Goal: Task Accomplishment & Management: Manage account settings

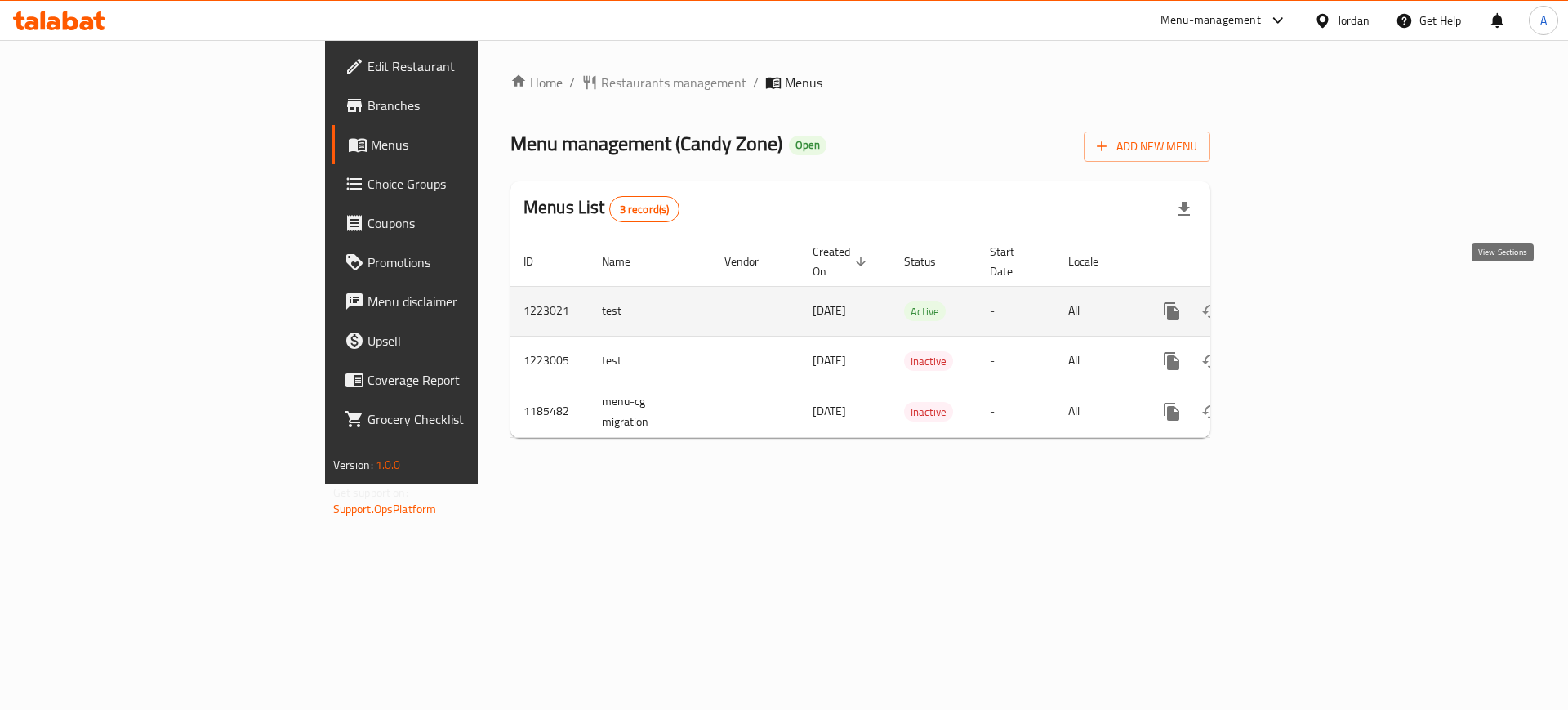
click at [1300, 301] on icon "enhanced table" at bounding box center [1290, 311] width 20 height 20
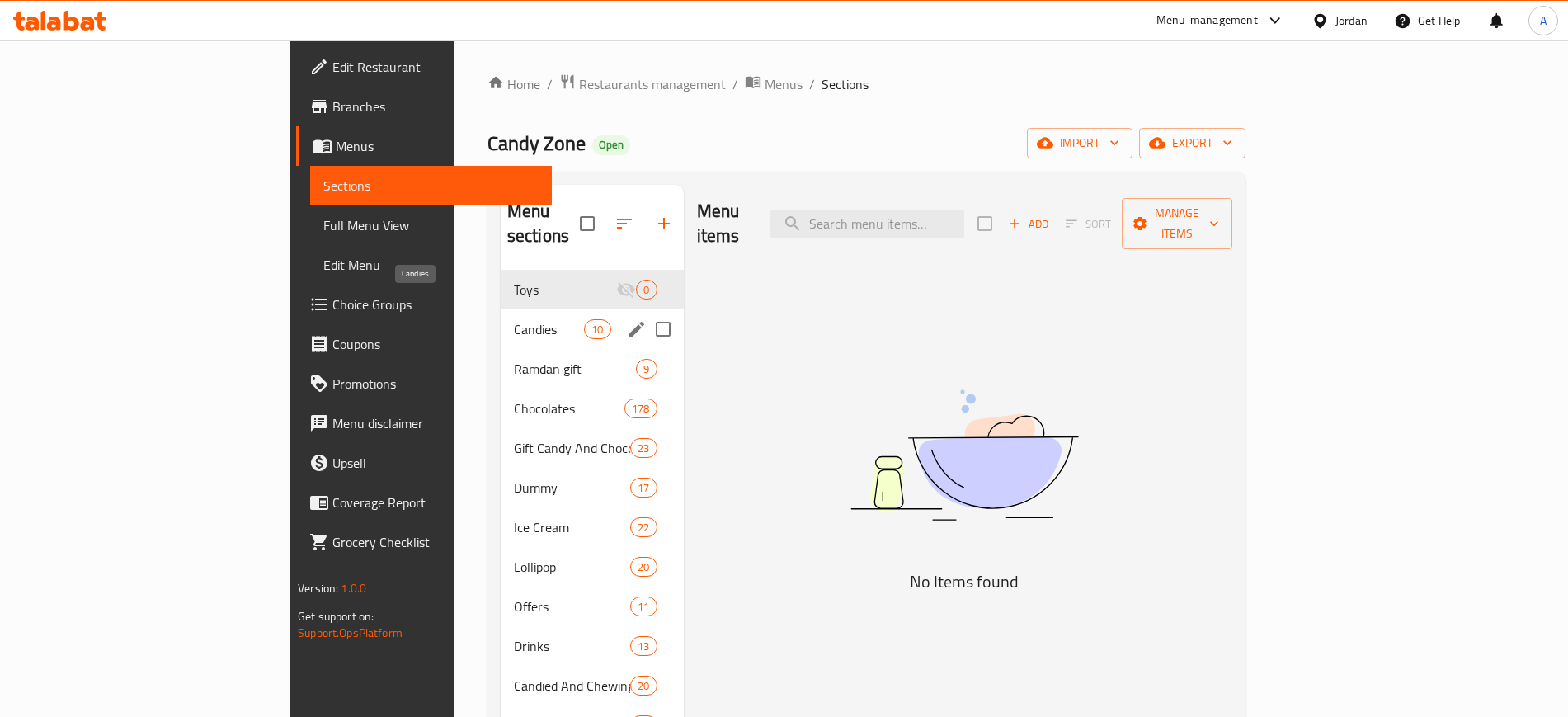
click at [514, 320] on span "Candies" at bounding box center [549, 330] width 71 height 20
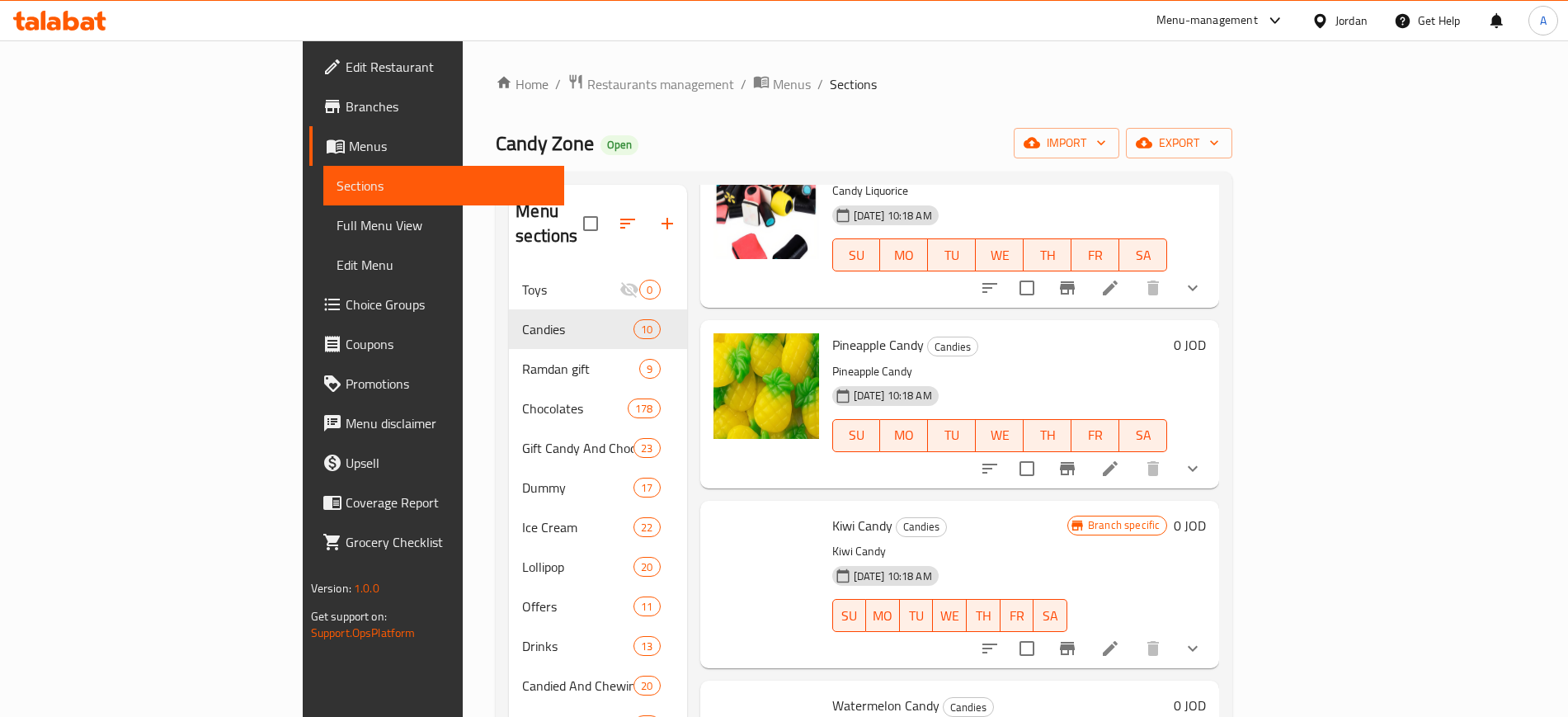
scroll to position [1126, 0]
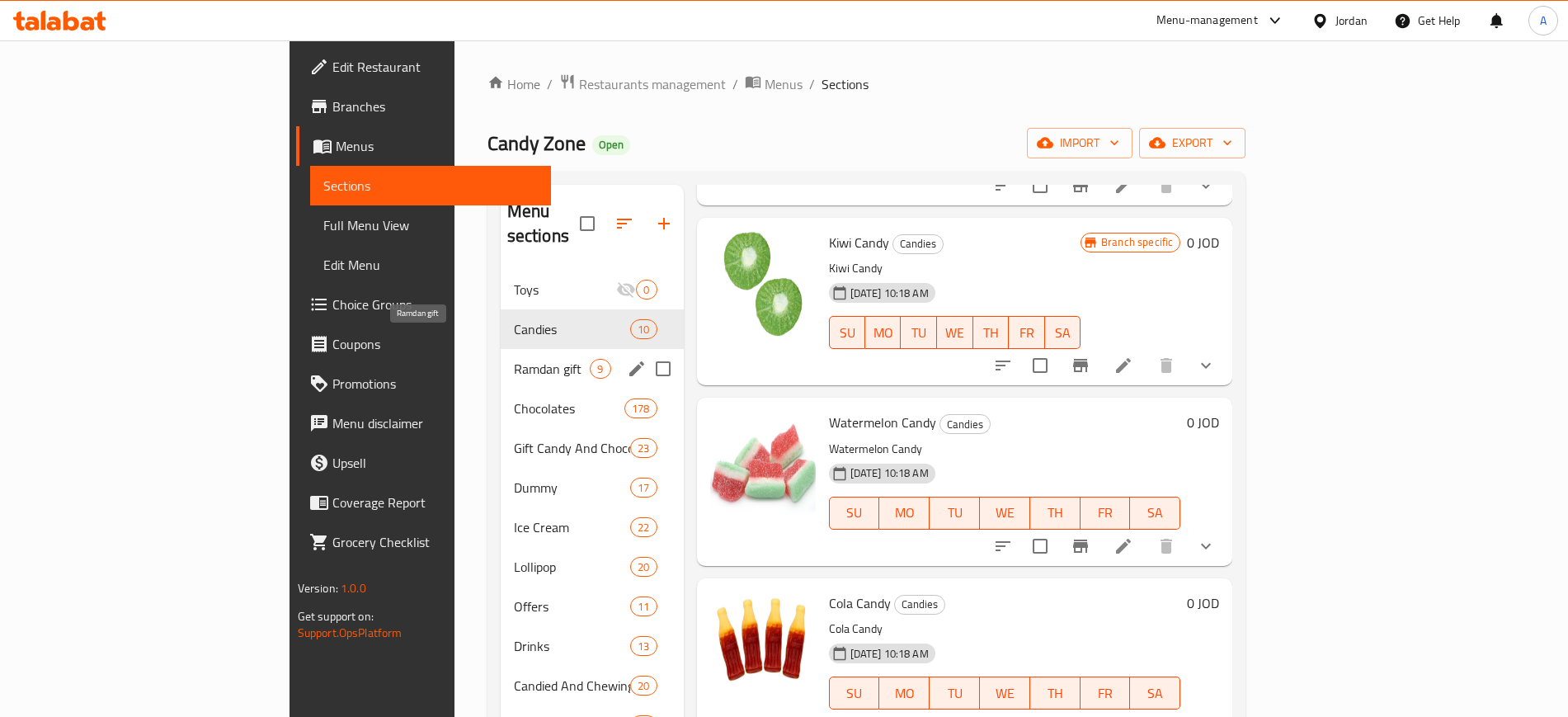
click at [514, 359] on span "Ramdan gift" at bounding box center [552, 369] width 77 height 20
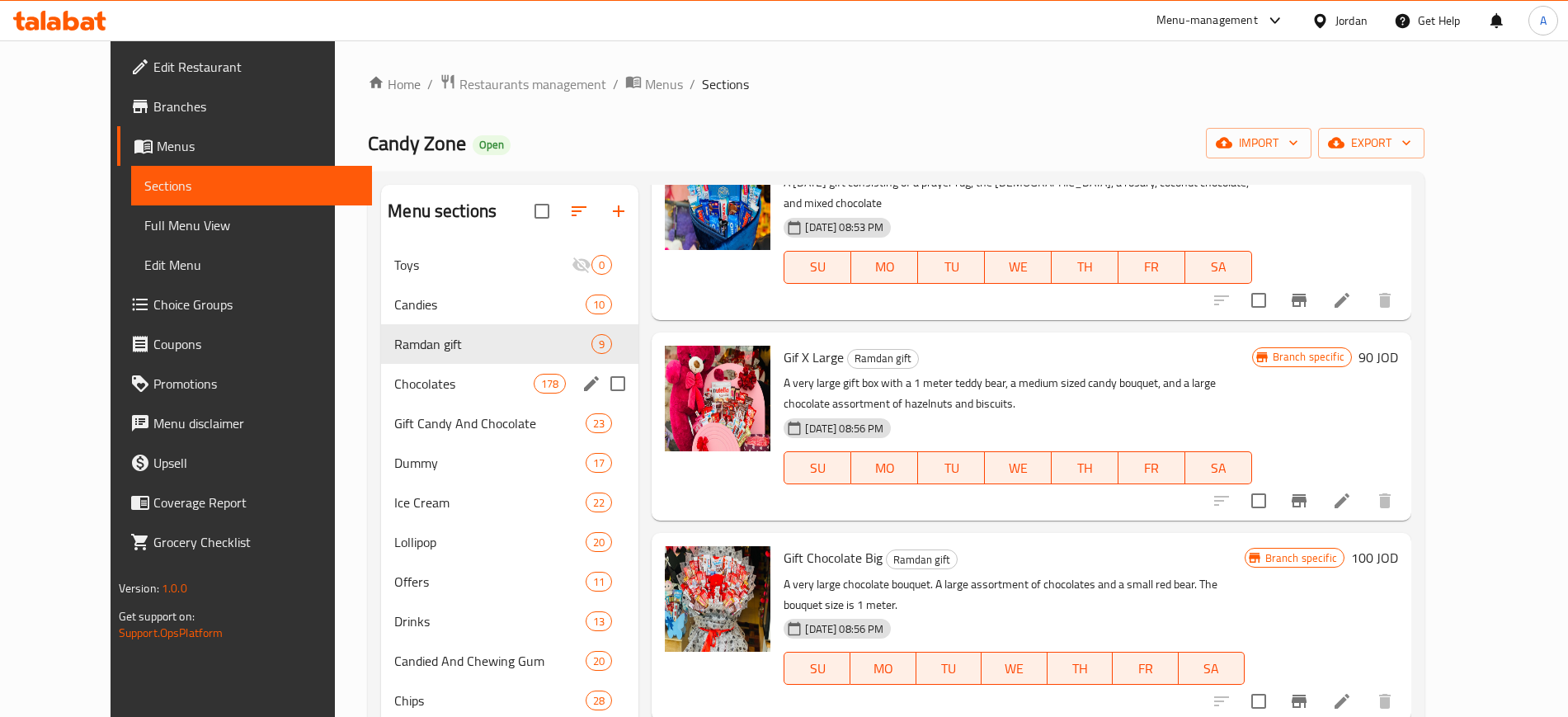
scroll to position [967, 0]
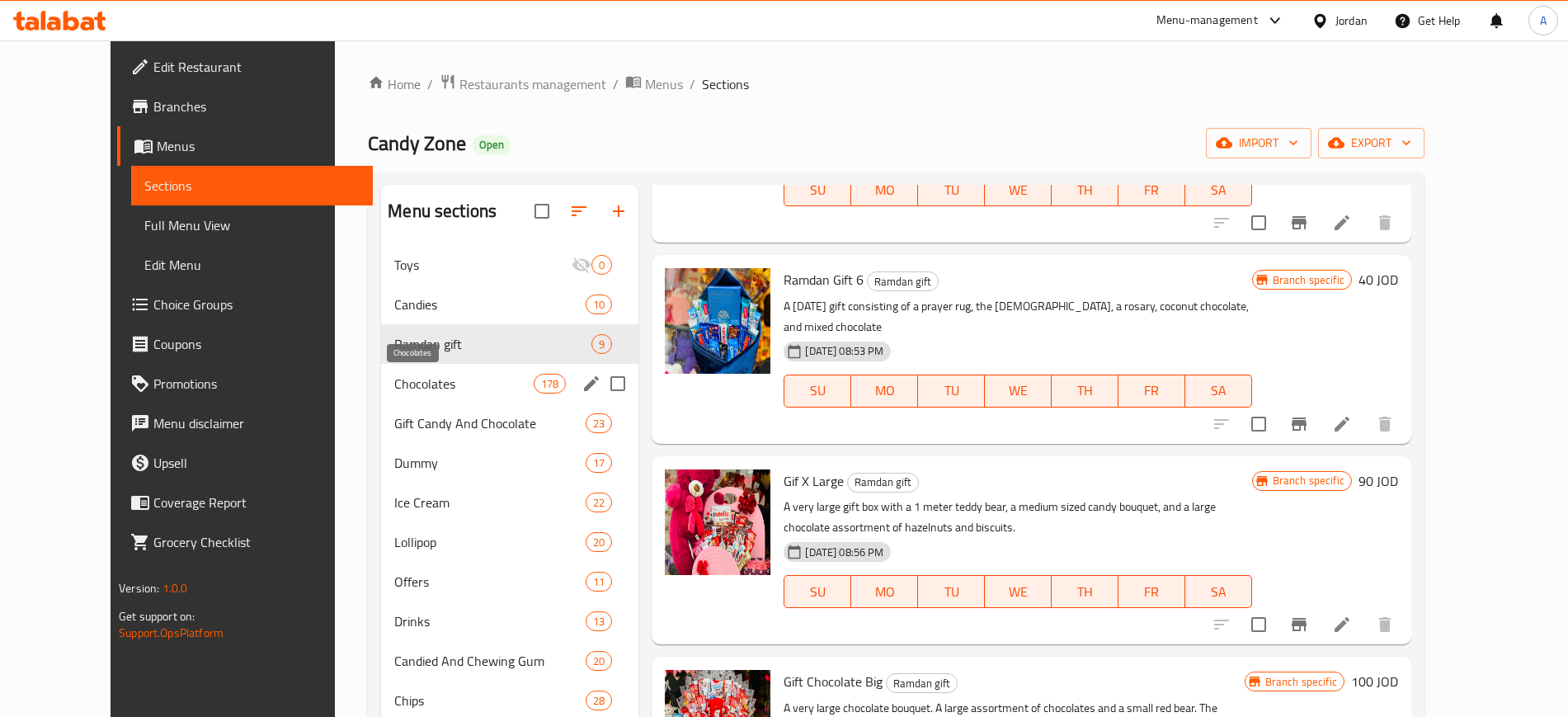
click at [405, 381] on span "Chocolates" at bounding box center [464, 384] width 139 height 20
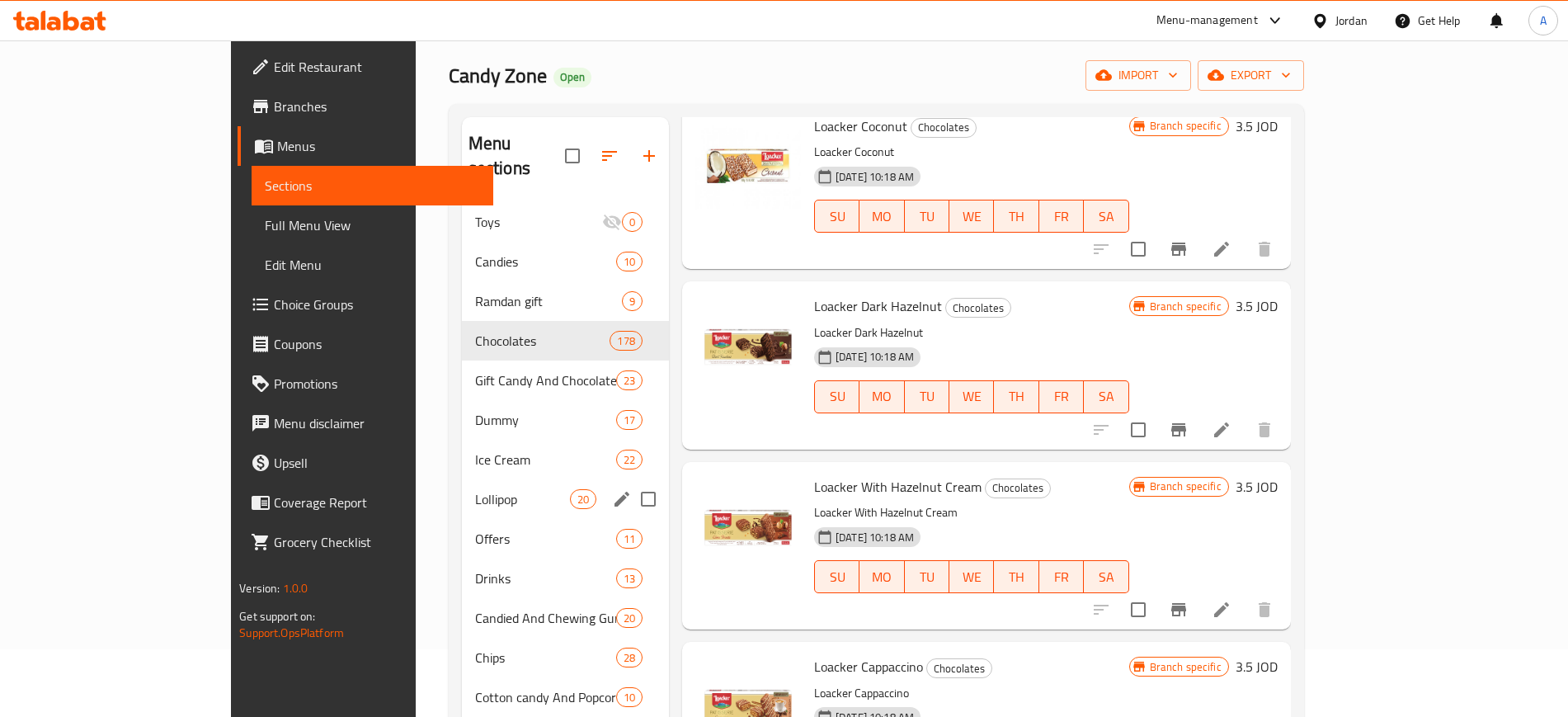
scroll to position [103, 0]
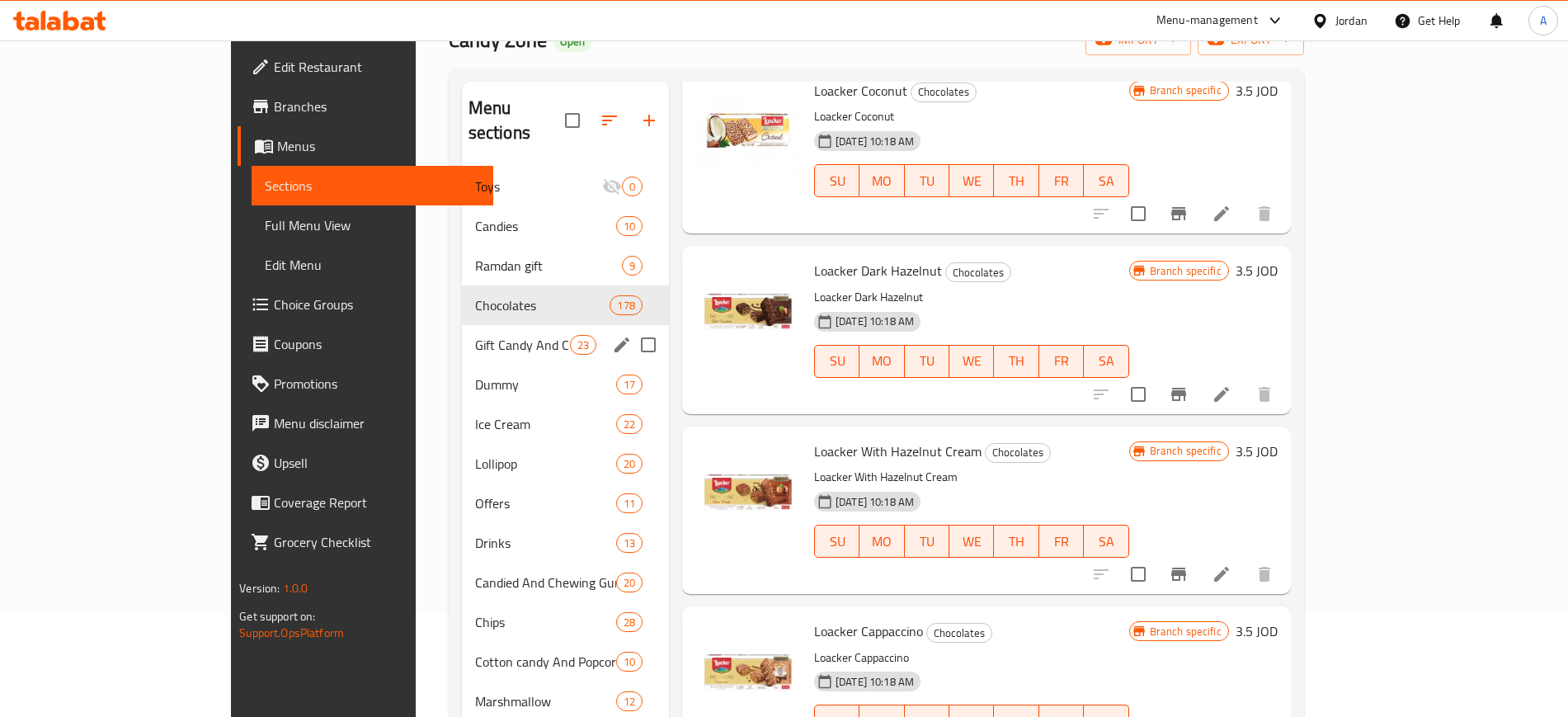
click at [475, 335] on span "Gift Candy And Chocolate" at bounding box center [523, 345] width 95 height 20
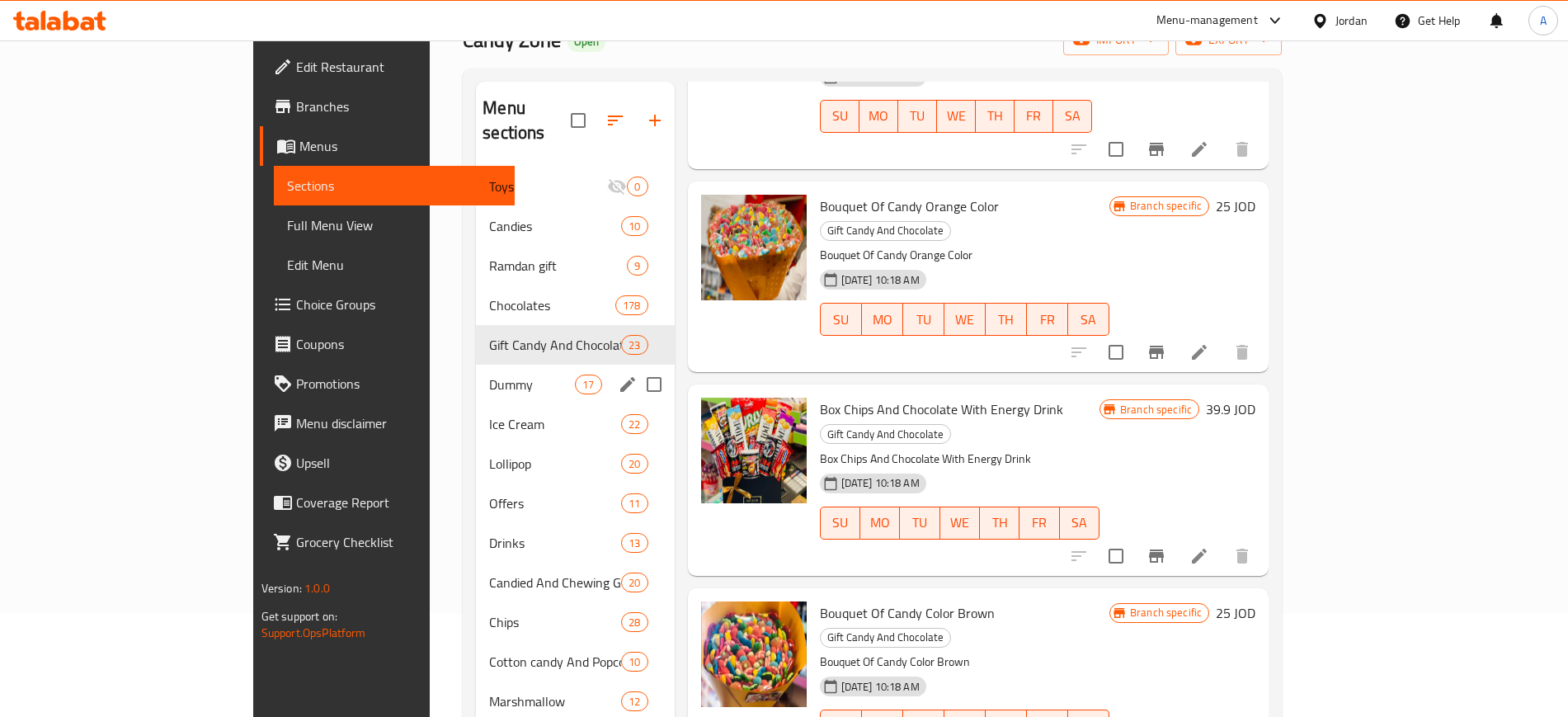
click at [476, 370] on div "Dummy 17" at bounding box center [575, 384] width 198 height 39
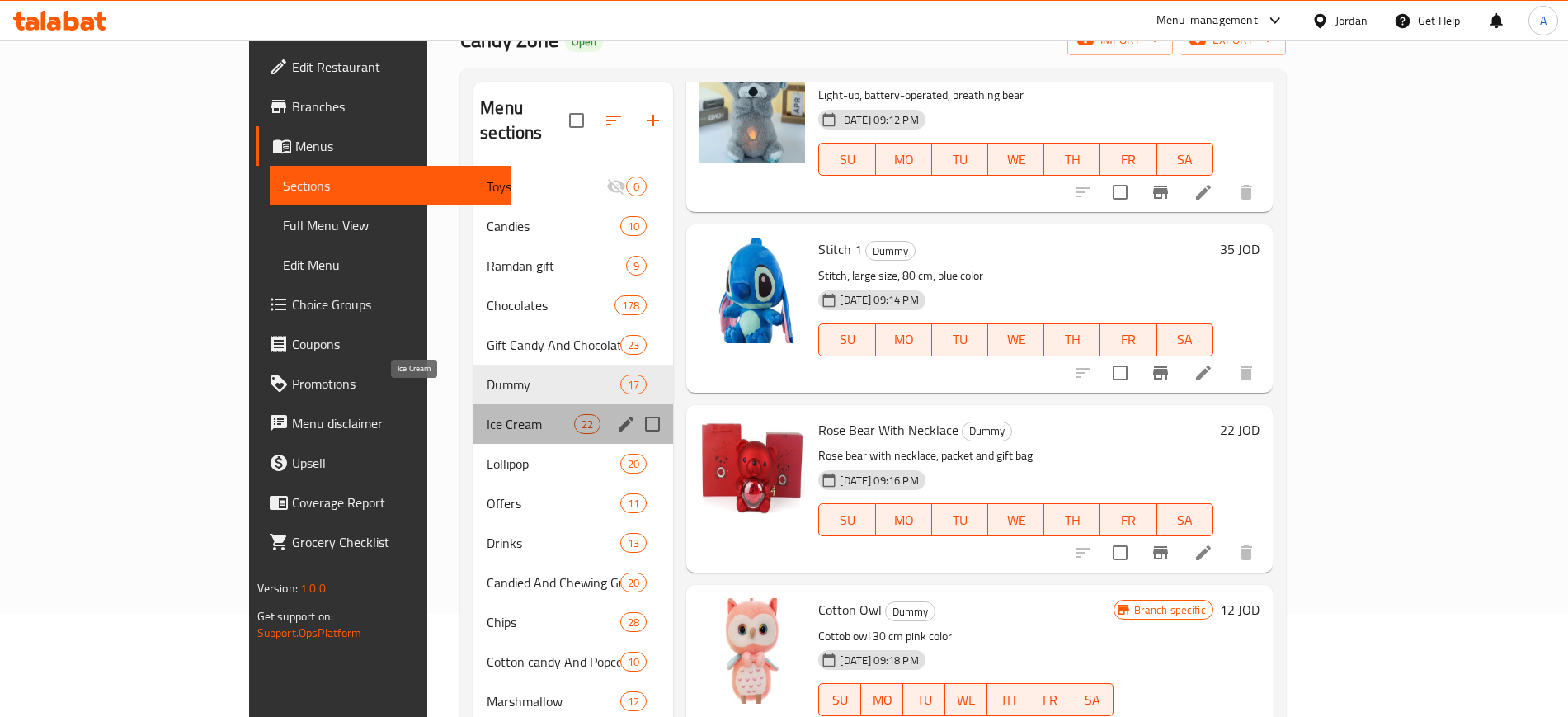
click at [486, 414] on span "Ice Cream" at bounding box center [529, 424] width 87 height 20
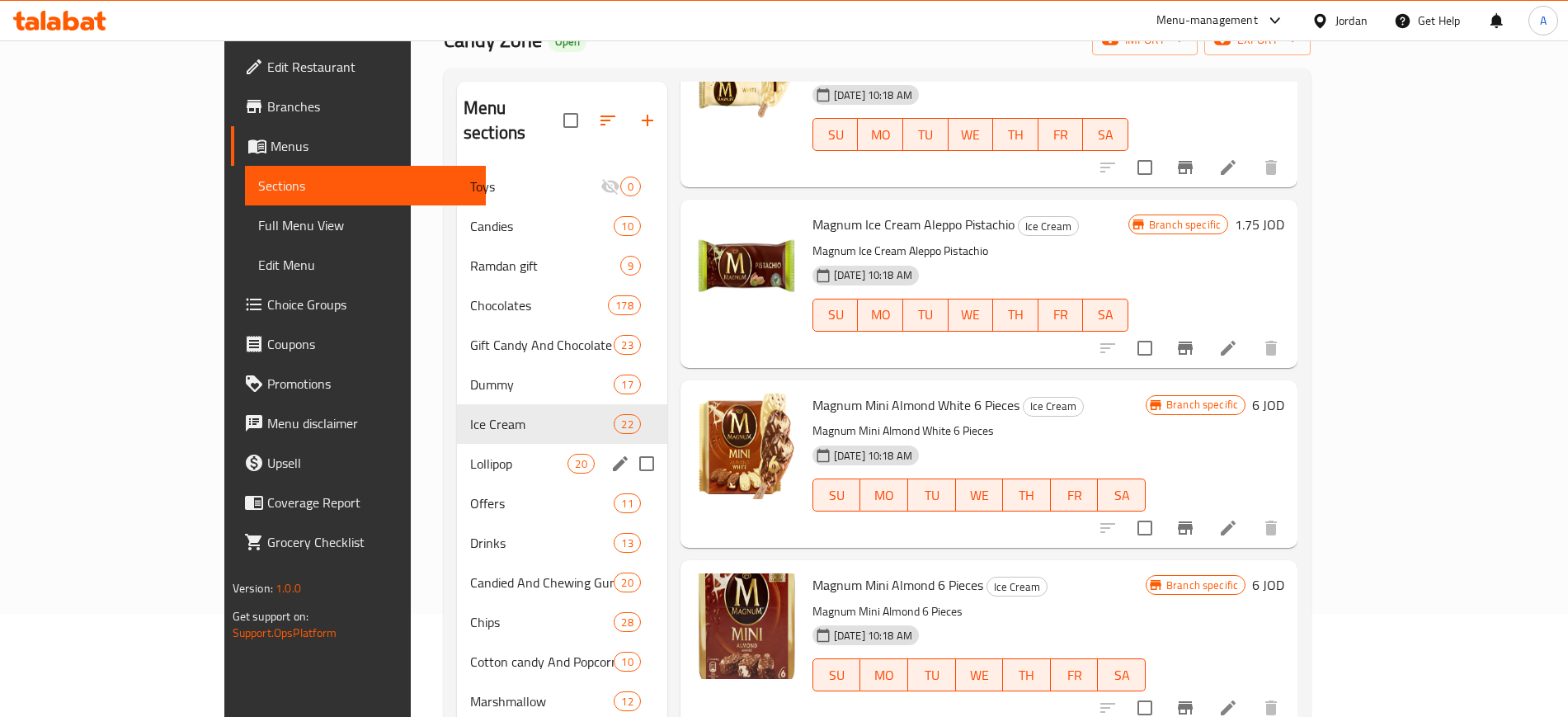
click at [457, 444] on div "Lollipop 20" at bounding box center [562, 463] width 211 height 39
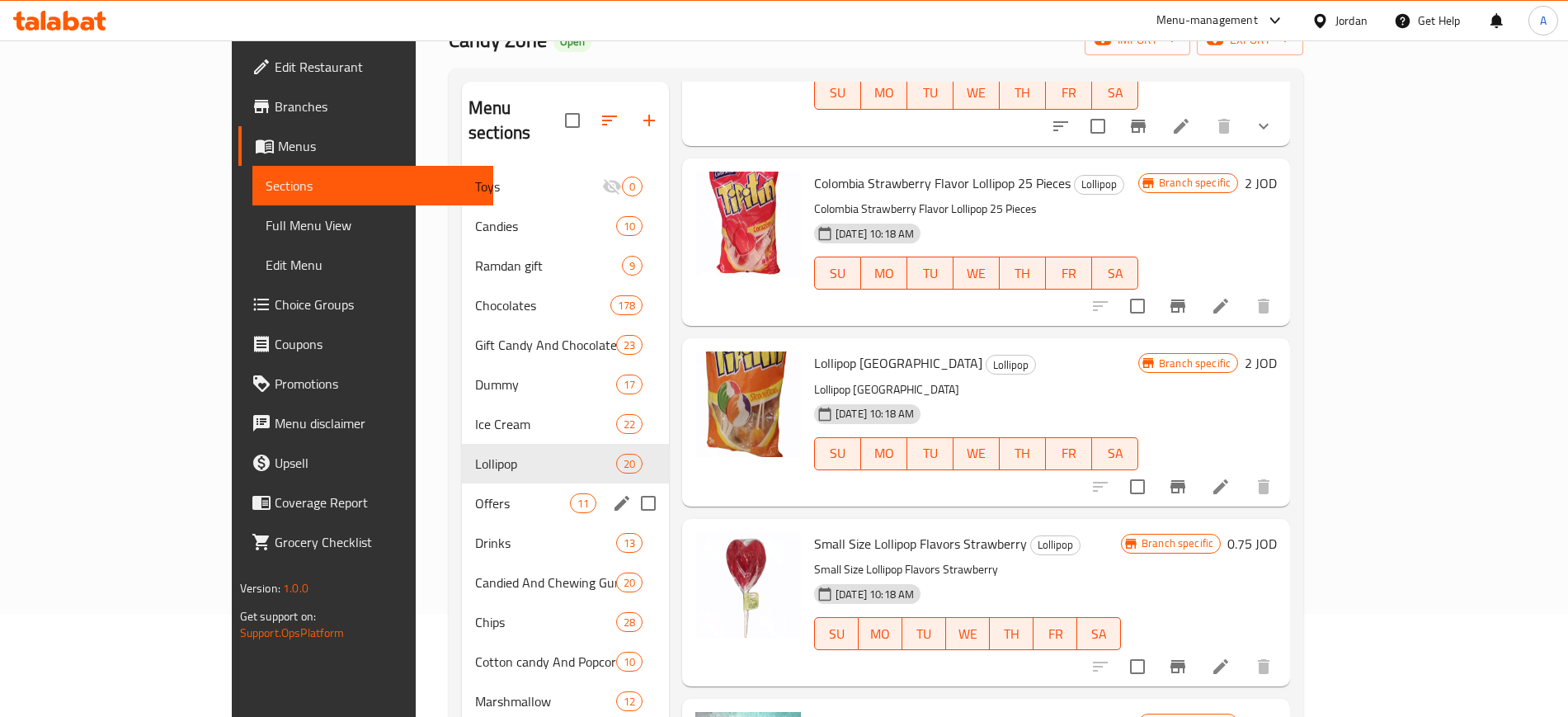
drag, startPoint x: 401, startPoint y: 478, endPoint x: 393, endPoint y: 520, distance: 42.8
click at [475, 494] on span "Offers" at bounding box center [523, 504] width 95 height 20
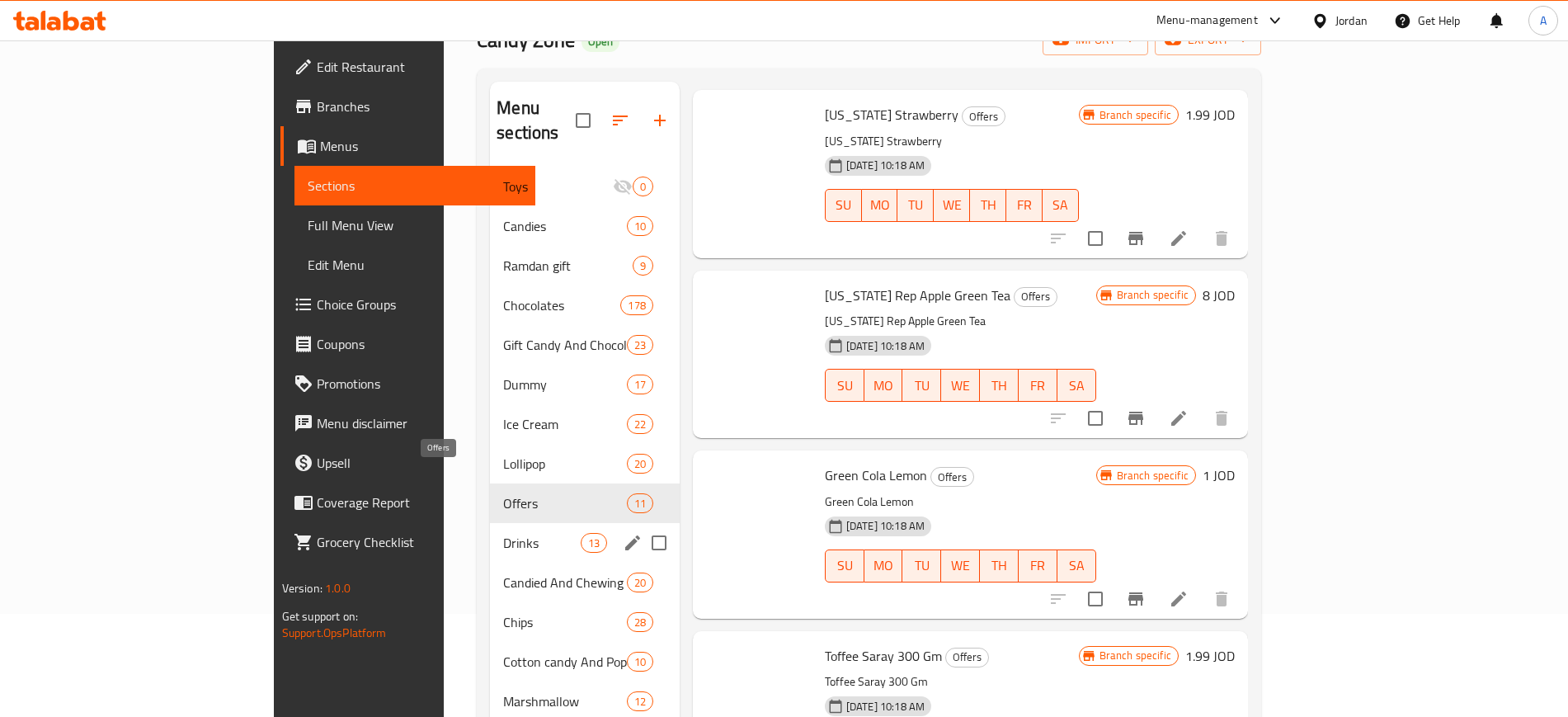
scroll to position [1307, 0]
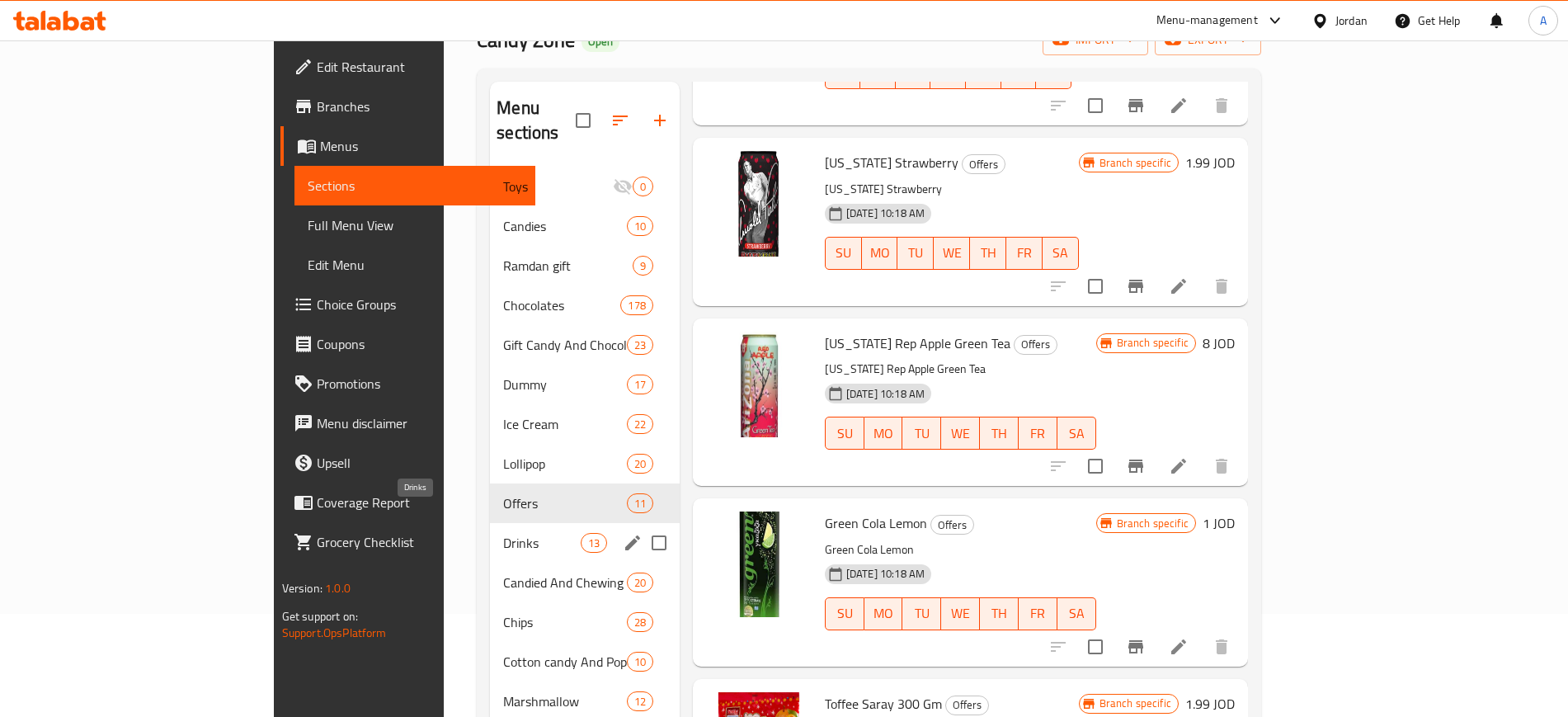
click at [503, 533] on span "Drinks" at bounding box center [541, 543] width 77 height 20
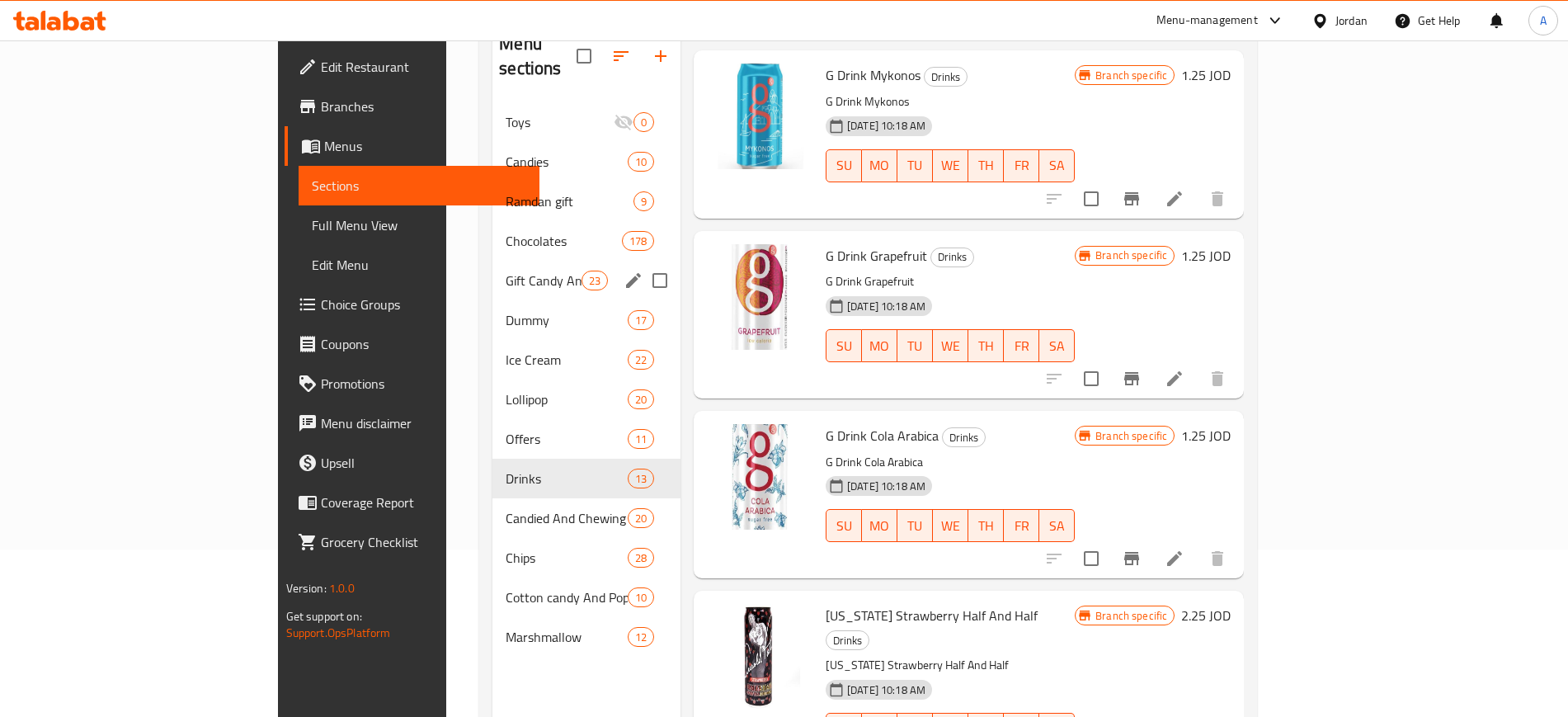
scroll to position [231, 0]
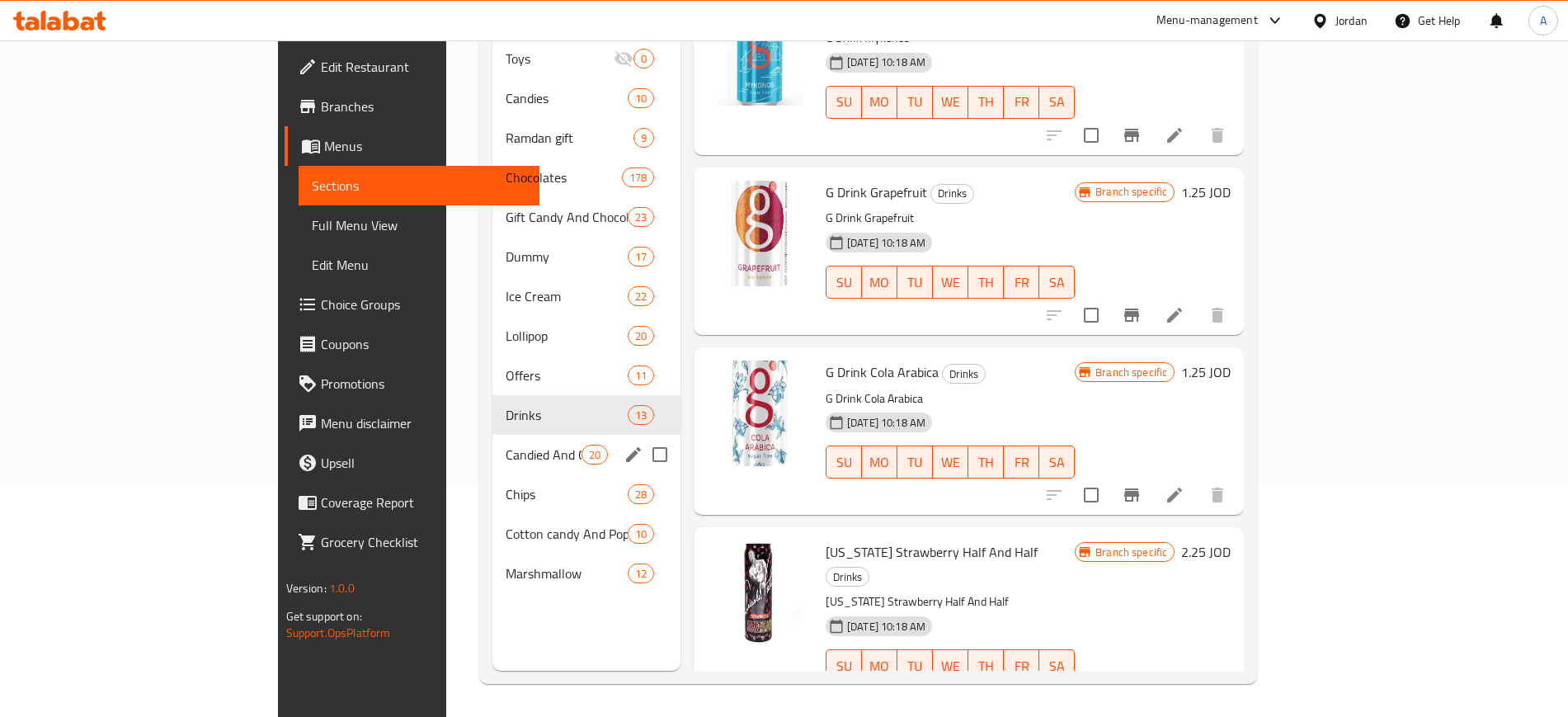
click at [506, 445] on span "Candied And Chewing Gum" at bounding box center [543, 455] width 75 height 20
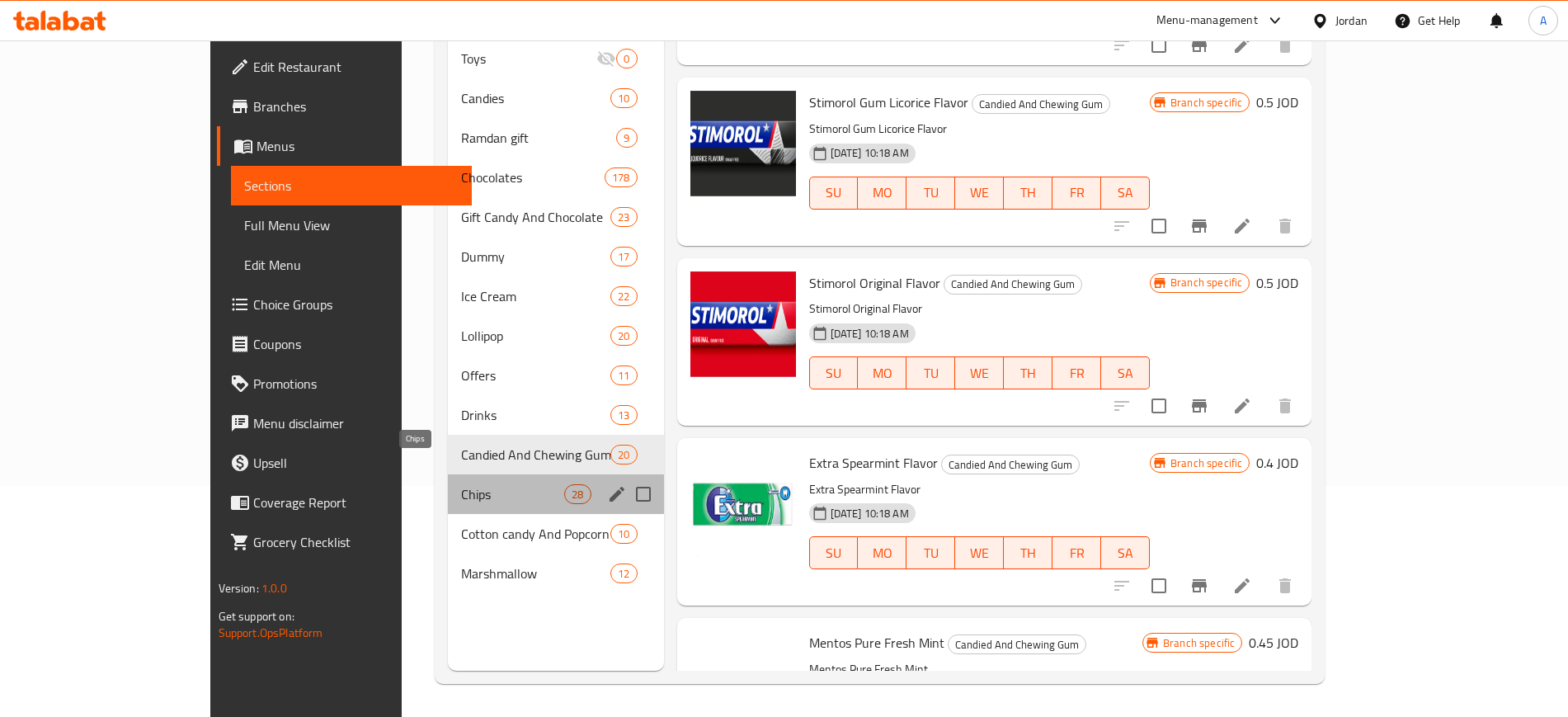
click at [462, 484] on span "Chips" at bounding box center [513, 494] width 103 height 20
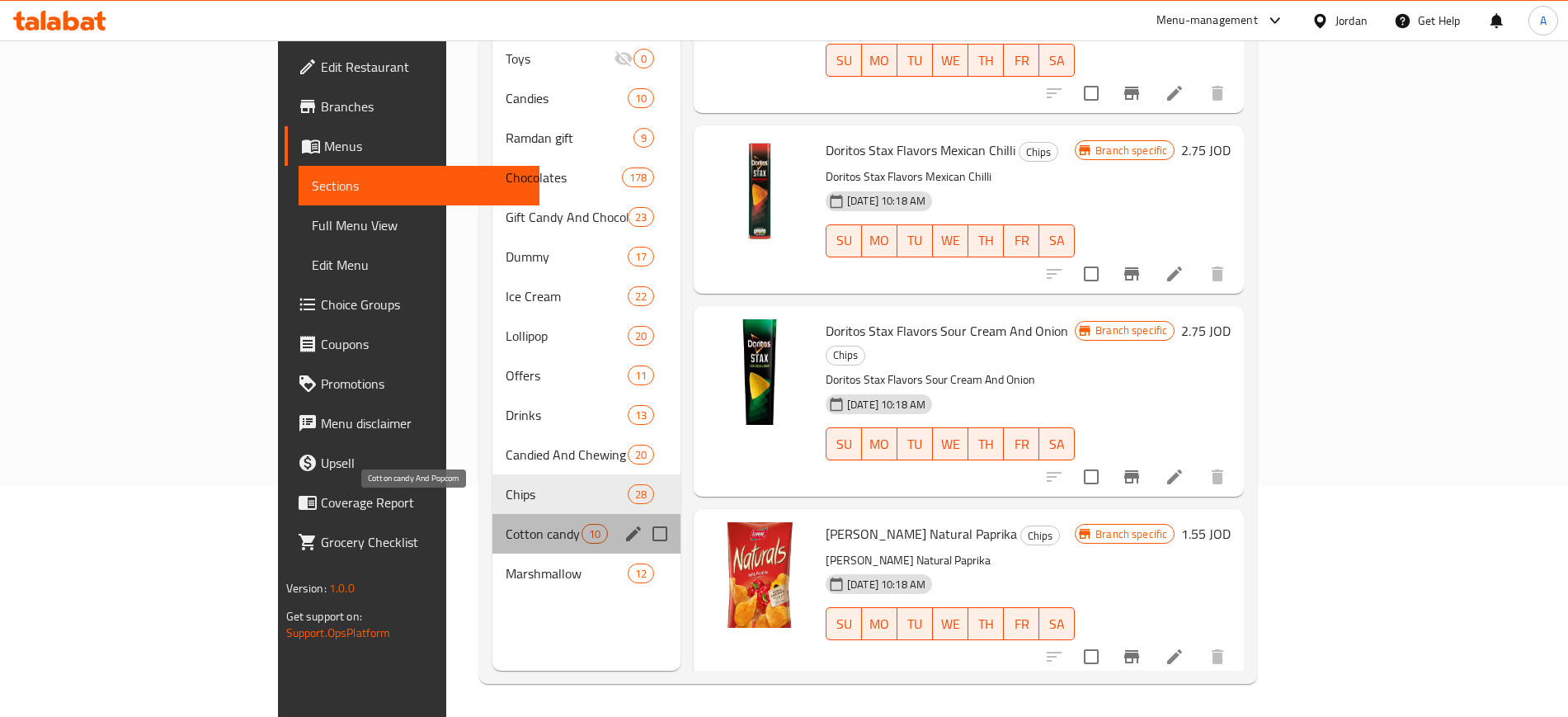
click at [506, 524] on span "Cotton candy And Popcorn" at bounding box center [543, 534] width 75 height 20
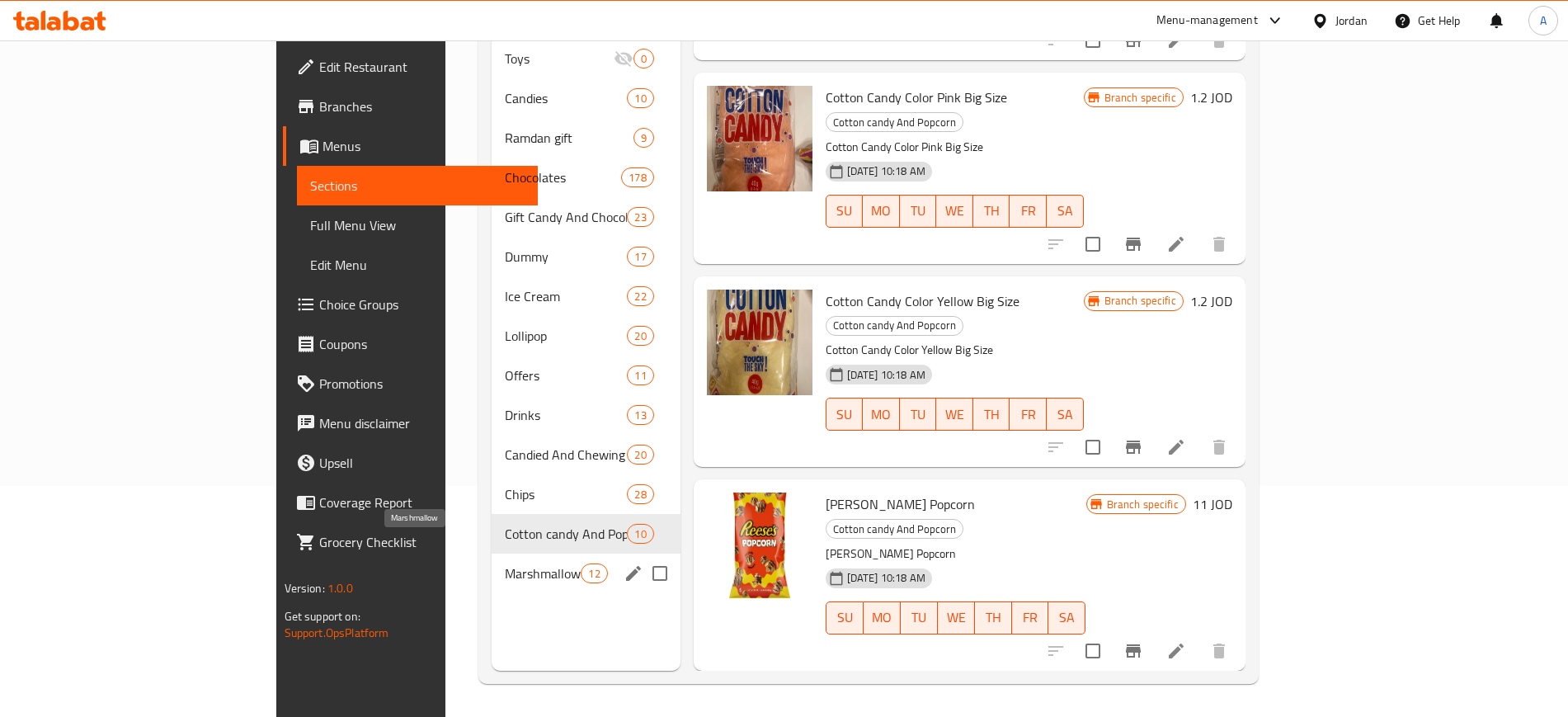
scroll to position [1126, 0]
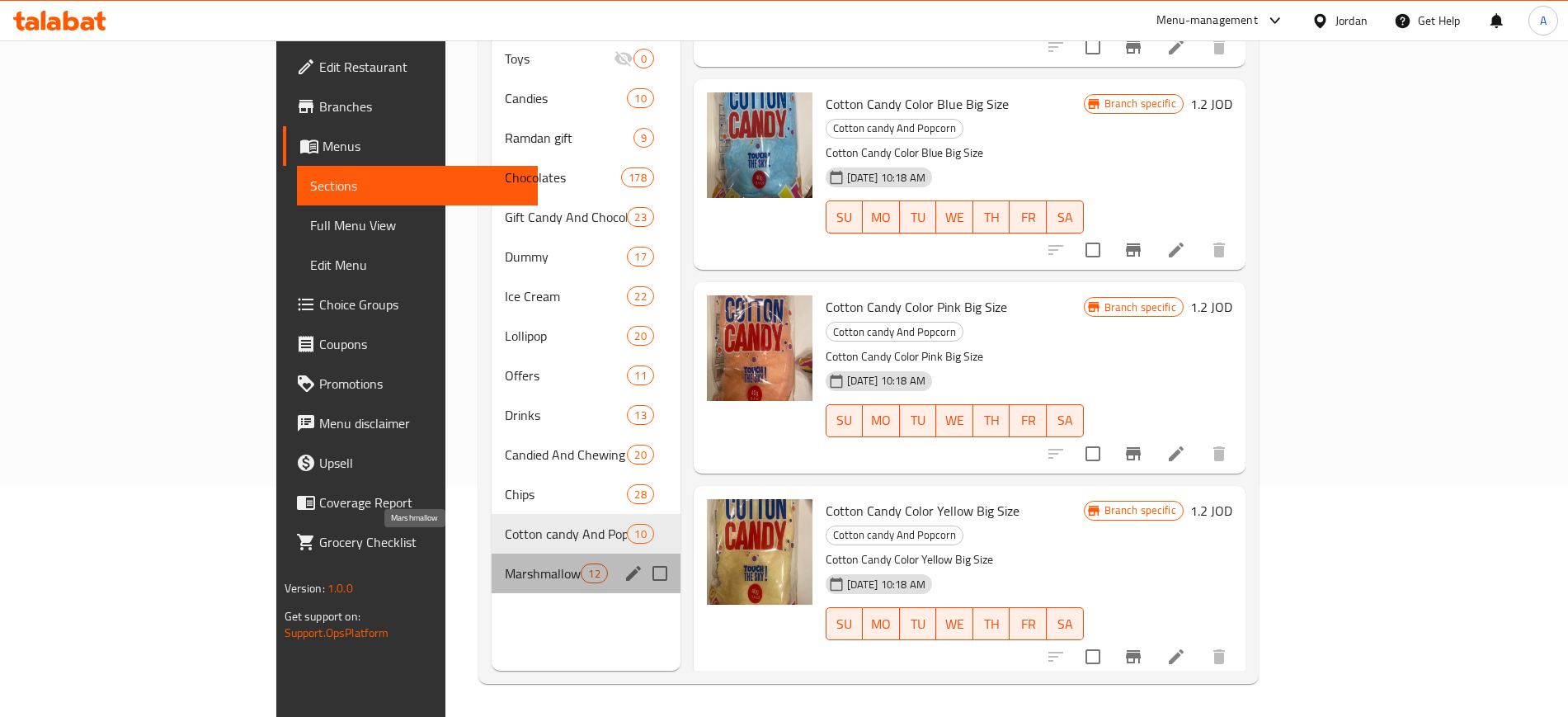
click at [505, 563] on span "Marshmallow" at bounding box center [542, 573] width 76 height 20
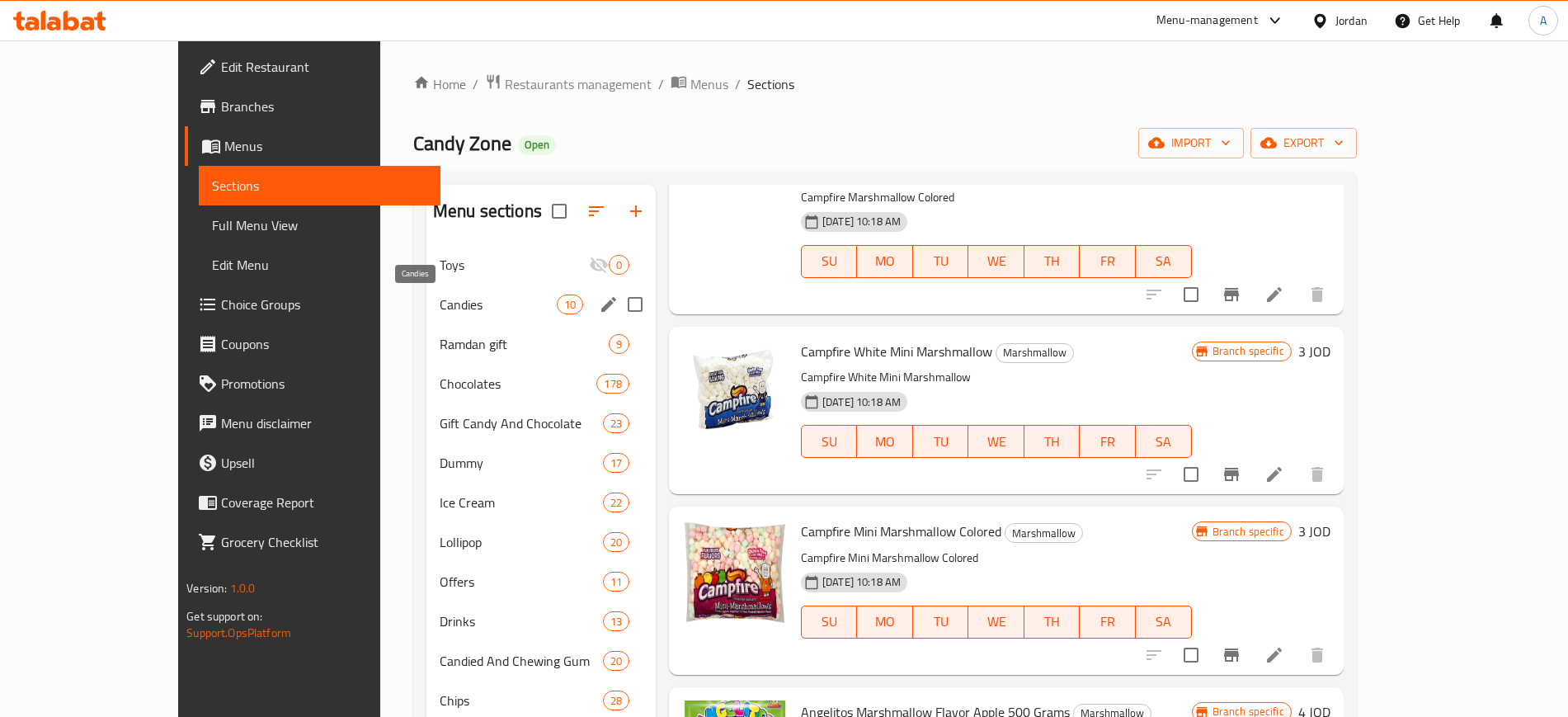
click at [440, 309] on span "Candies" at bounding box center [498, 305] width 117 height 20
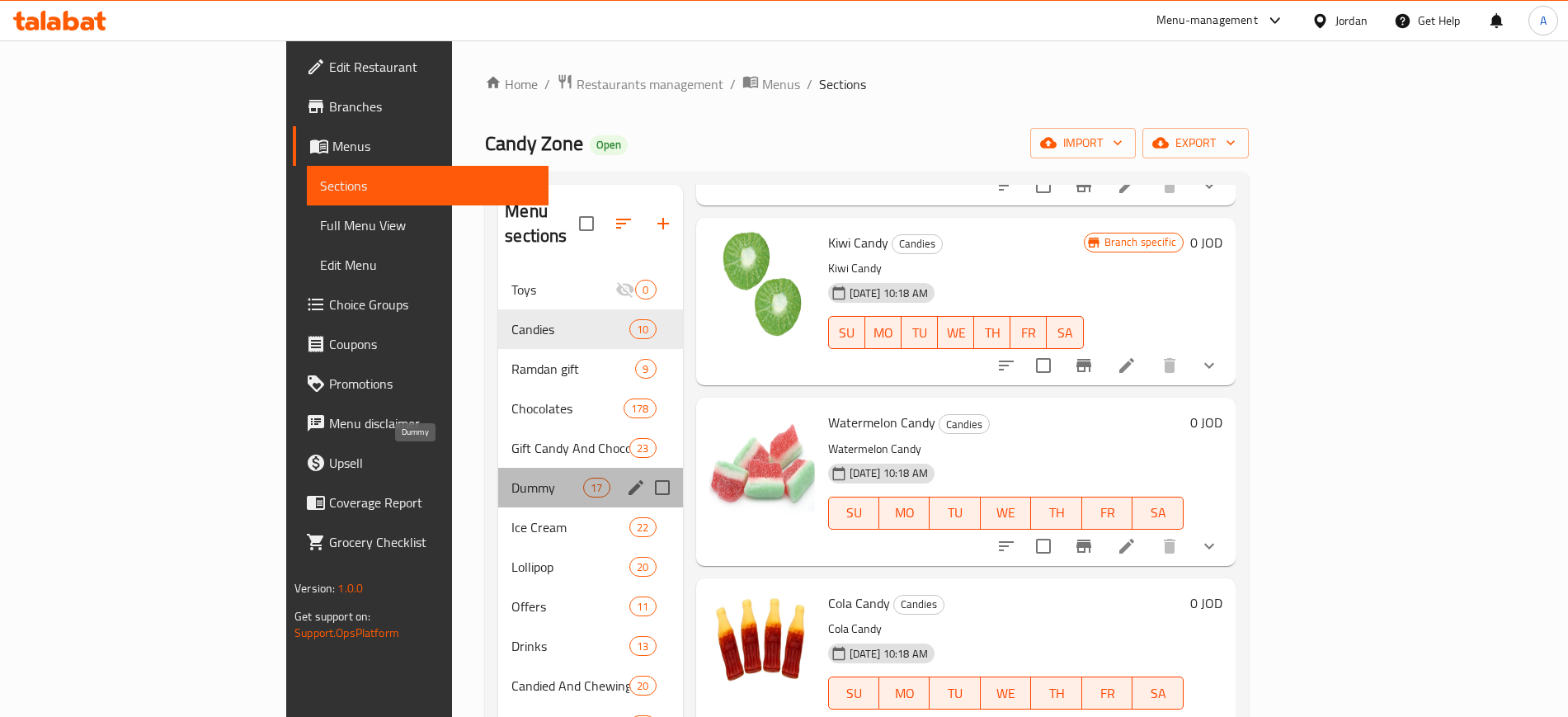
click at [511, 478] on span "Dummy" at bounding box center [547, 488] width 71 height 20
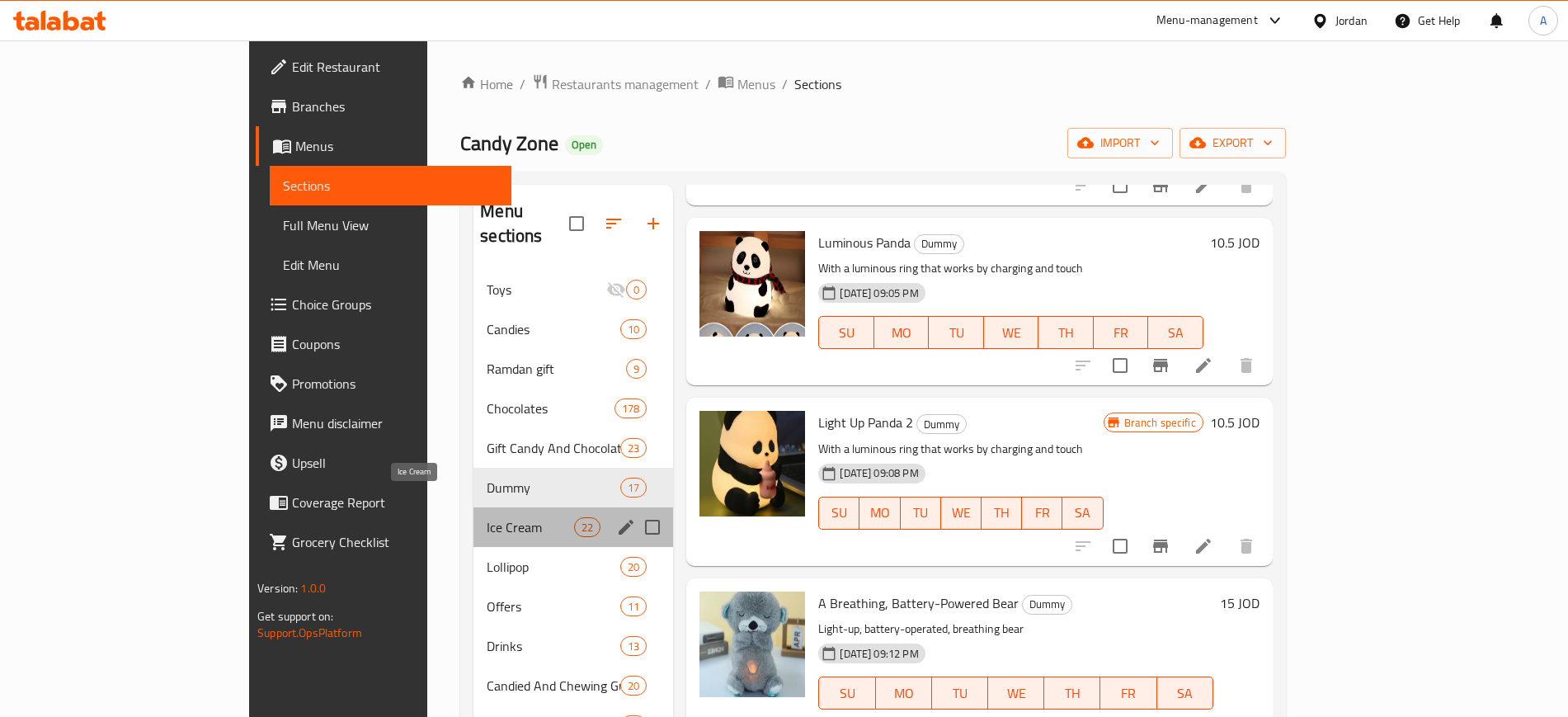
click at [486, 517] on span "Ice Cream" at bounding box center [529, 527] width 87 height 20
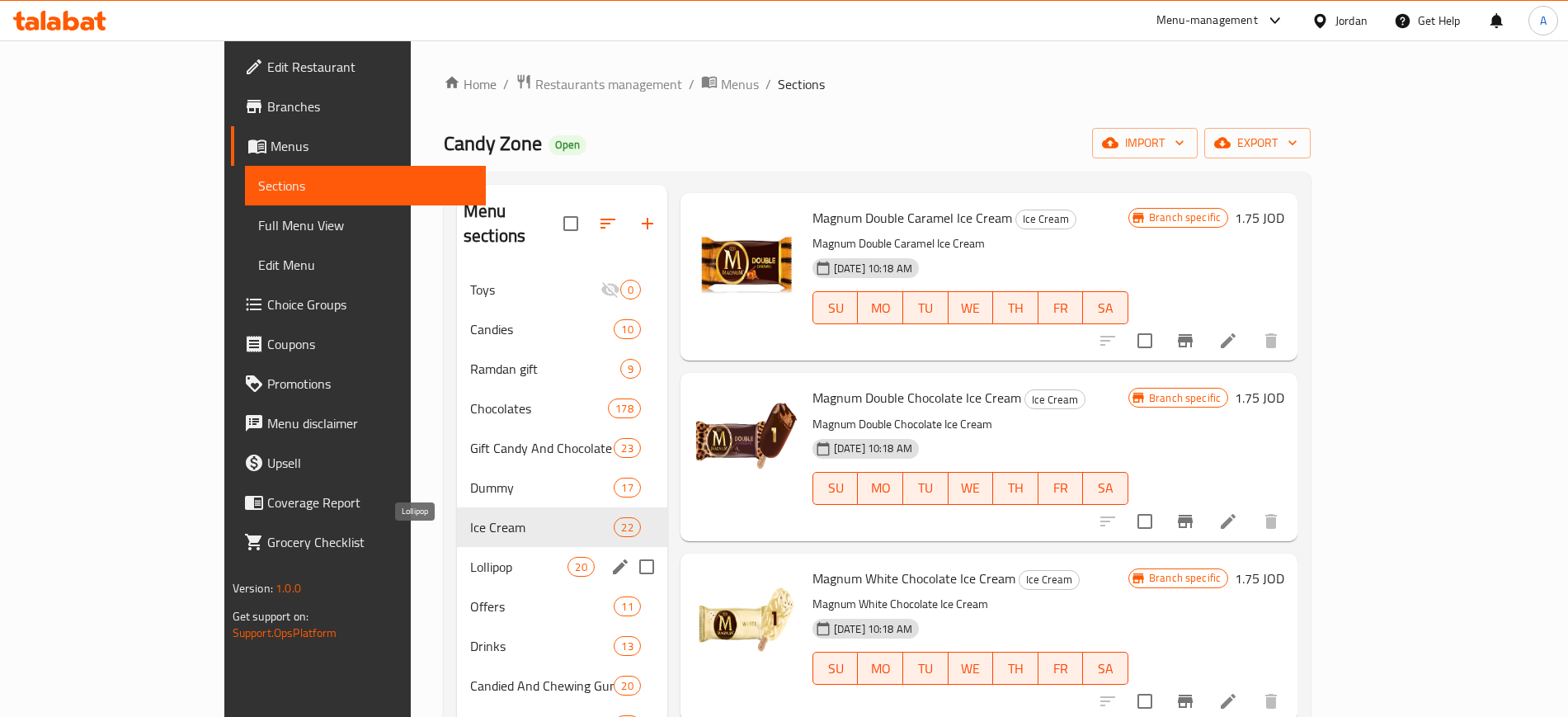
scroll to position [103, 0]
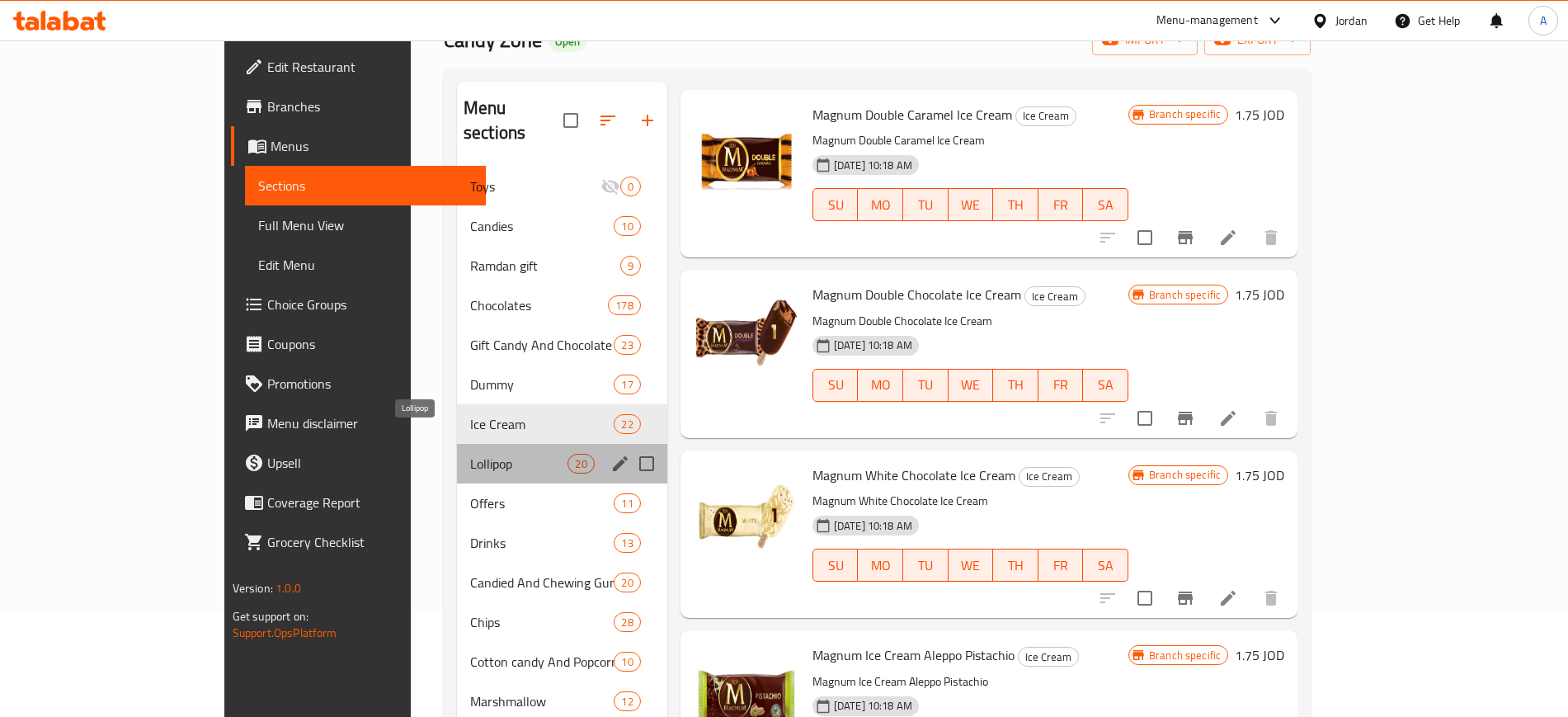
click at [470, 453] on span "Lollipop" at bounding box center [518, 463] width 98 height 20
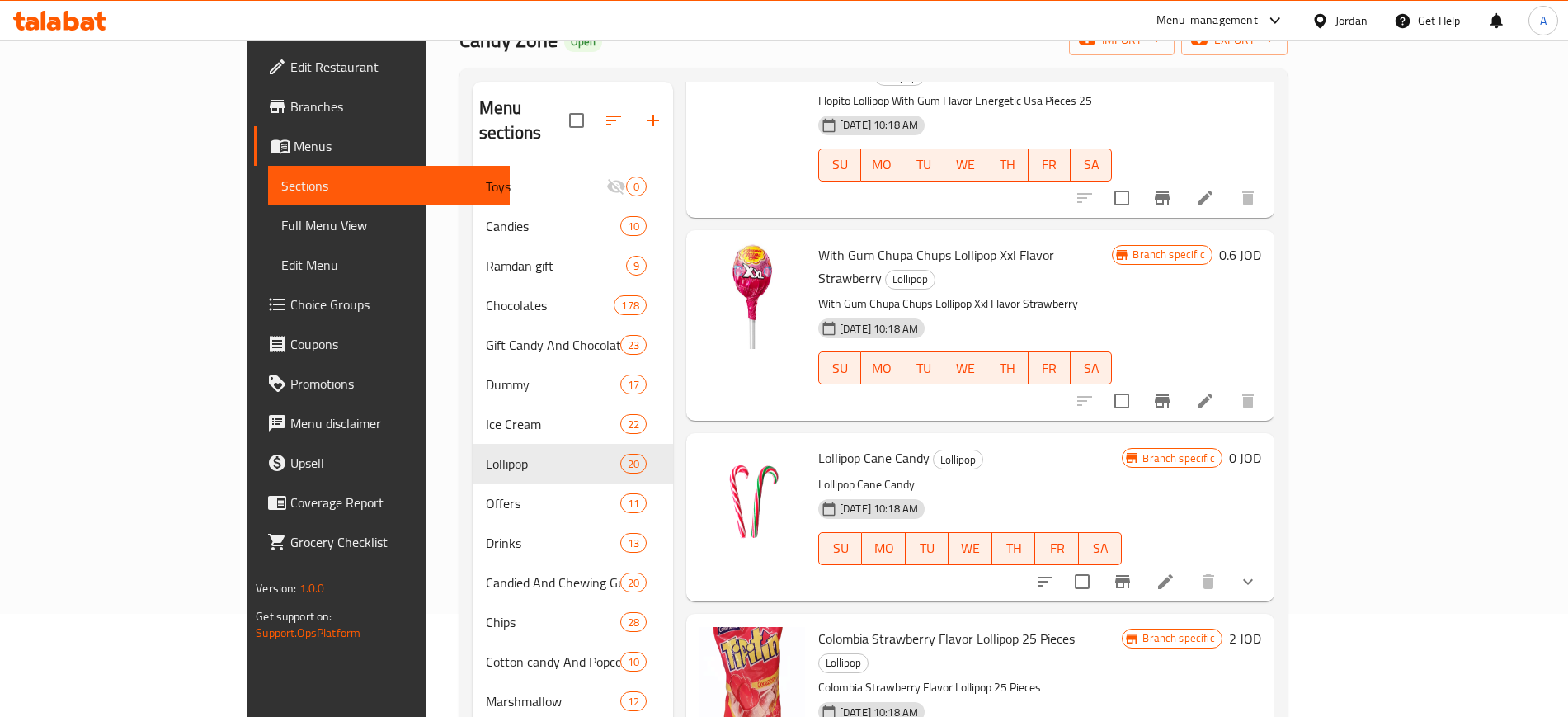
click at [290, 60] on span "Edit Restaurant" at bounding box center [393, 67] width 205 height 20
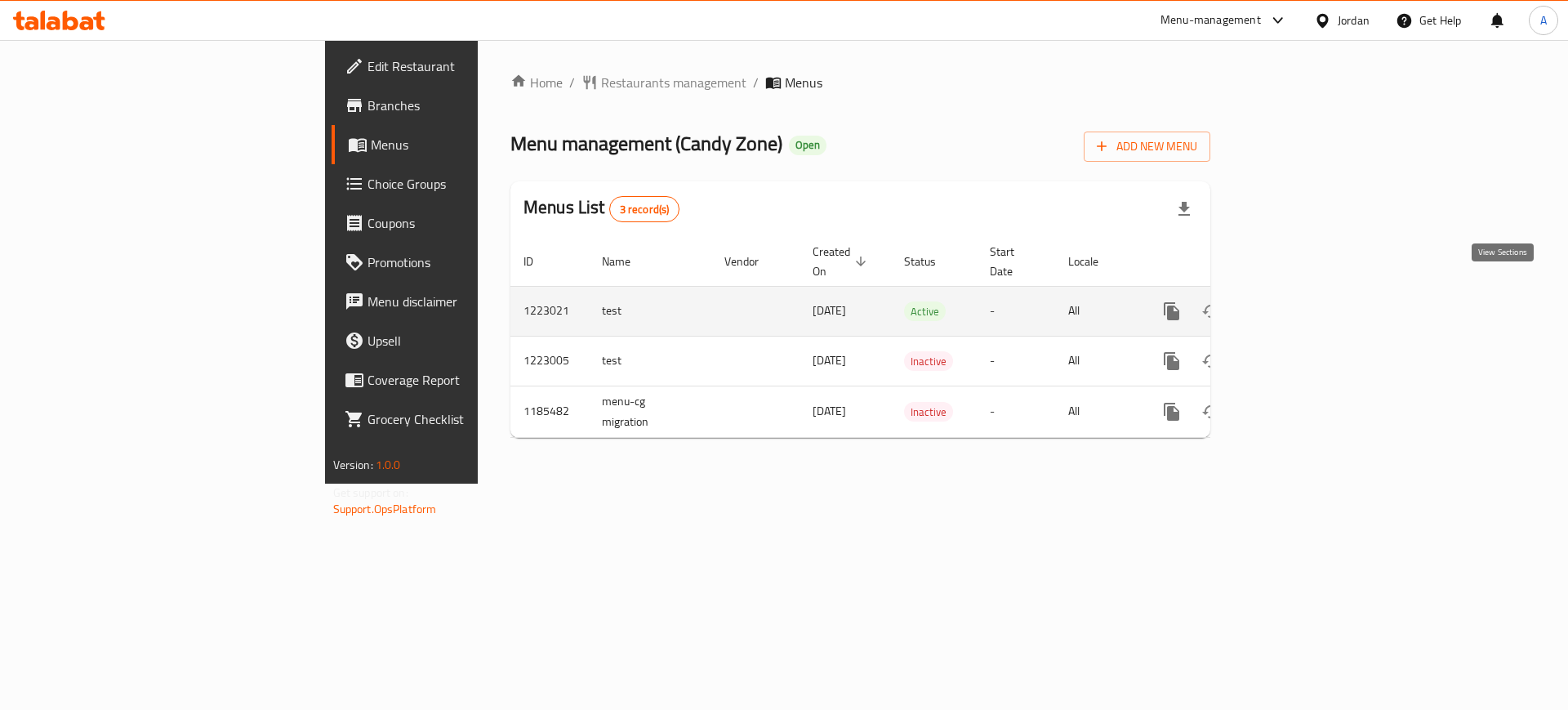
click at [1300, 301] on icon "enhanced table" at bounding box center [1290, 311] width 20 height 20
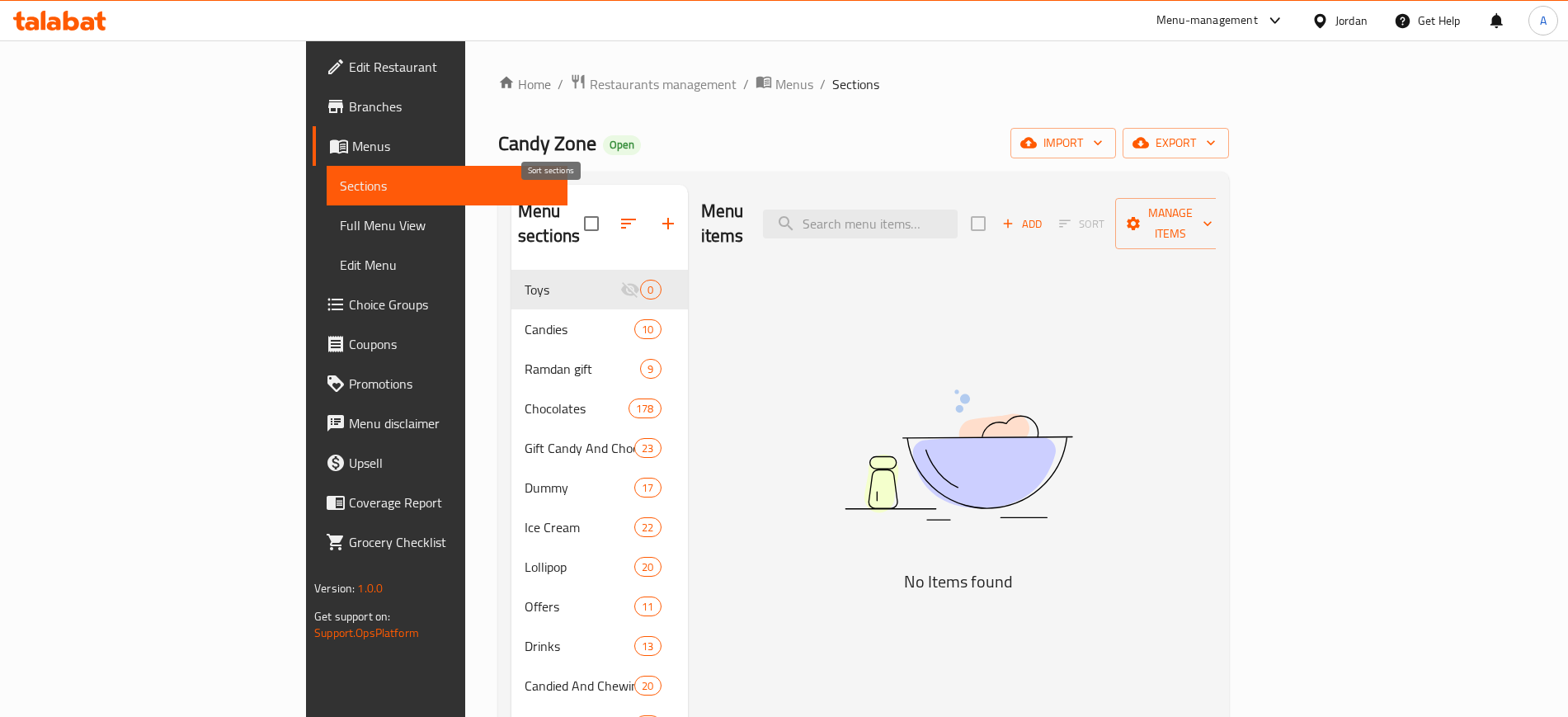
click at [619, 213] on icon "button" at bounding box center [629, 223] width 20 height 20
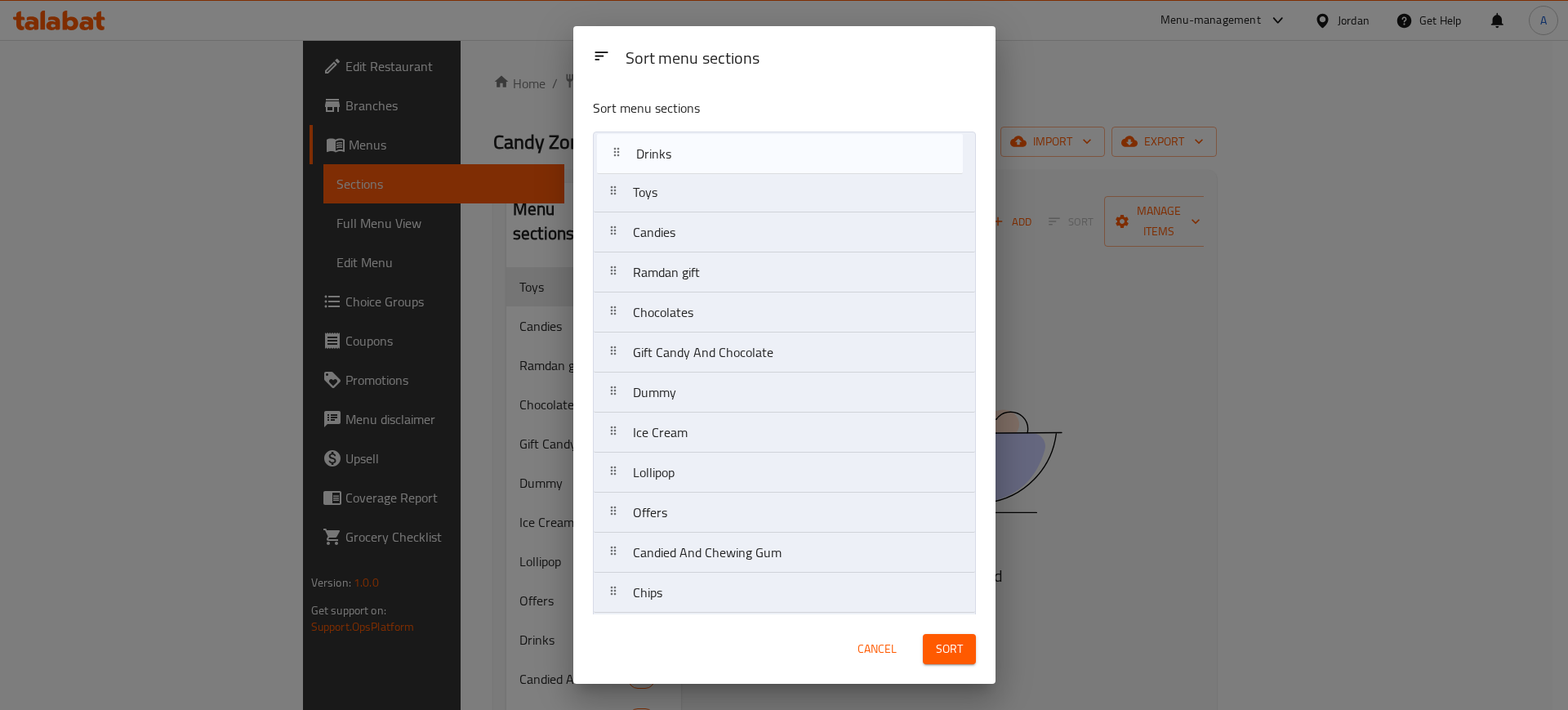
drag, startPoint x: 691, startPoint y: 439, endPoint x: 695, endPoint y: 160, distance: 279.0
click at [695, 160] on nav "Toys Candies Ramdan gift Chocolates Gift Candy And Chocolate Dummy Ice Cream Lo…" at bounding box center [784, 413] width 383 height 562
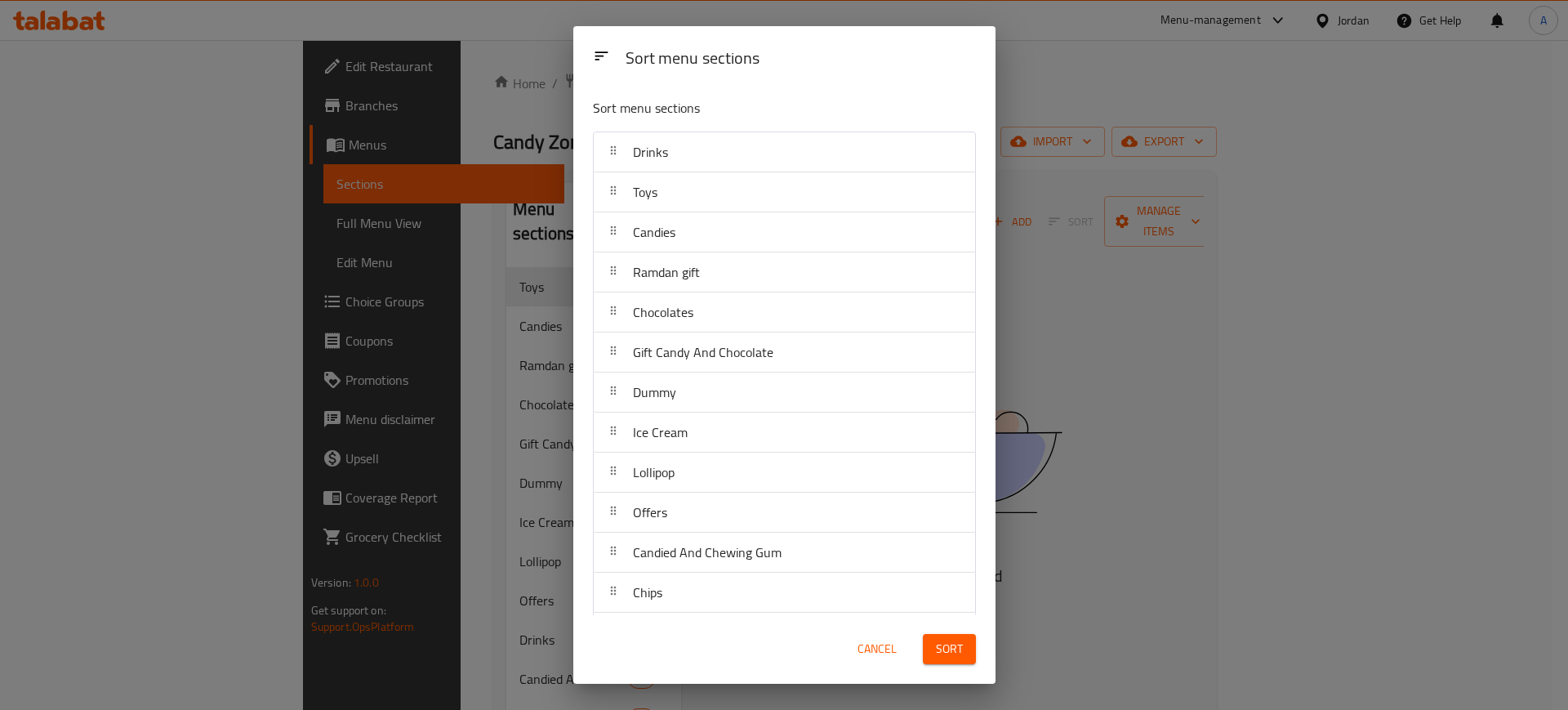
click at [958, 647] on span "Sort" at bounding box center [950, 648] width 27 height 21
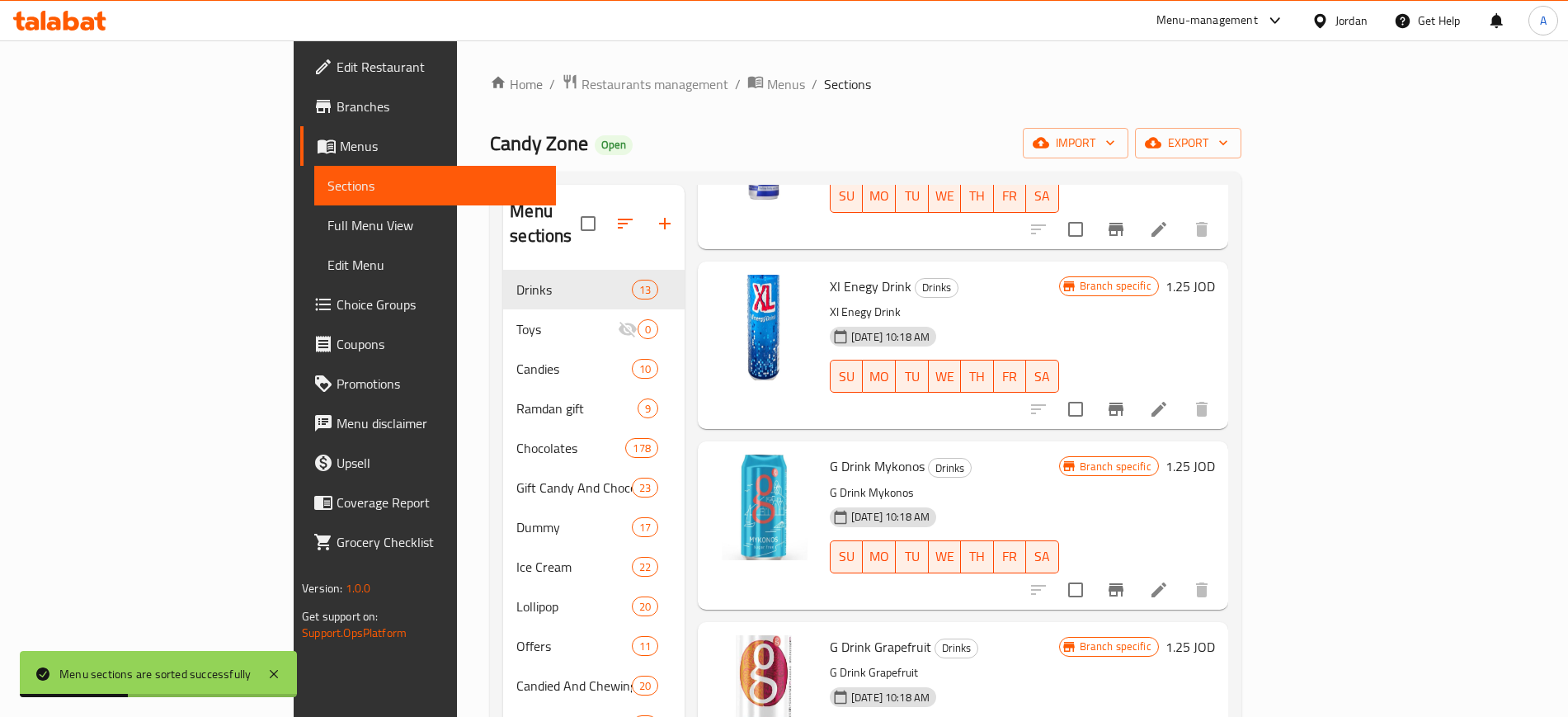
scroll to position [1667, 0]
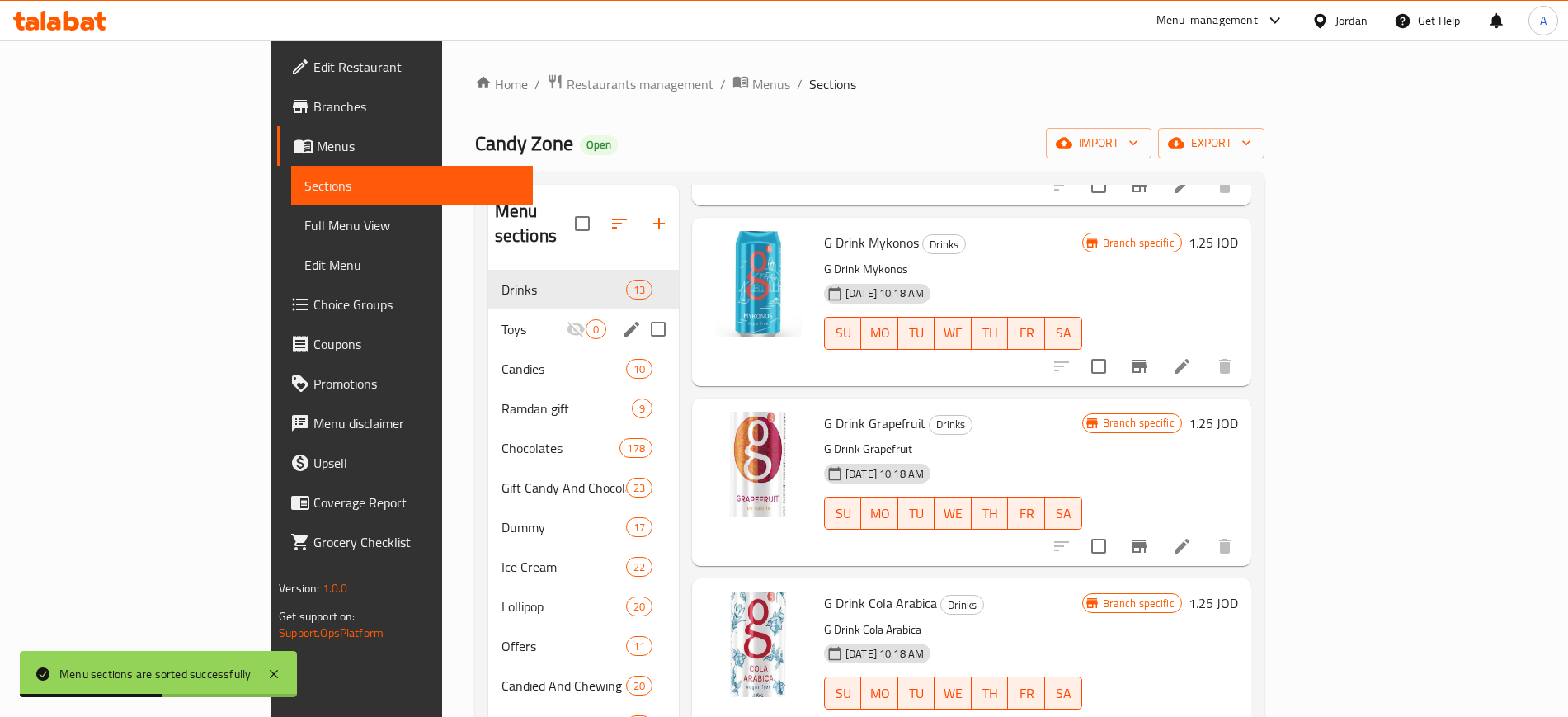
click at [488, 319] on div "Toys 0" at bounding box center [583, 329] width 191 height 39
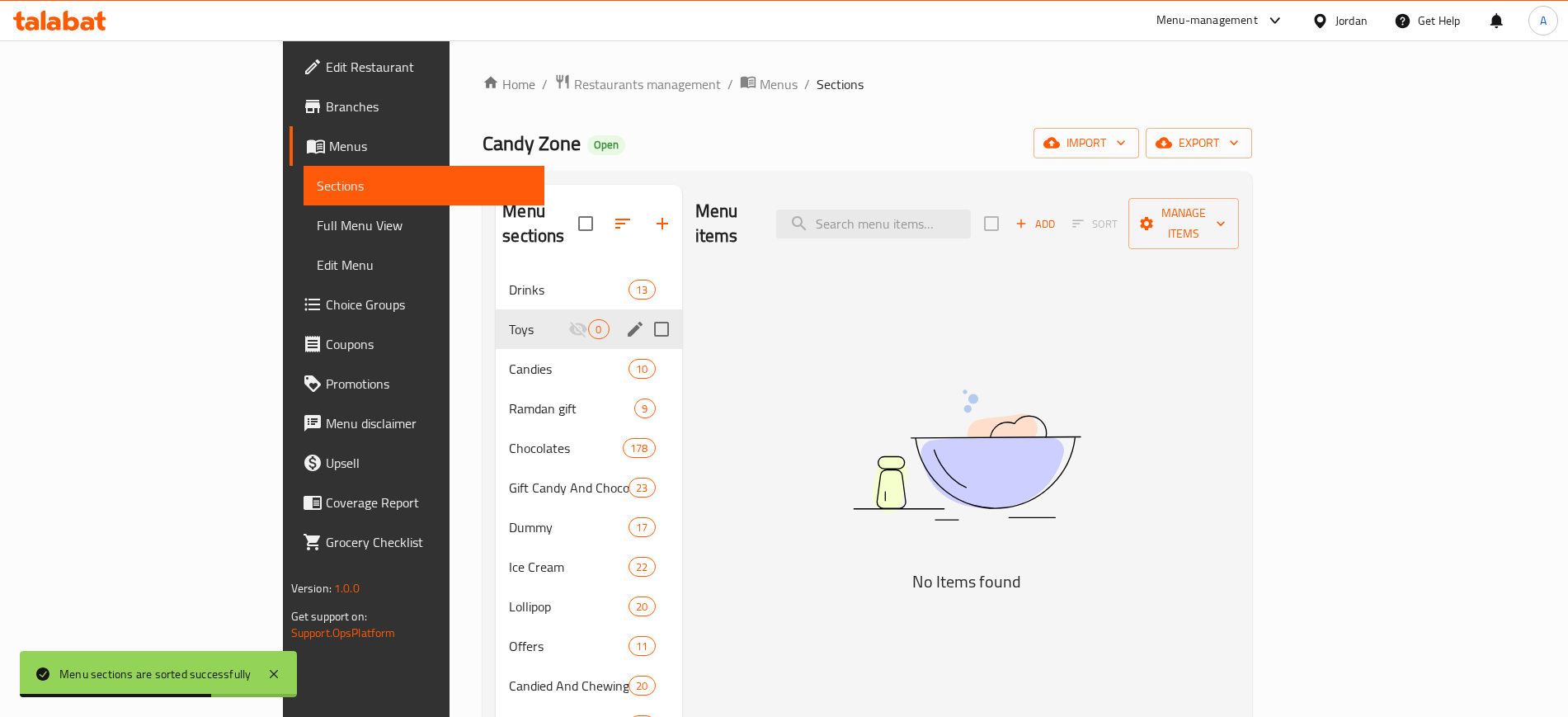
click at [644, 311] on input "Menu sections" at bounding box center [661, 329] width 35 height 35
click at [638, 213] on icon "button" at bounding box center [648, 223] width 20 height 20
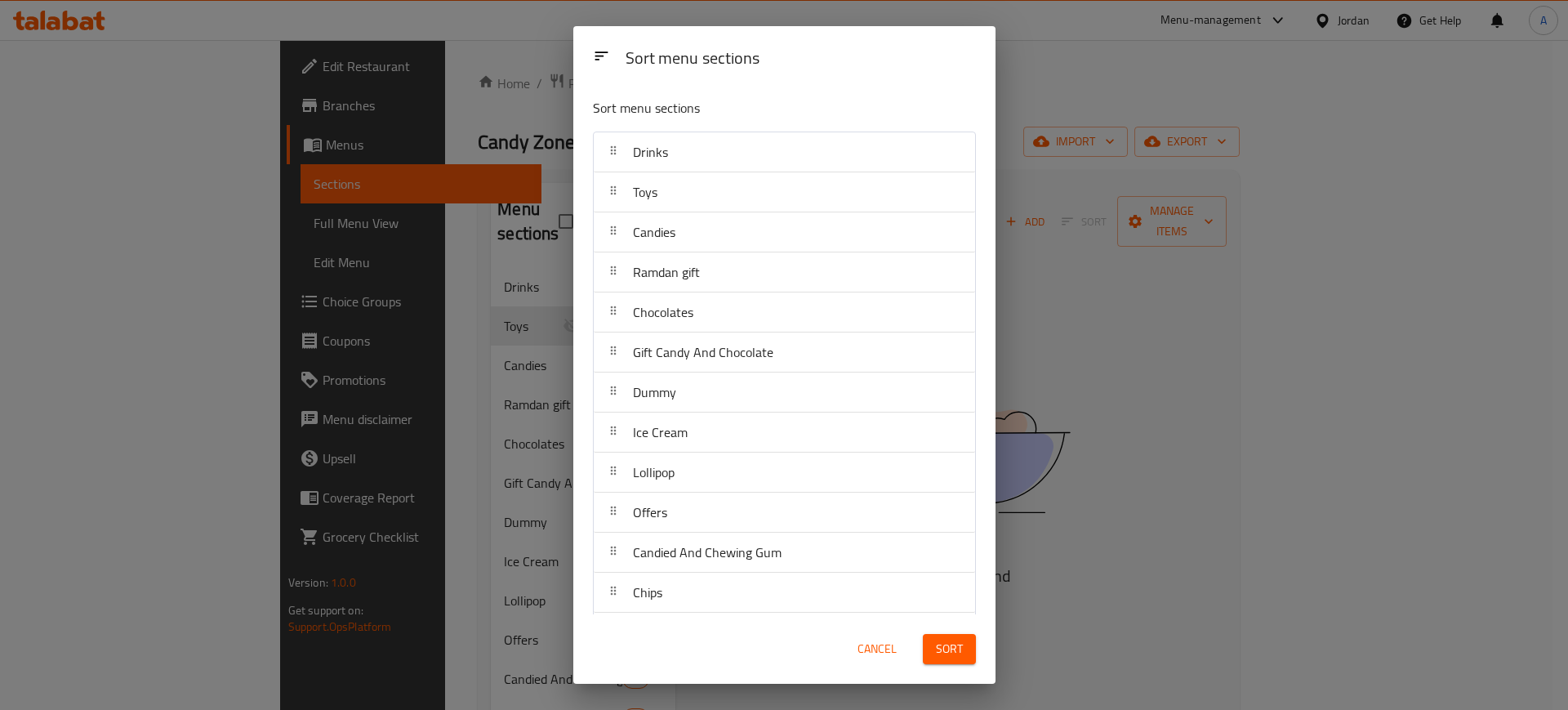
drag, startPoint x: 1181, startPoint y: 254, endPoint x: 796, endPoint y: 180, distance: 392.0
click at [1180, 252] on div "Sort menu sections Sort menu sections Drinks Toys Candies Ramdan gift Chocolate…" at bounding box center [784, 355] width 1568 height 710
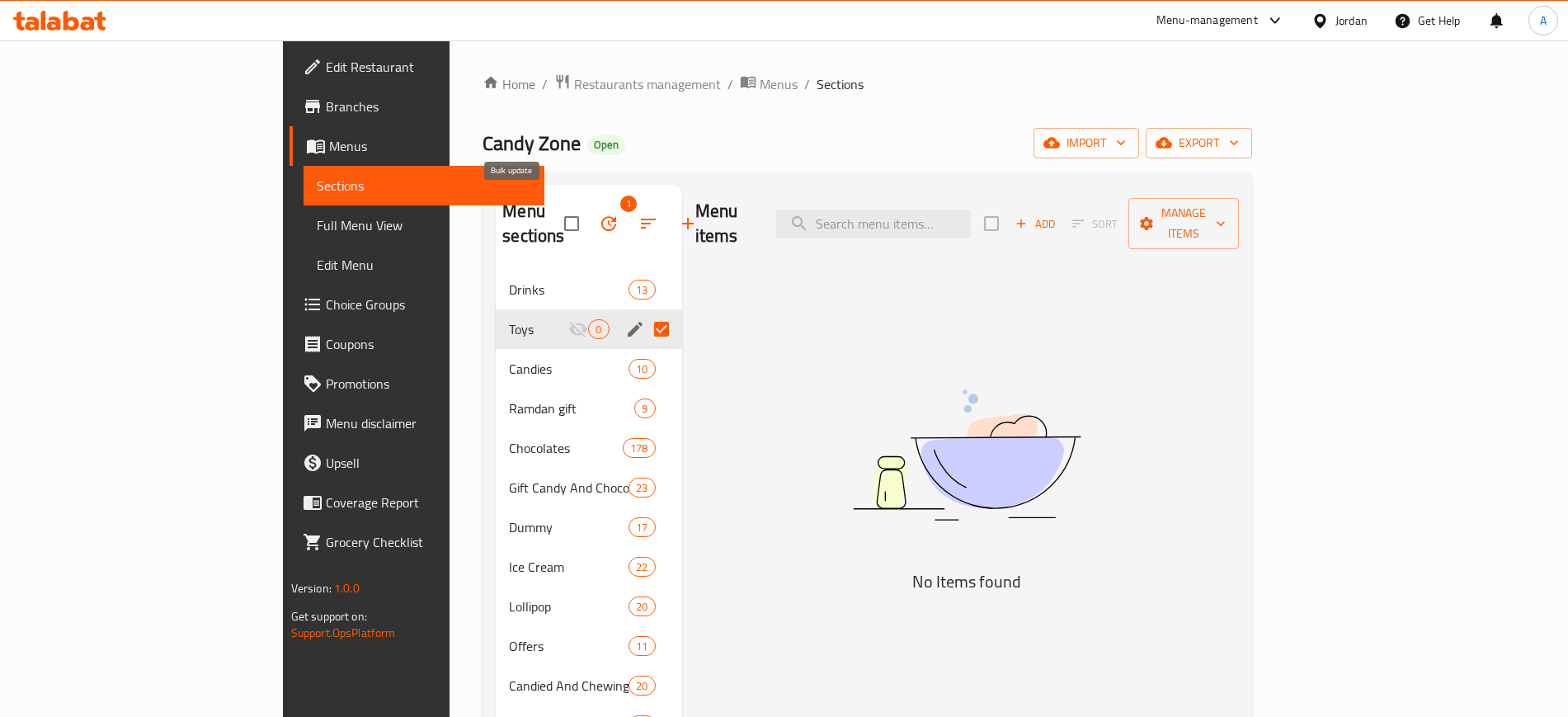
click at [599, 213] on icon "button" at bounding box center [609, 223] width 20 height 20
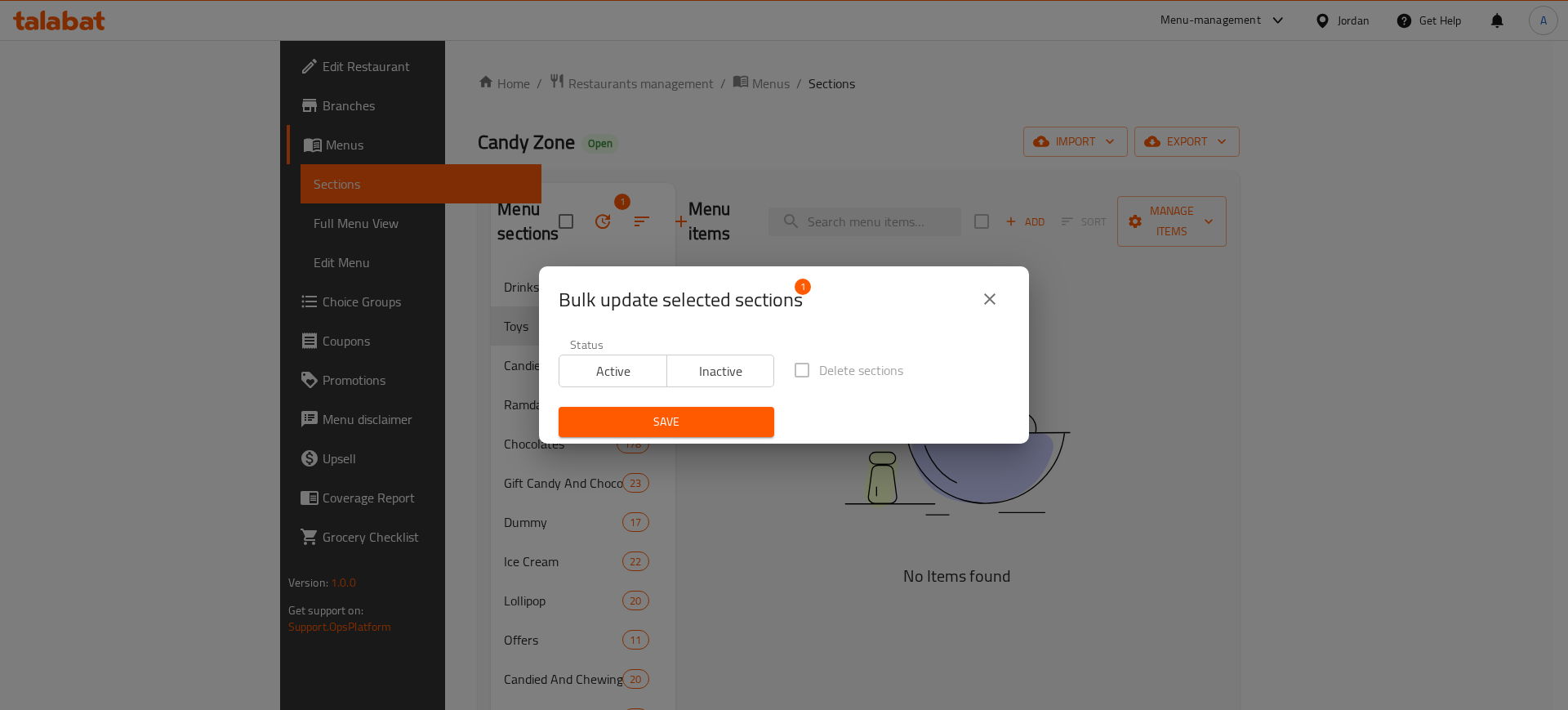
click at [983, 304] on icon "close" at bounding box center [990, 299] width 20 height 20
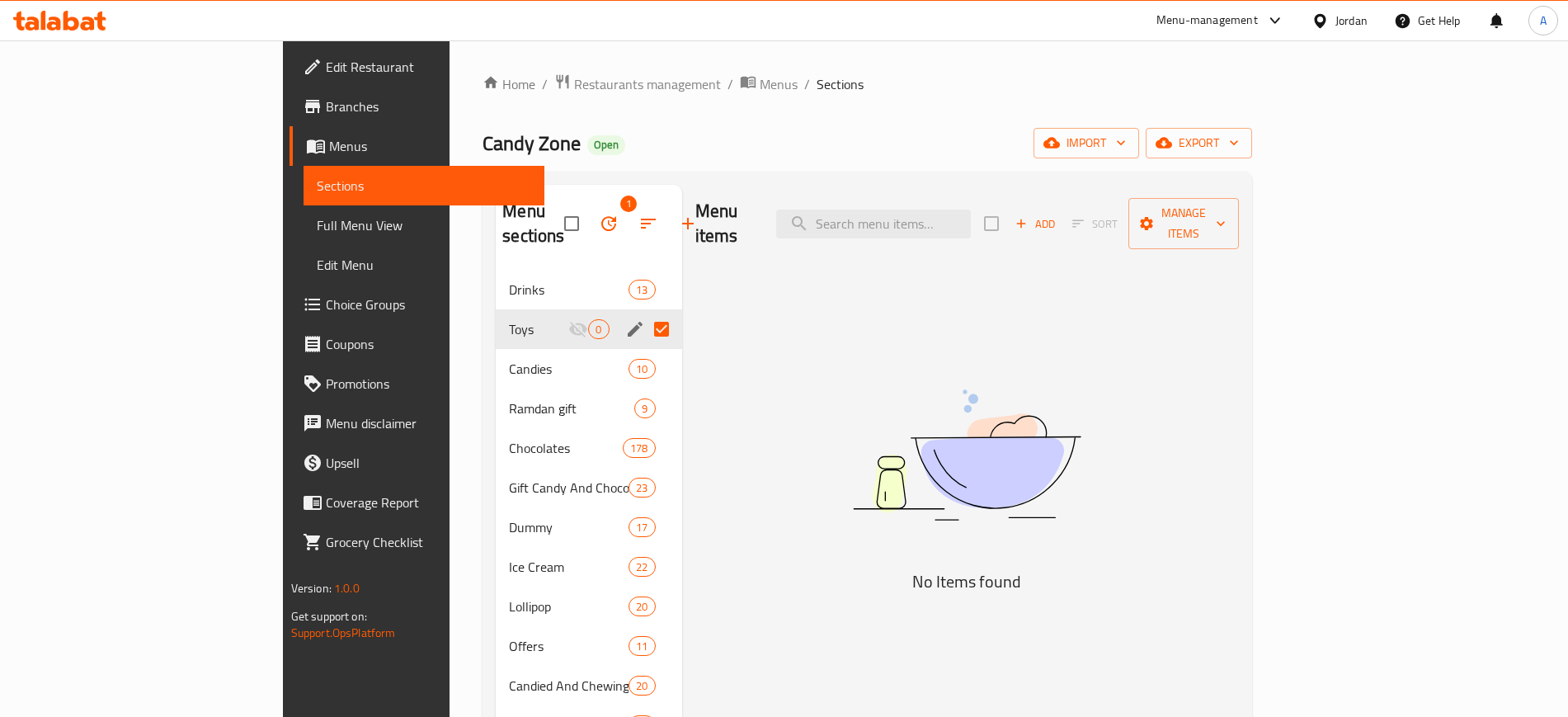
click at [644, 311] on input "Menu sections" at bounding box center [661, 329] width 35 height 35
checkbox input "false"
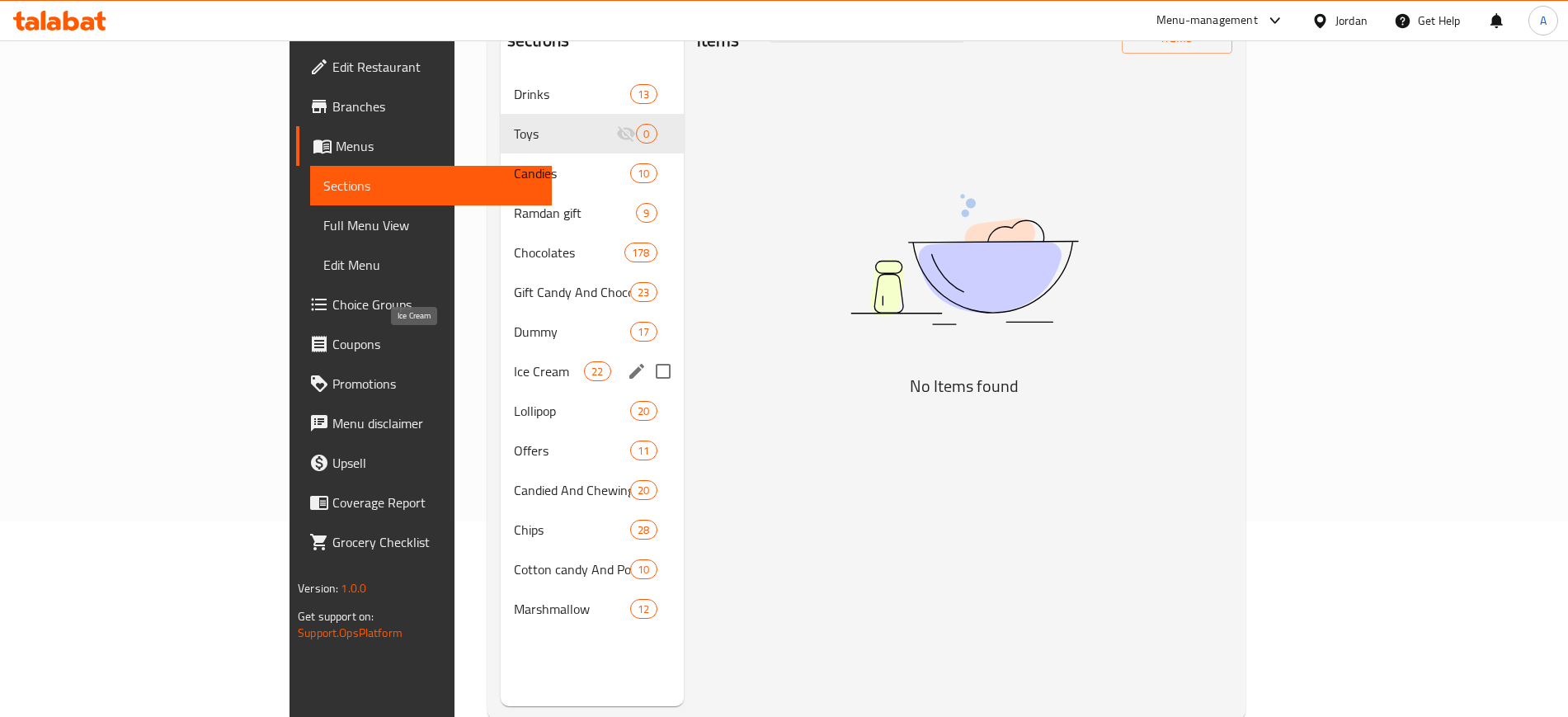
scroll to position [206, 0]
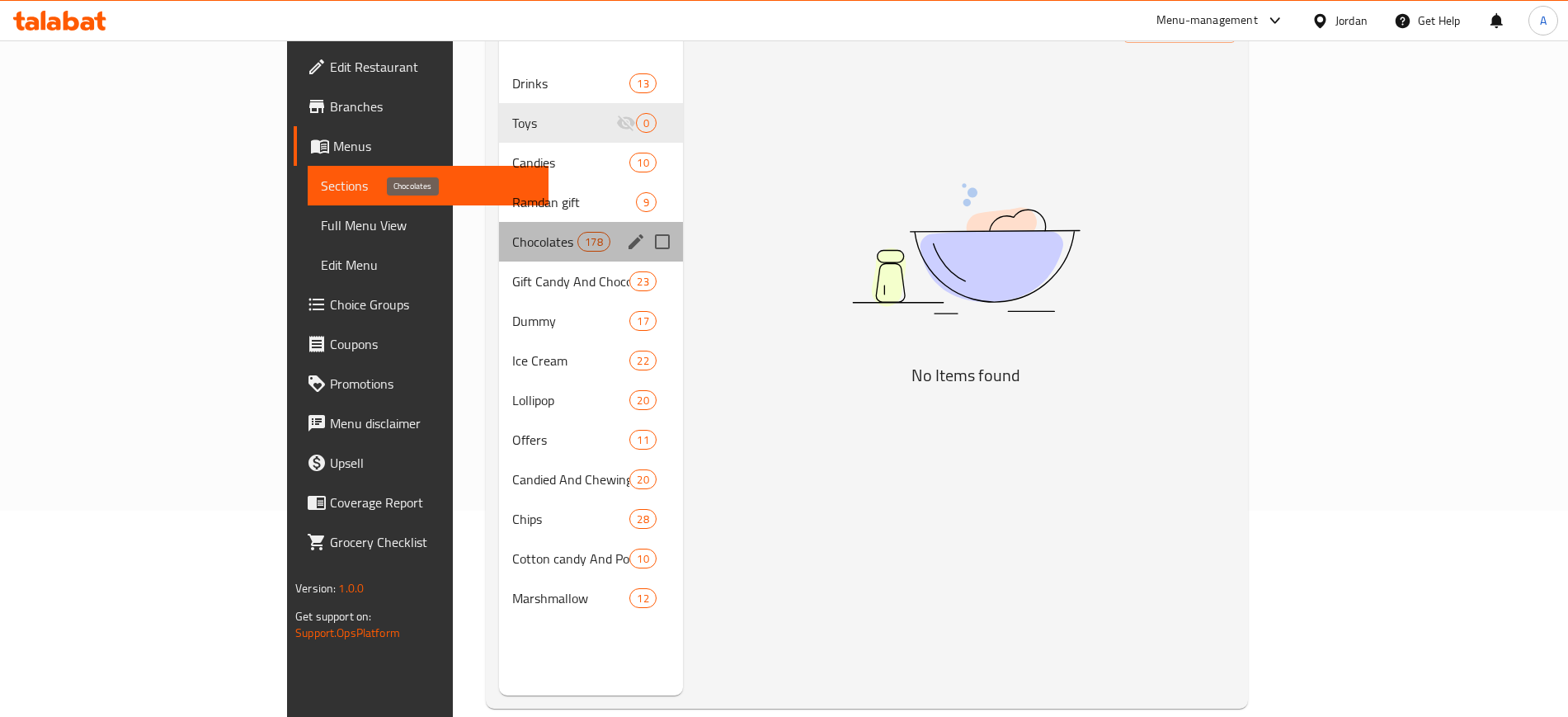
click at [512, 232] on span "Chocolates" at bounding box center [545, 242] width 66 height 20
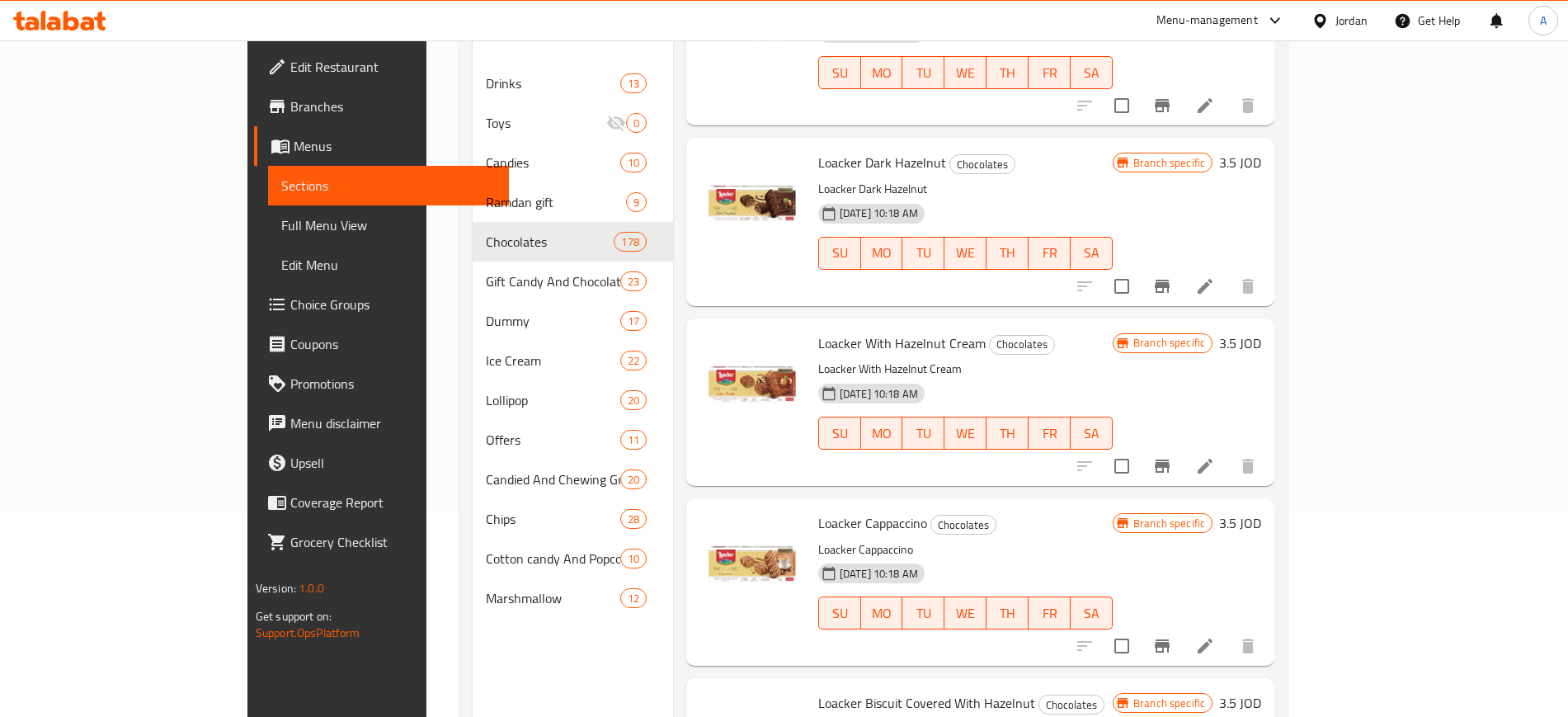
scroll to position [2062, 0]
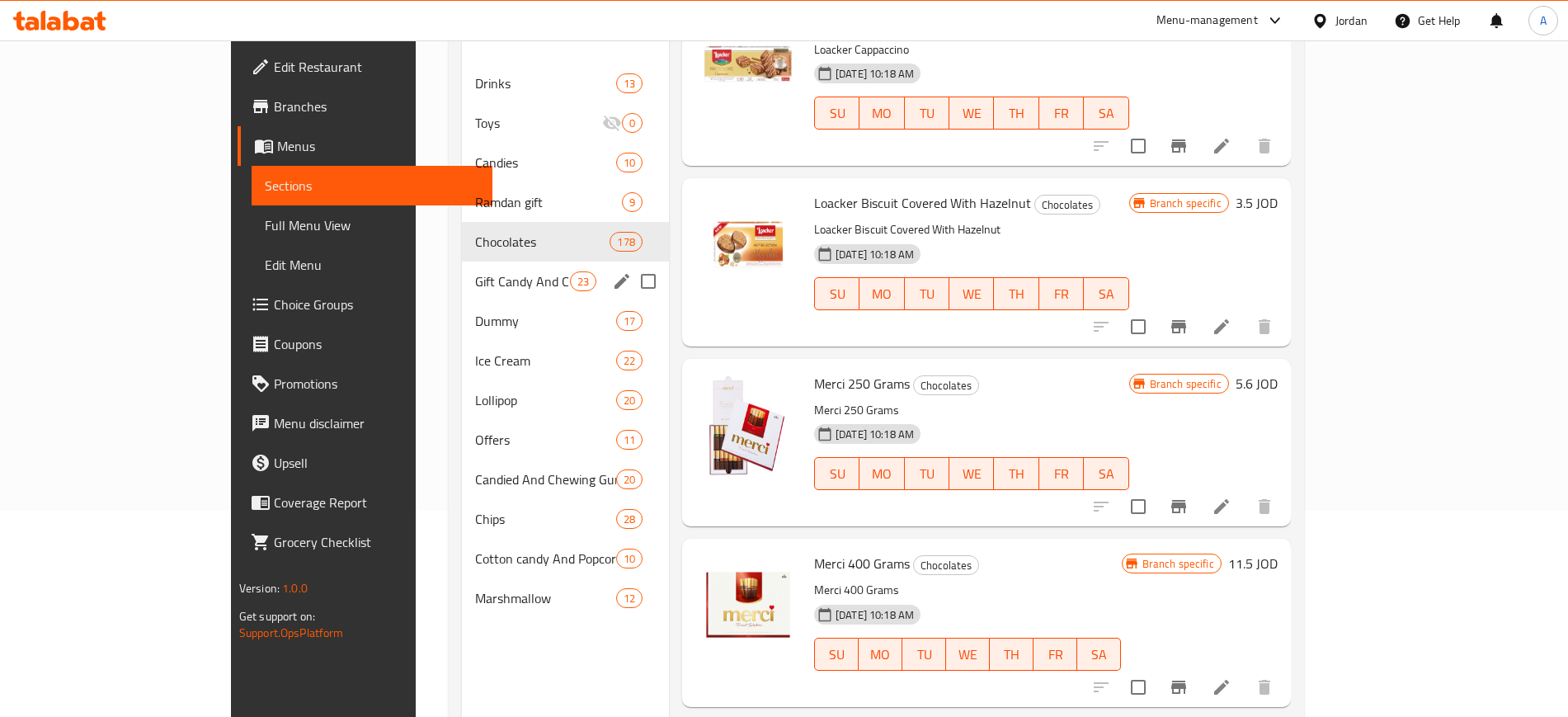
click at [475, 271] on span "Gift Candy And Chocolate" at bounding box center [523, 281] width 95 height 20
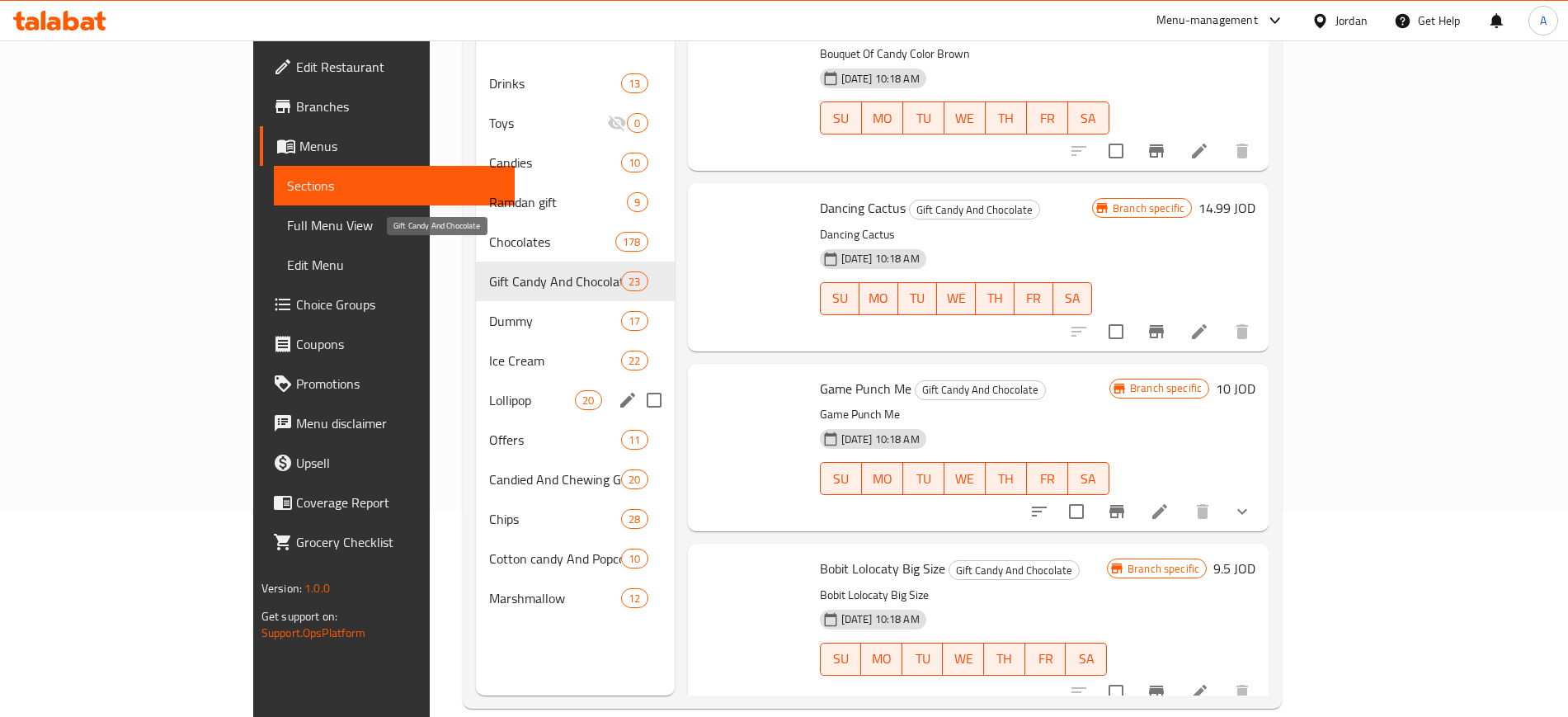
click at [489, 509] on span "Chips" at bounding box center [555, 519] width 132 height 20
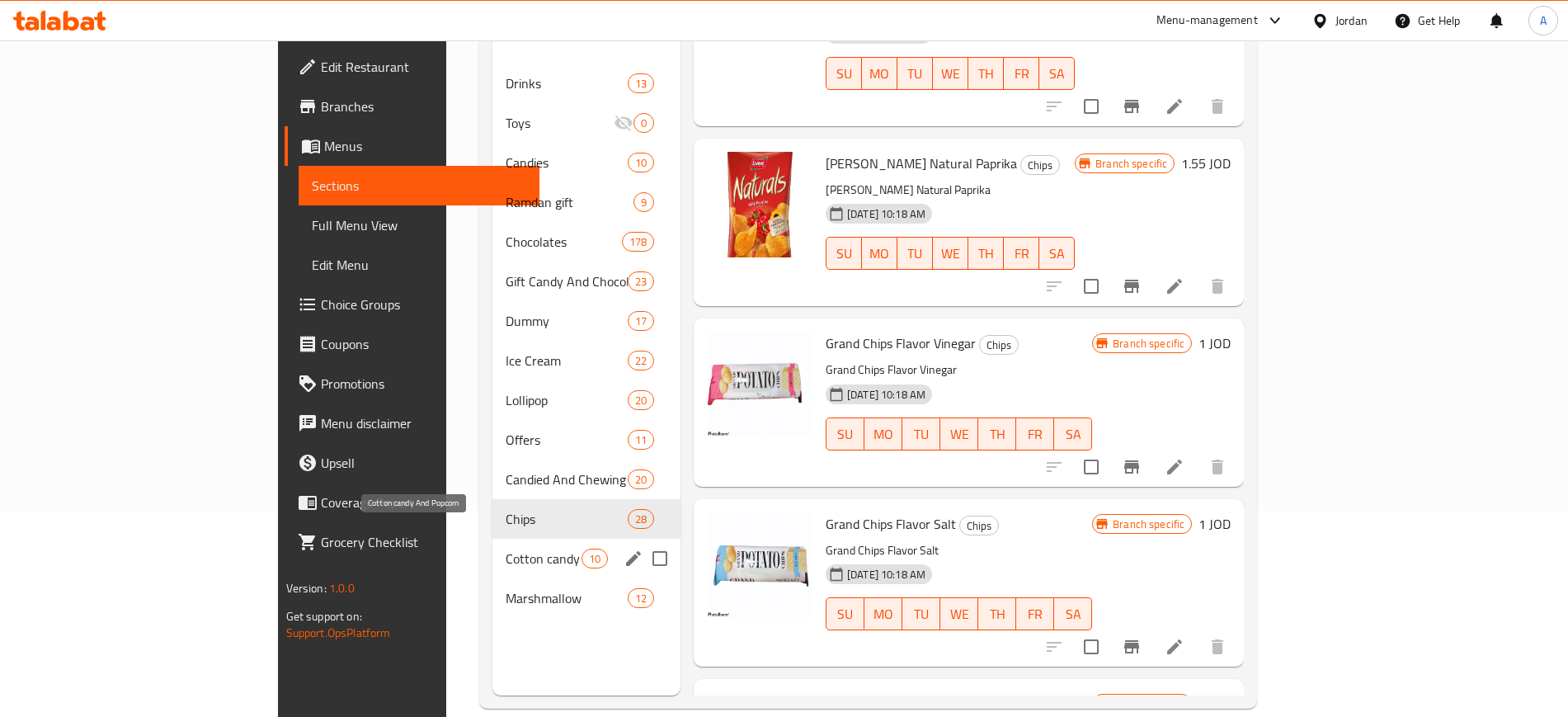
click at [506, 549] on span "Cotton candy And Popcorn" at bounding box center [543, 559] width 75 height 20
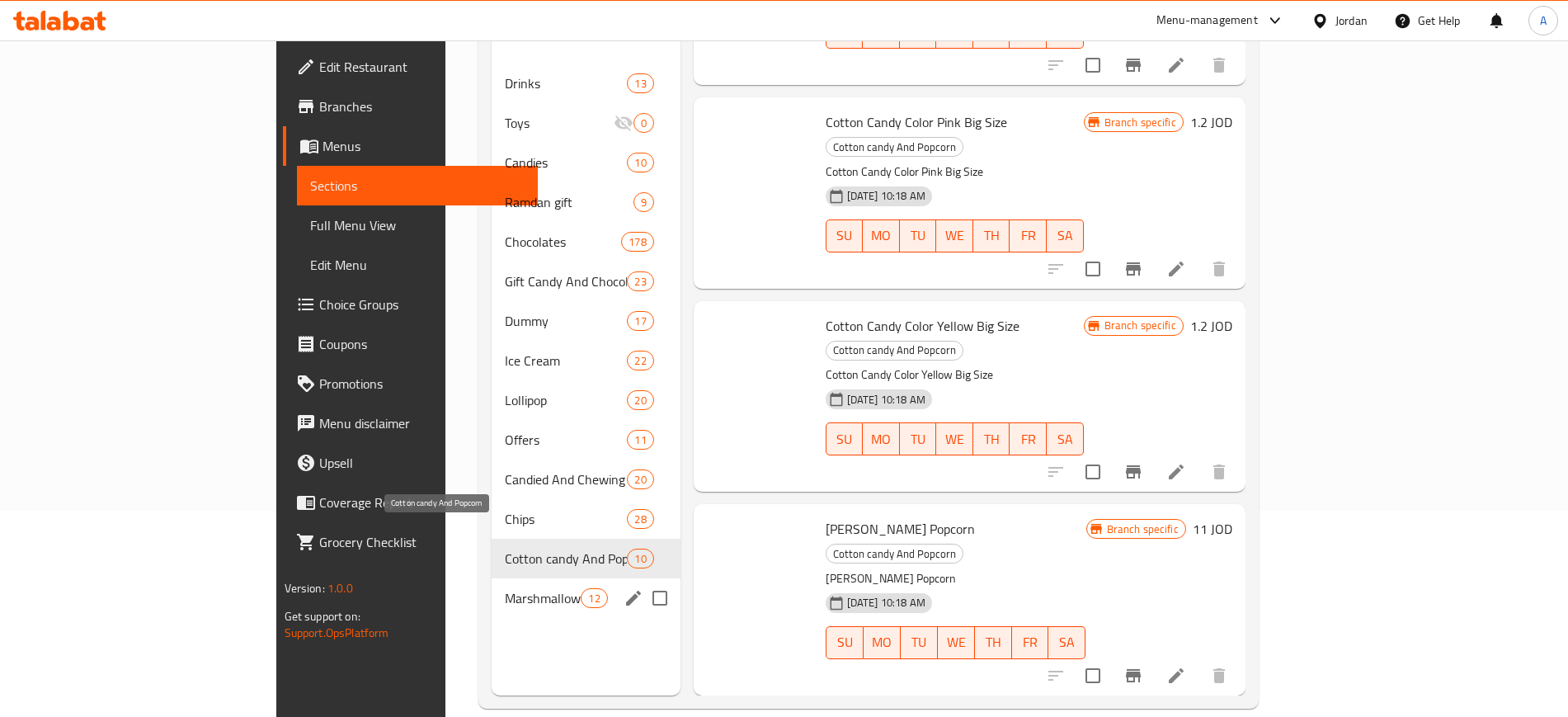
scroll to position [1126, 0]
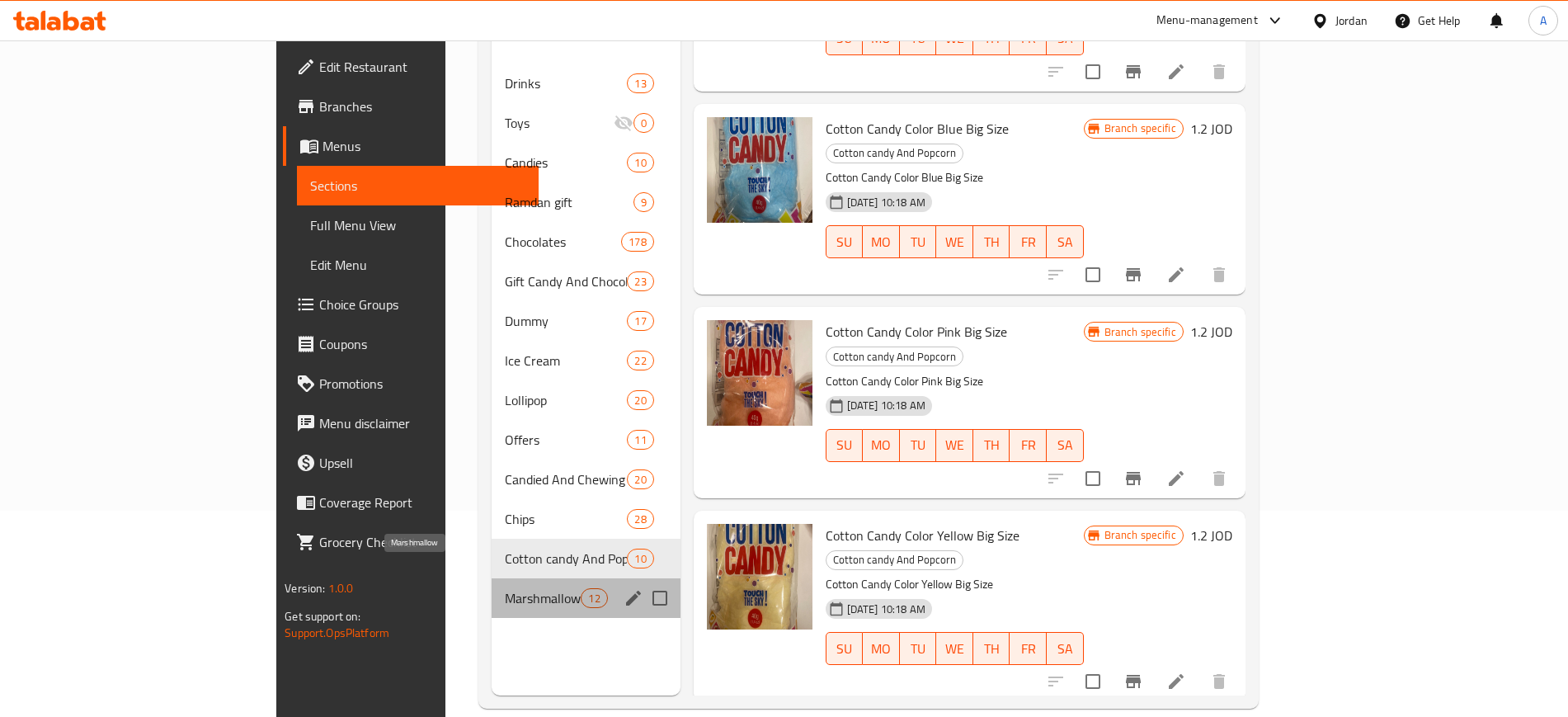
click at [505, 588] on span "Marshmallow" at bounding box center [542, 598] width 76 height 20
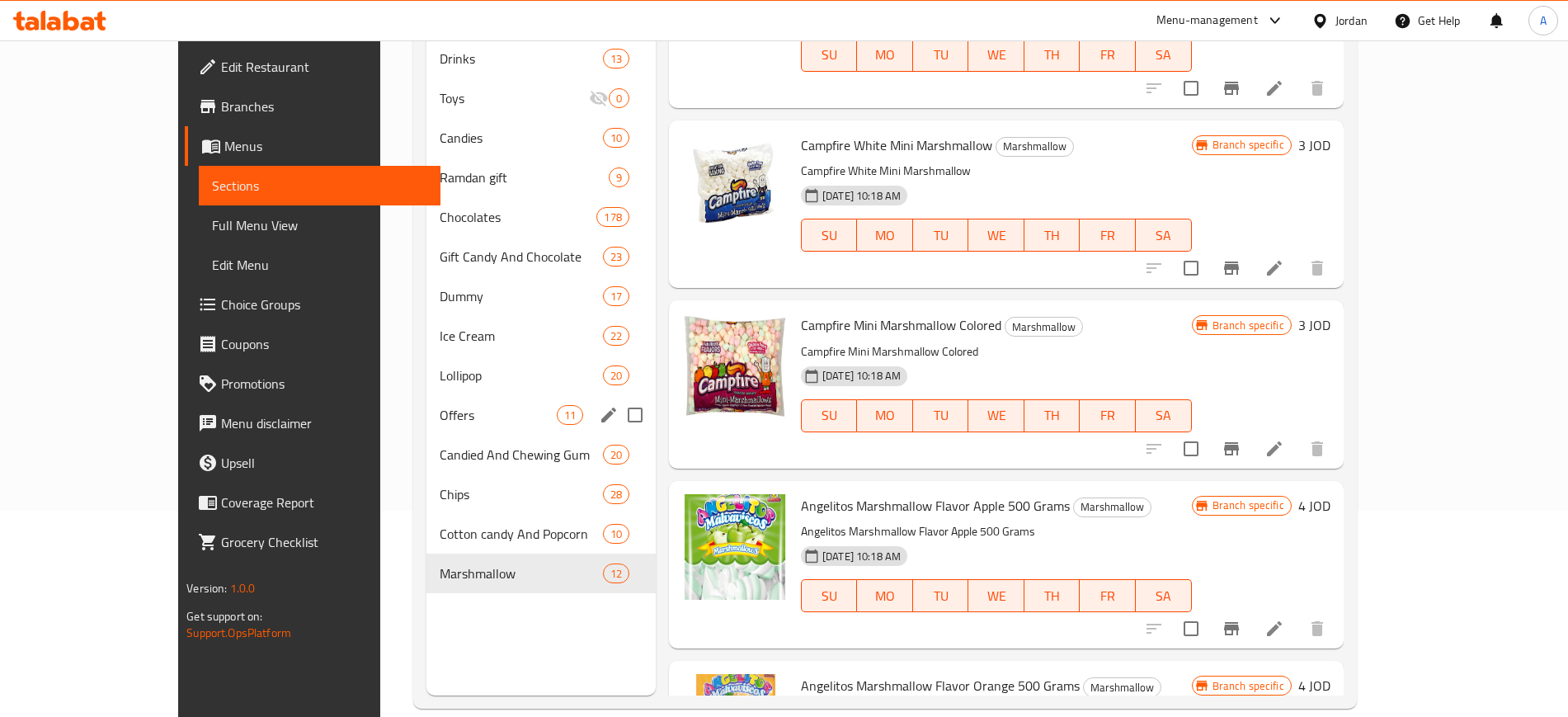
click at [440, 374] on span "Lollipop" at bounding box center [521, 375] width 163 height 20
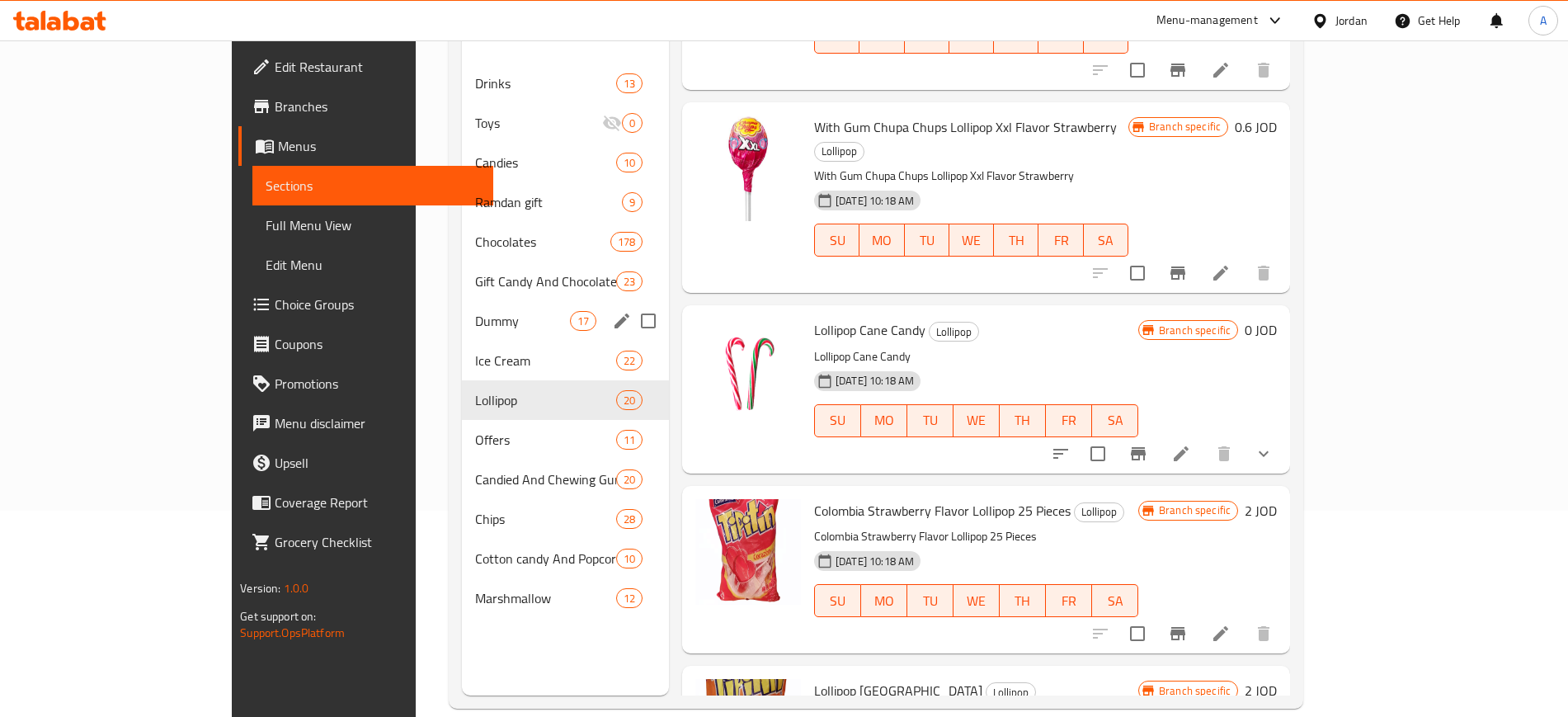
click at [475, 311] on span "Dummy" at bounding box center [523, 321] width 95 height 20
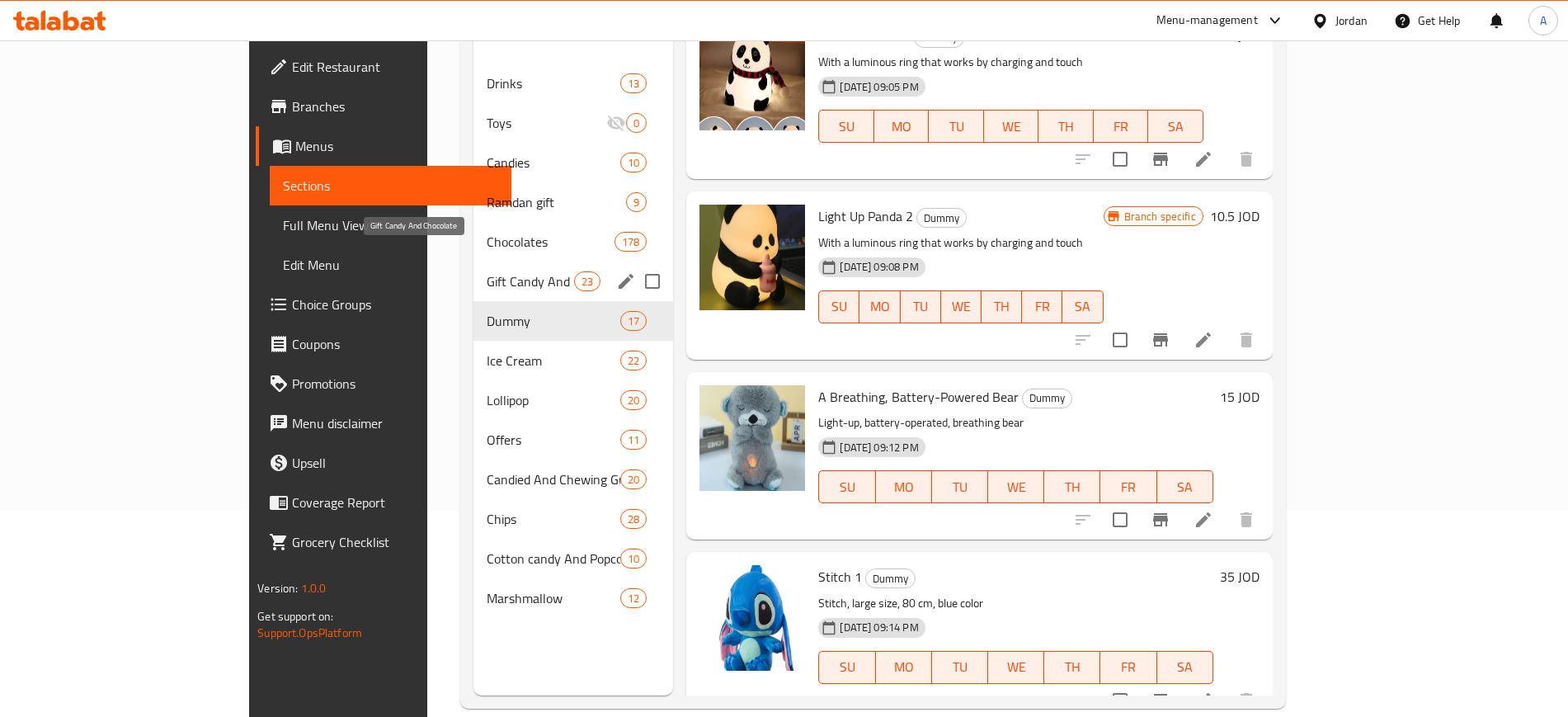
click at [486, 271] on span "Gift Candy And Chocolate" at bounding box center [529, 281] width 87 height 20
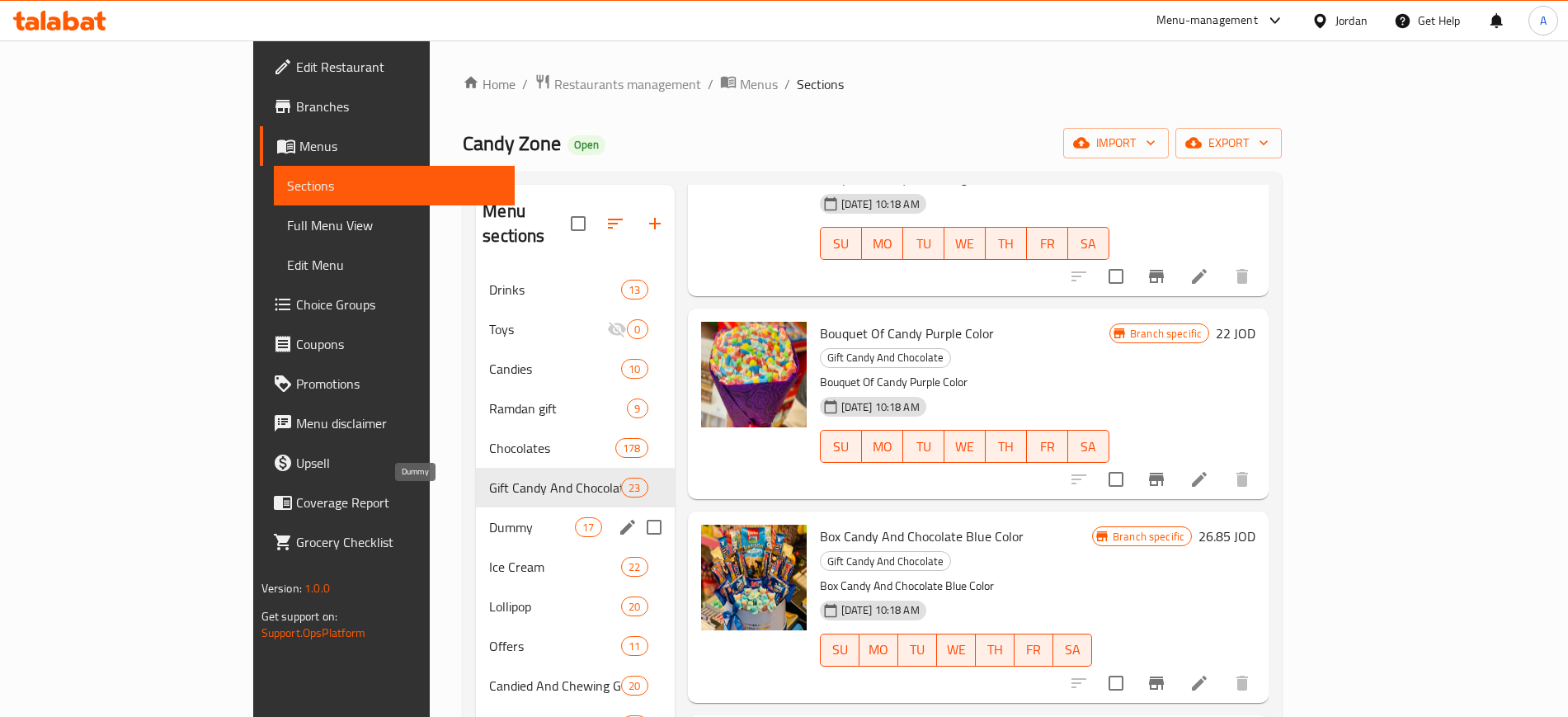
click at [489, 517] on span "Dummy" at bounding box center [532, 527] width 86 height 20
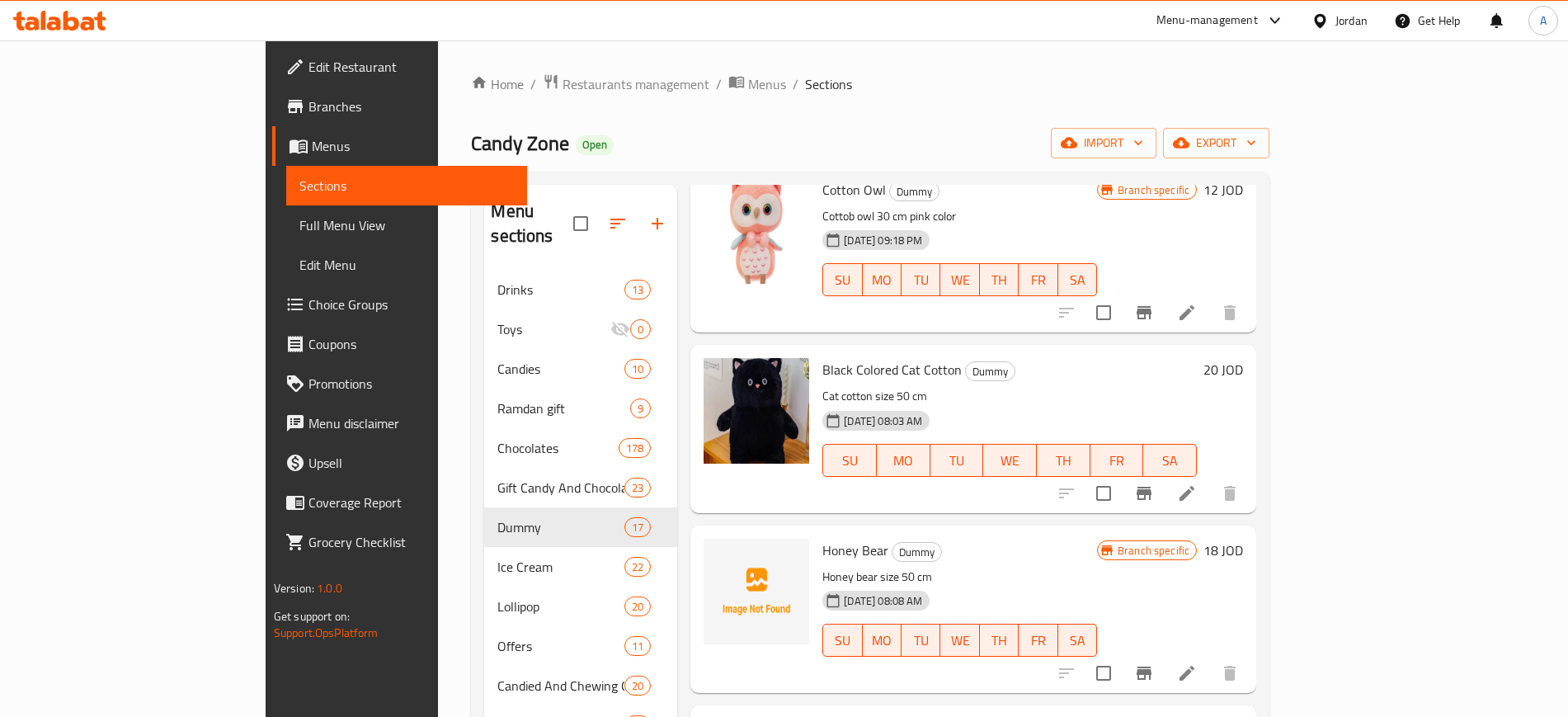
scroll to position [2157, 0]
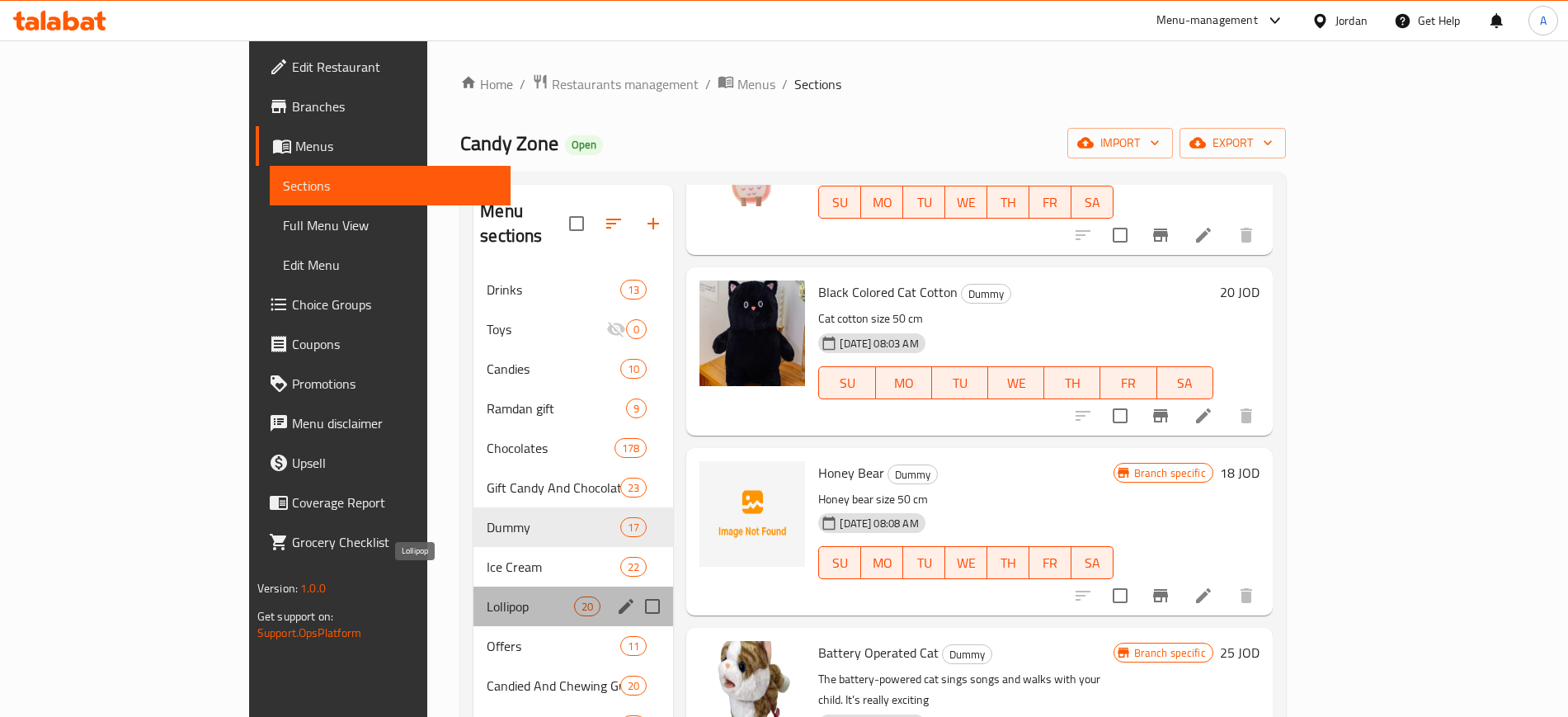
click at [486, 596] on span "Lollipop" at bounding box center [529, 606] width 87 height 20
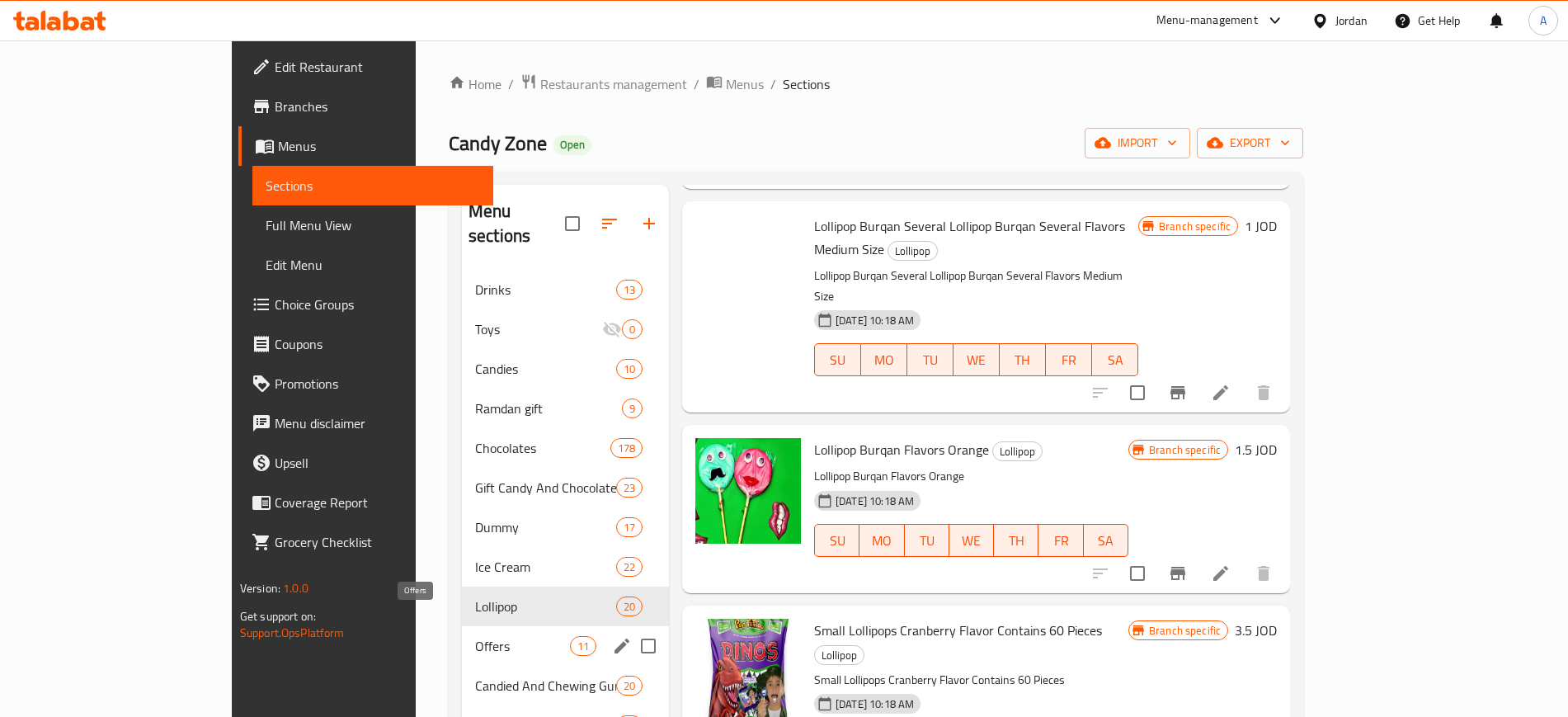
click at [475, 636] on span "Offers" at bounding box center [523, 646] width 95 height 20
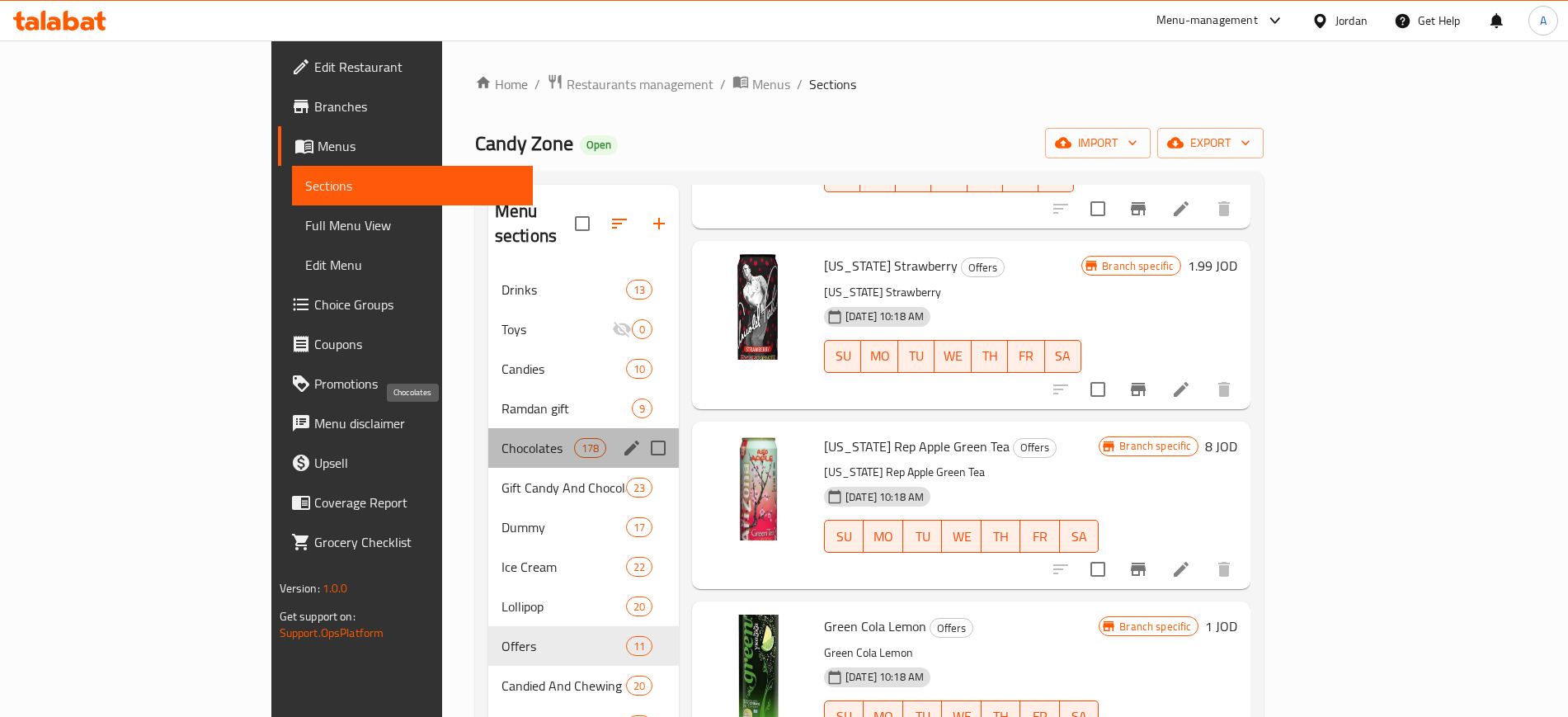
click at [502, 438] on span "Chocolates" at bounding box center [538, 448] width 72 height 20
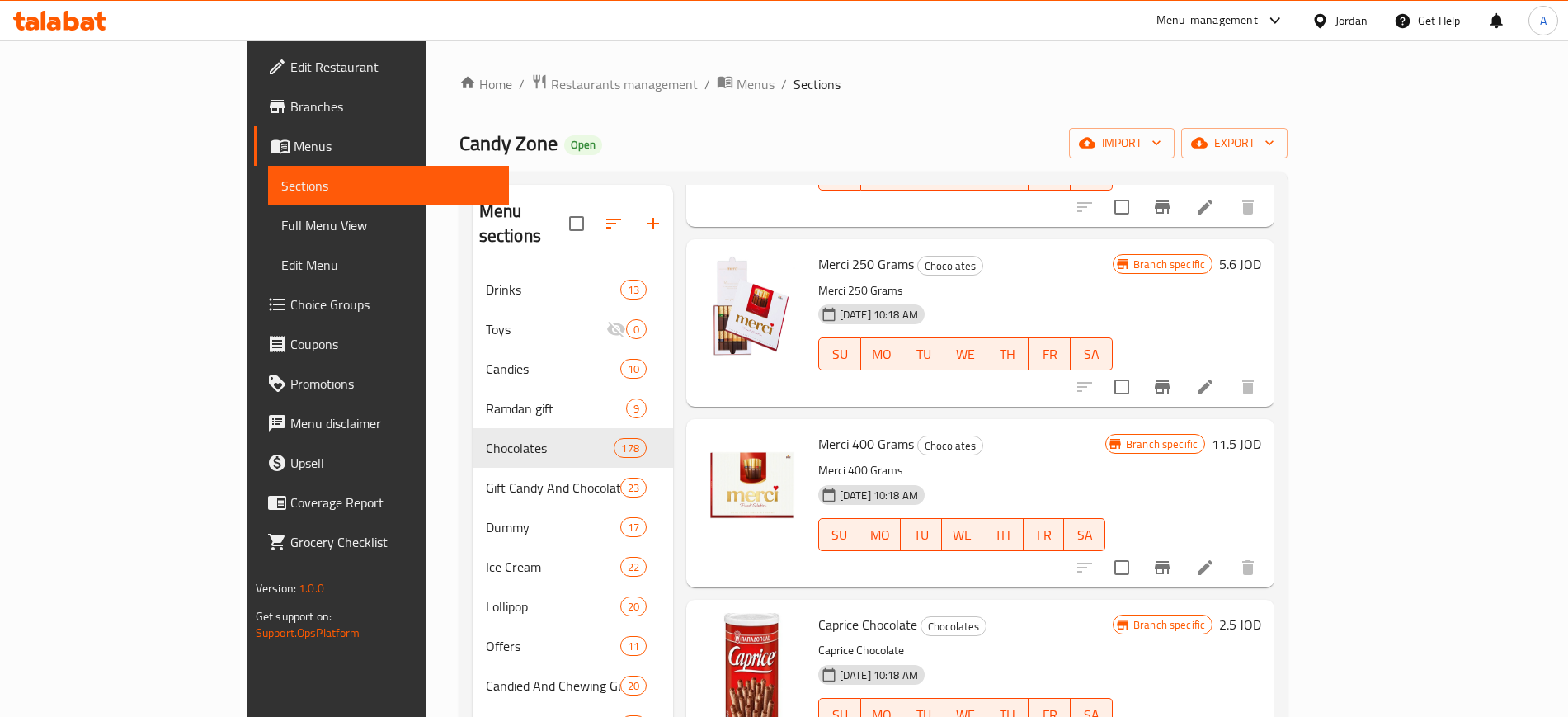
scroll to position [2440, 0]
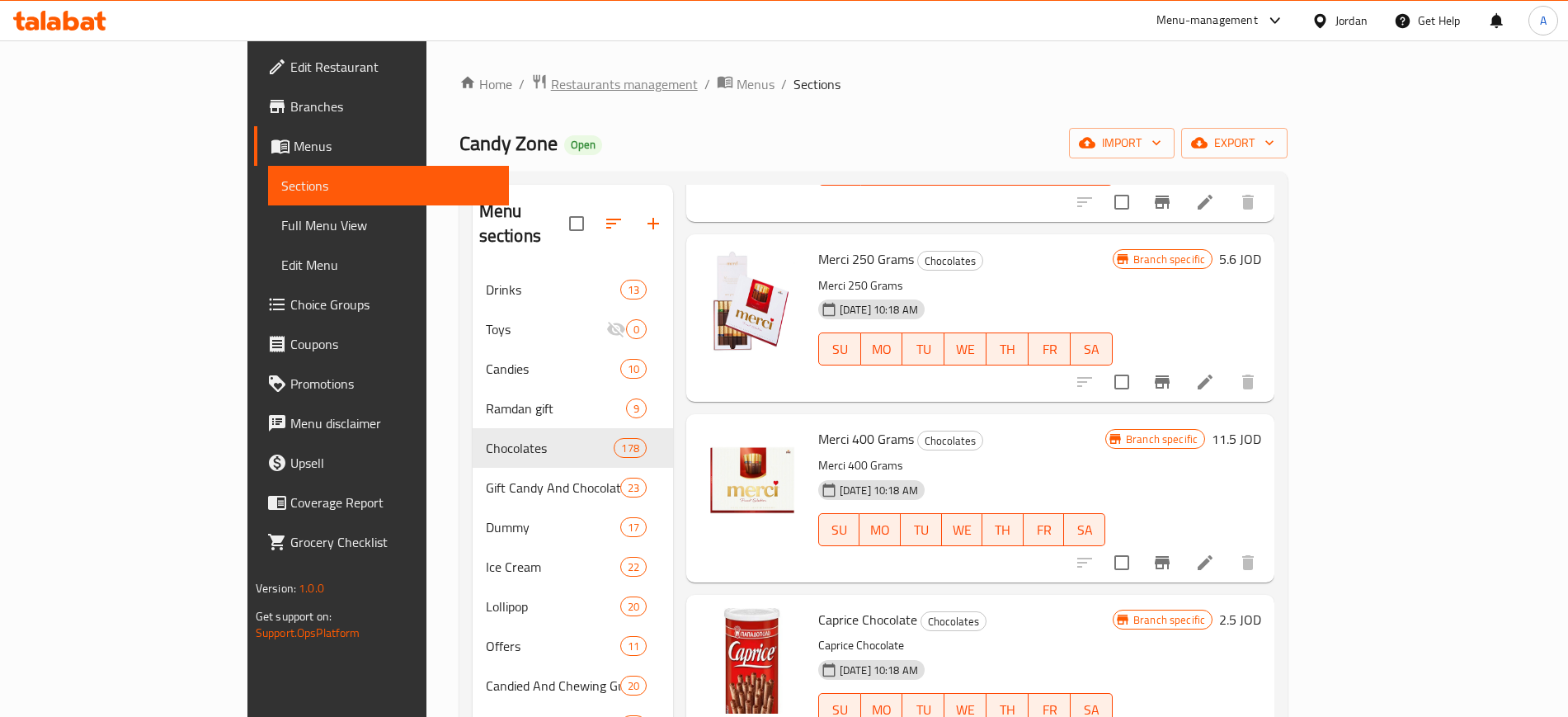
click at [551, 87] on span "Restaurants management" at bounding box center [625, 84] width 147 height 20
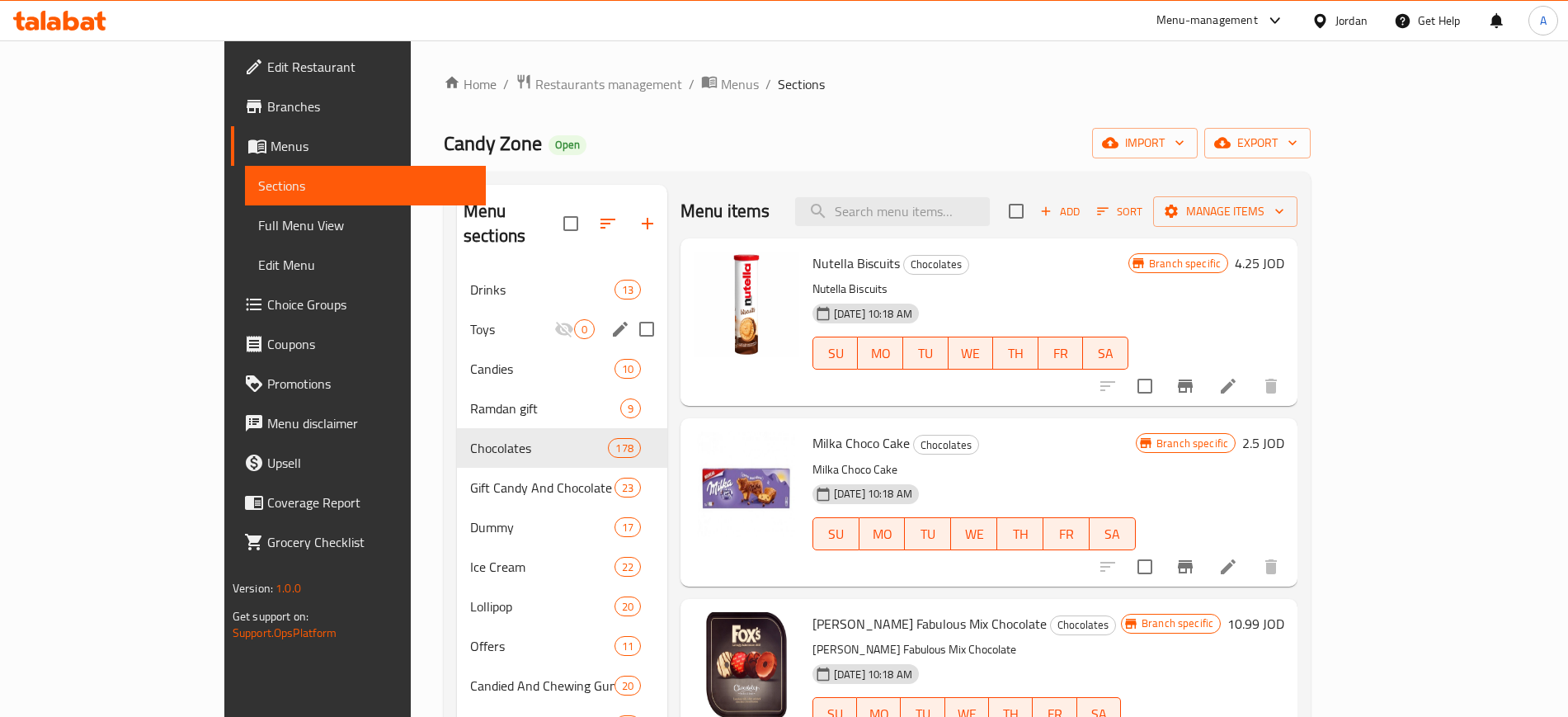
click at [457, 281] on div "Drinks 13" at bounding box center [562, 289] width 211 height 39
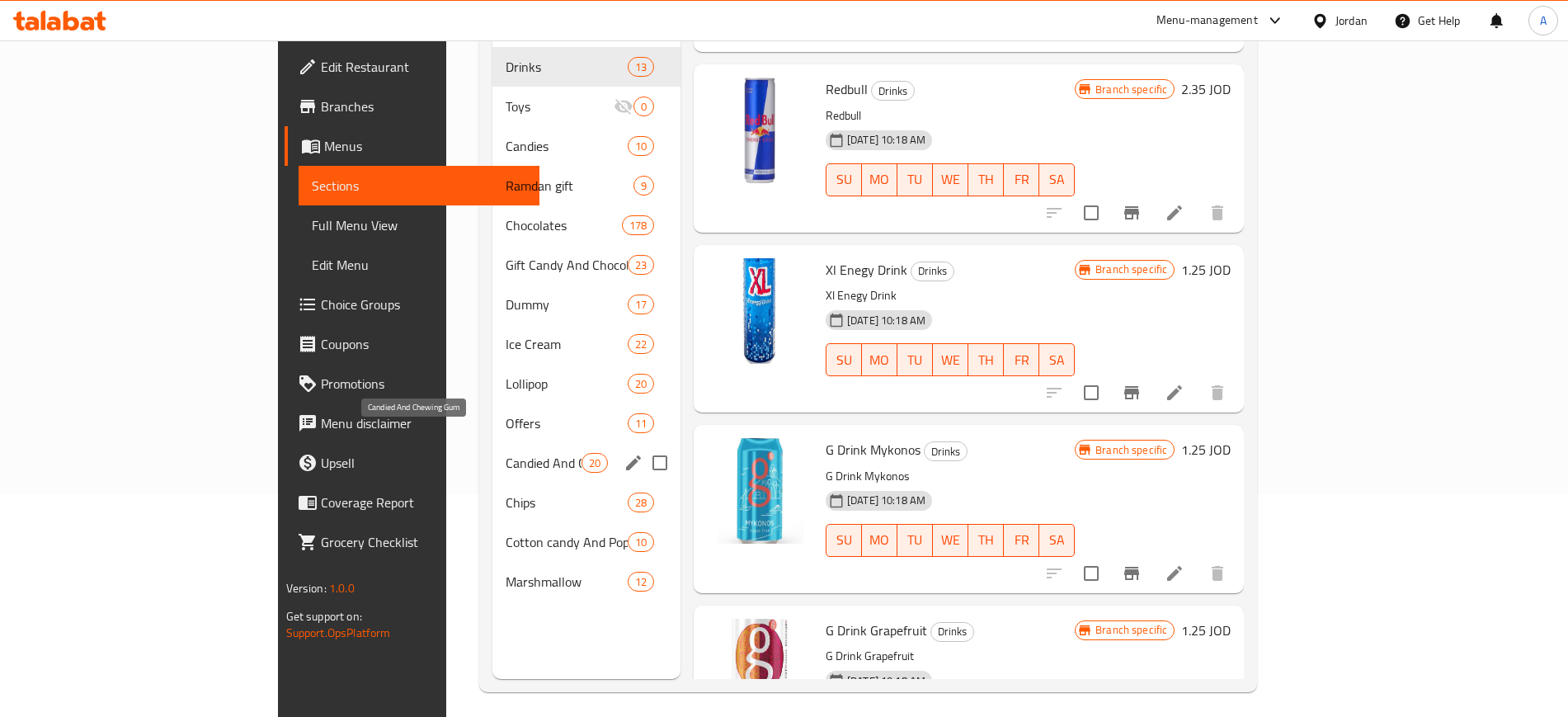
scroll to position [231, 0]
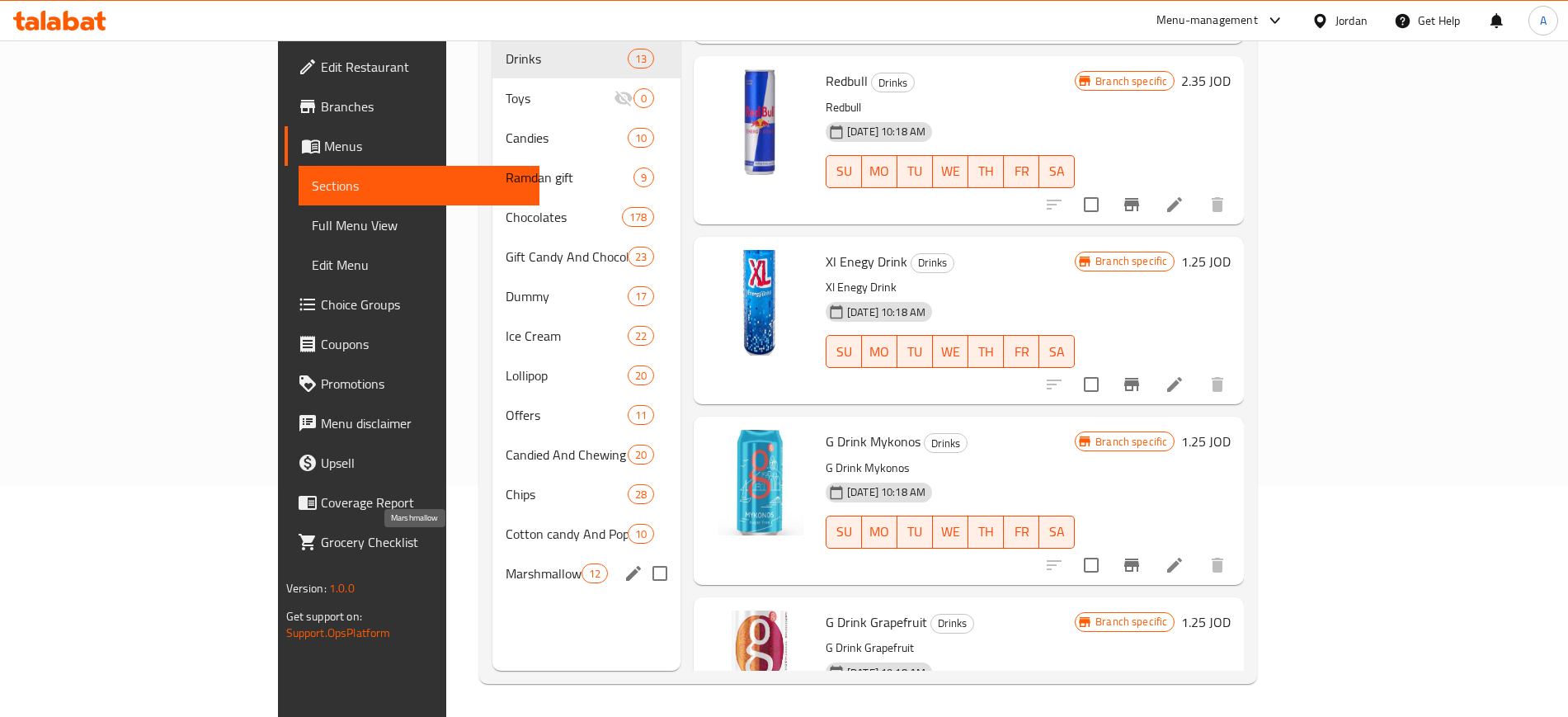
click at [506, 563] on span "Marshmallow" at bounding box center [543, 573] width 75 height 20
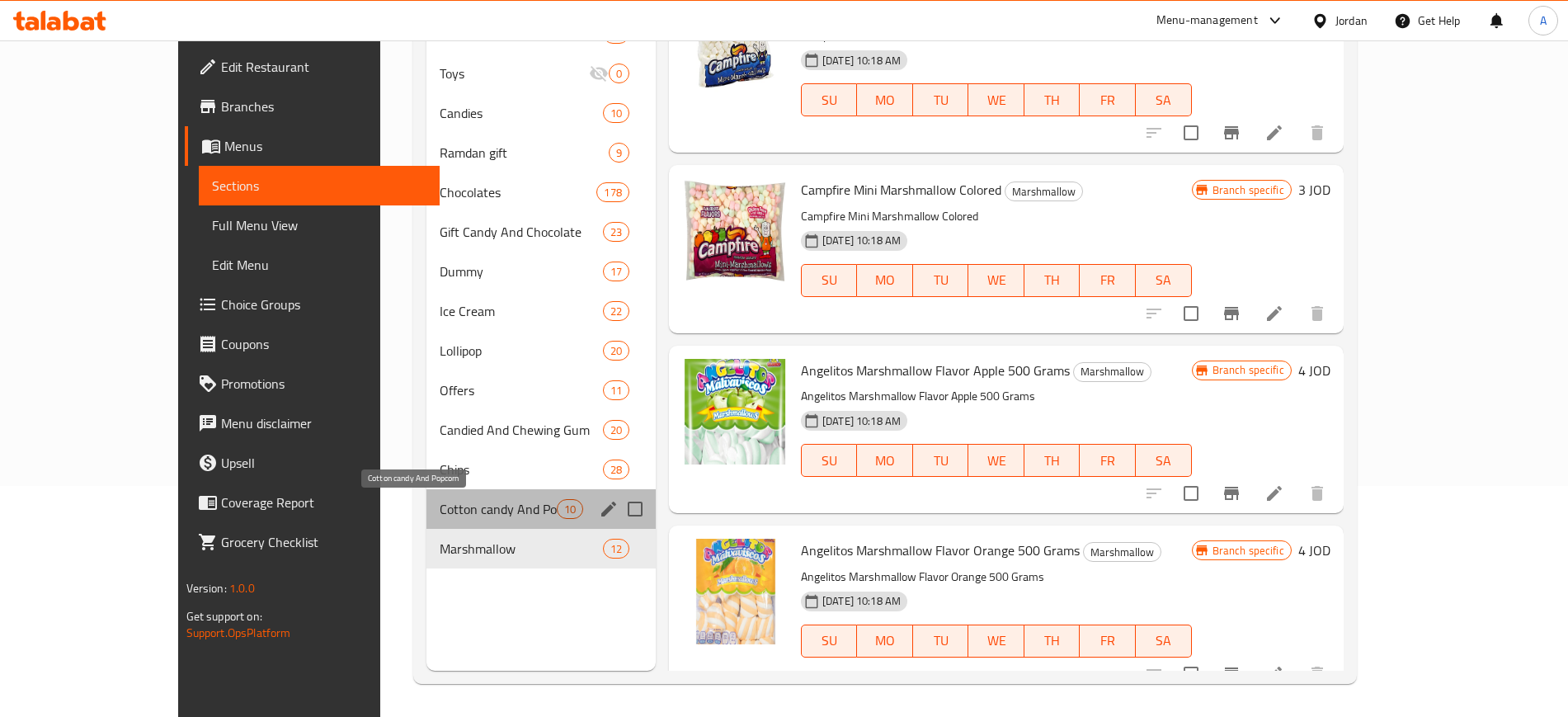
click at [440, 508] on span "Cotton candy And Popcorn" at bounding box center [498, 509] width 117 height 20
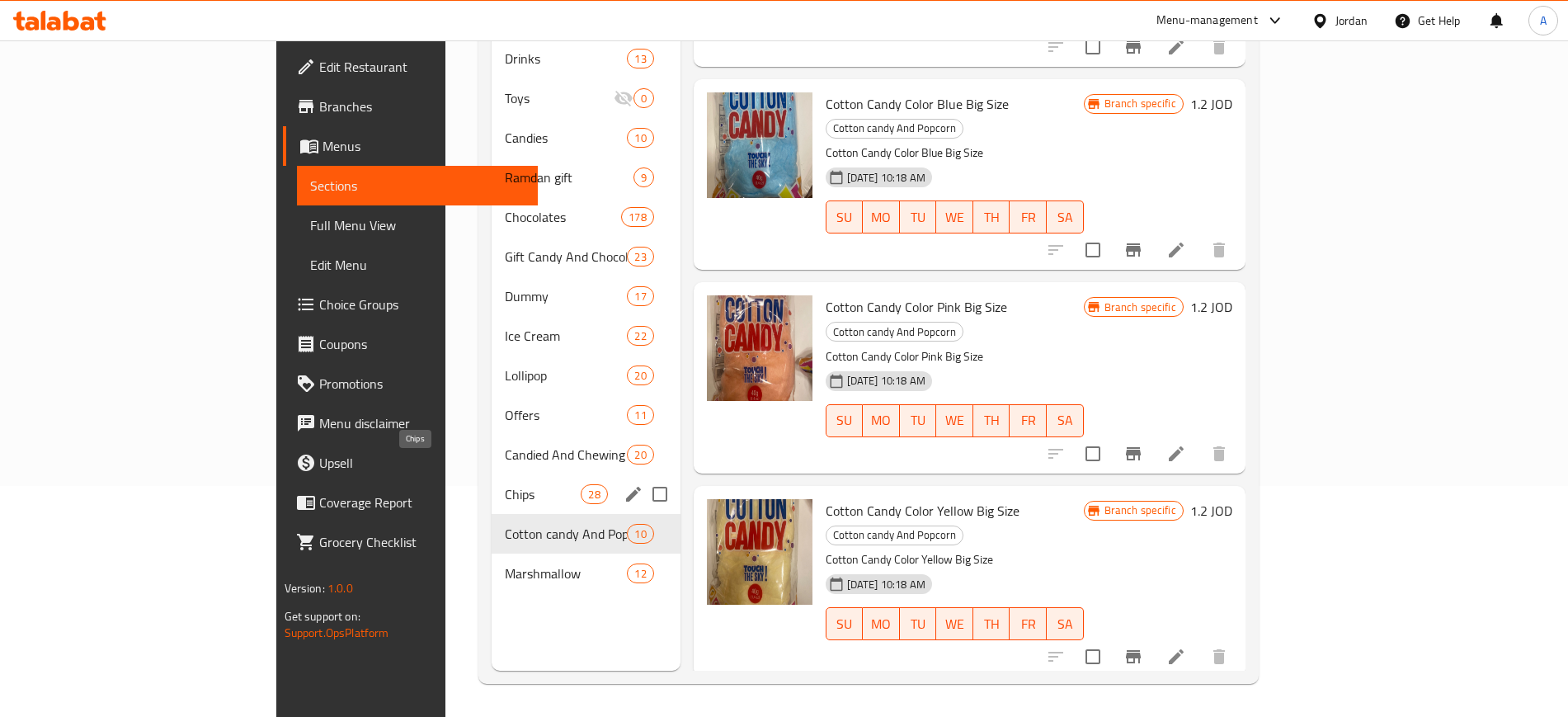
click at [505, 484] on span "Chips" at bounding box center [542, 494] width 76 height 20
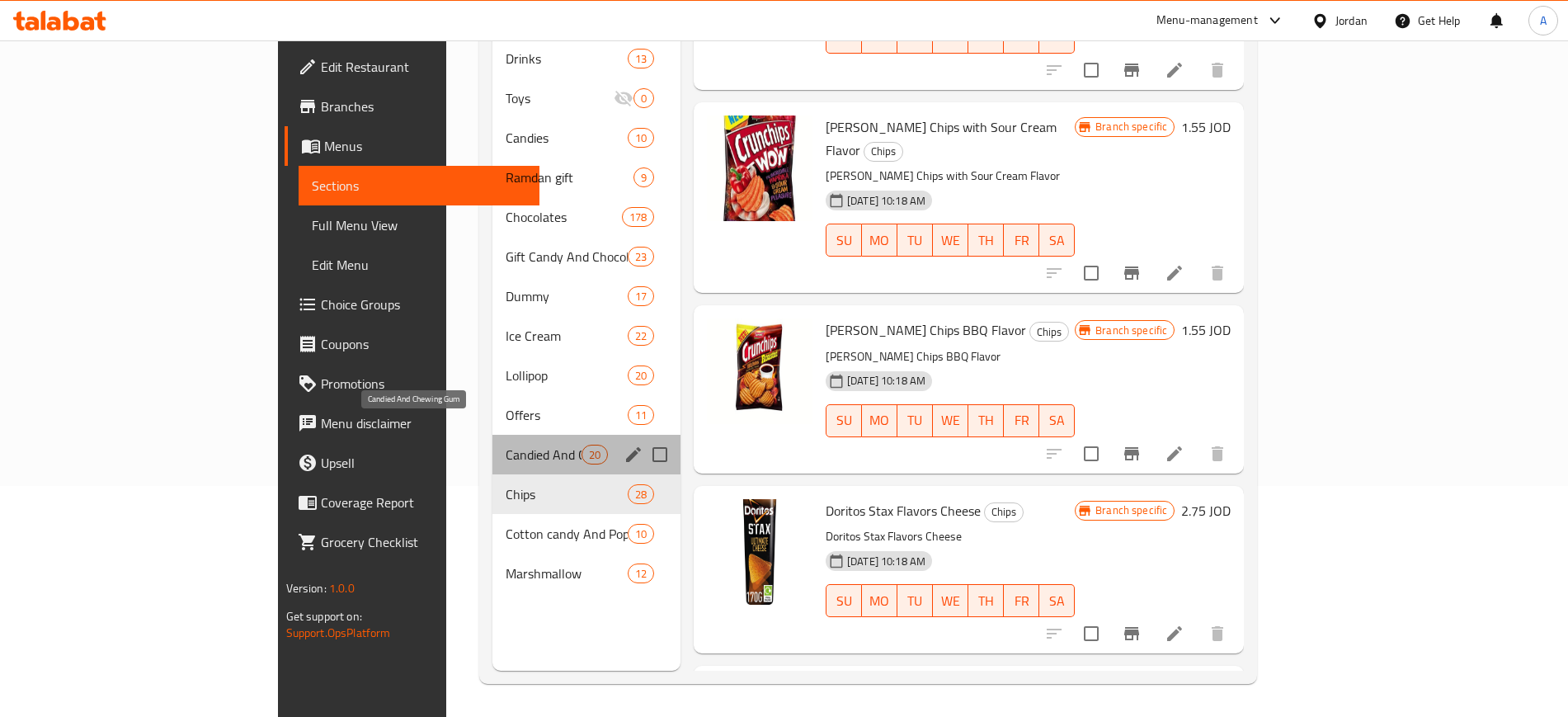
click at [506, 445] on span "Candied And Chewing Gum" at bounding box center [543, 455] width 75 height 20
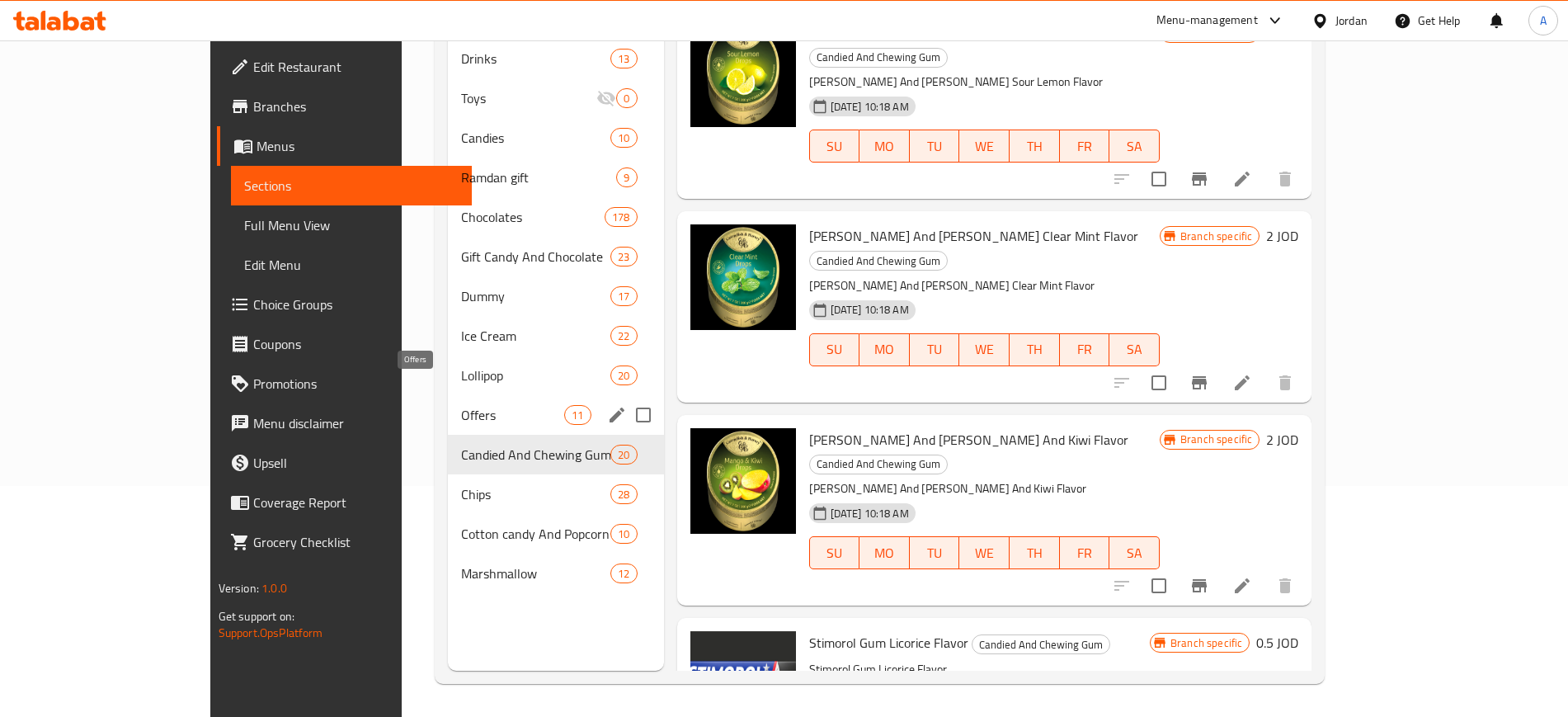
click at [462, 405] on span "Offers" at bounding box center [513, 415] width 103 height 20
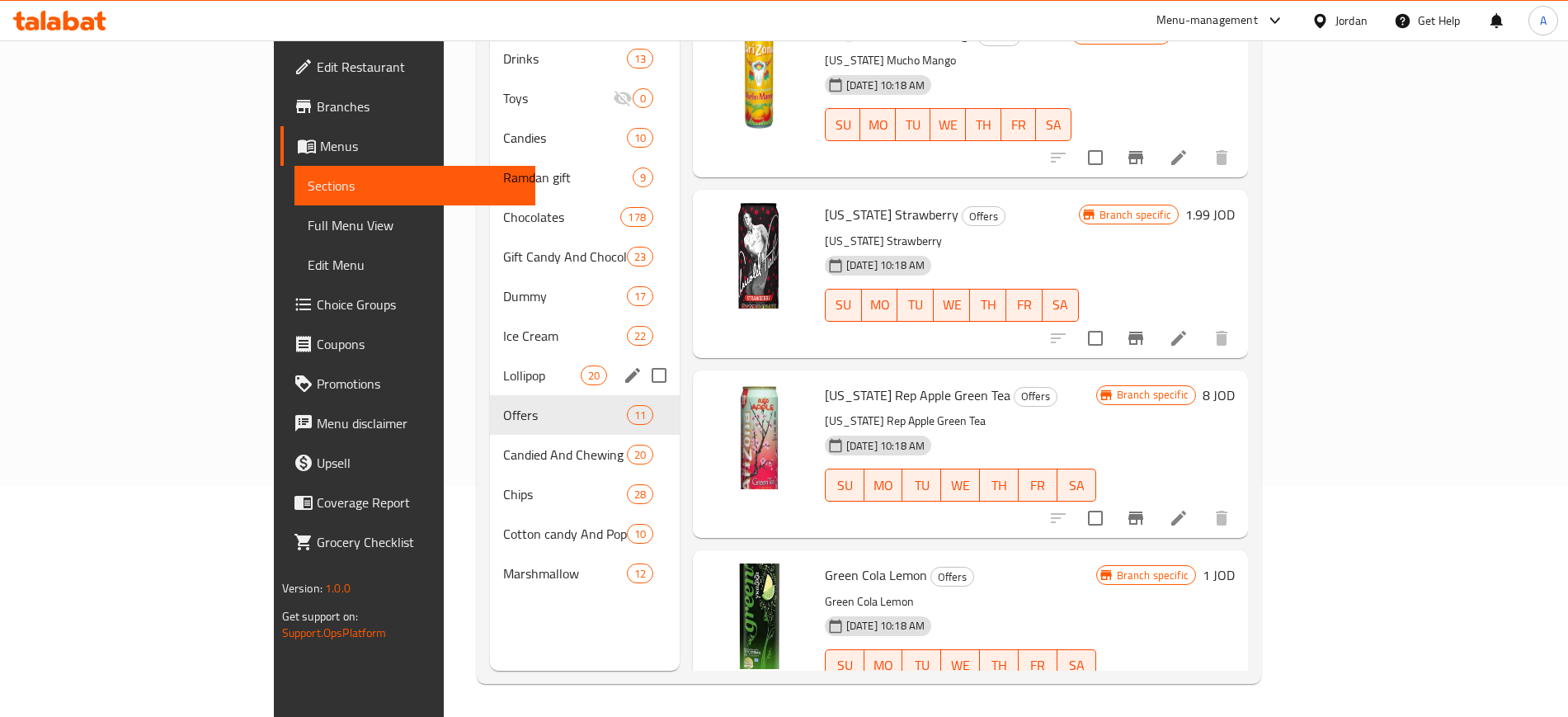
click at [490, 362] on div "Lollipop 20" at bounding box center [584, 375] width 190 height 39
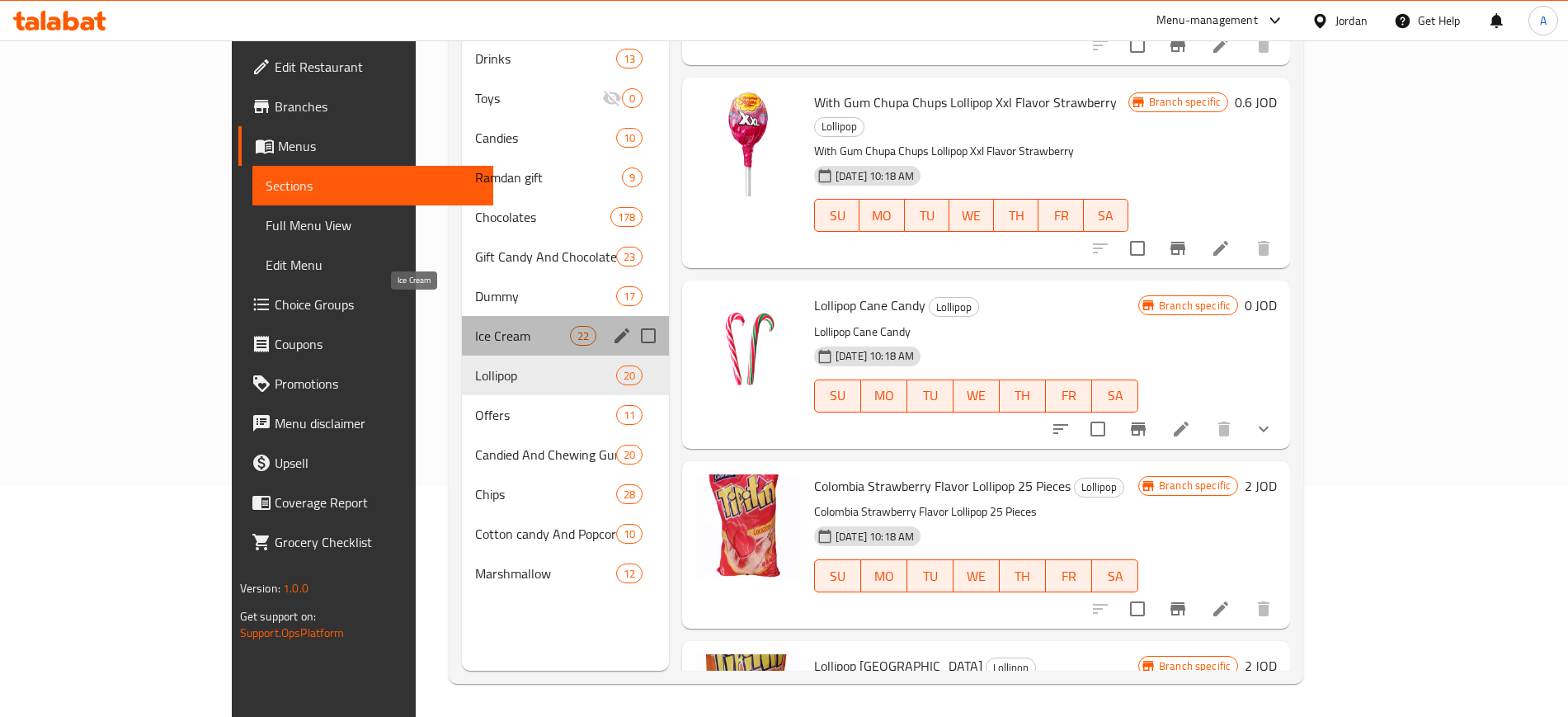
click at [475, 326] on span "Ice Cream" at bounding box center [523, 336] width 95 height 20
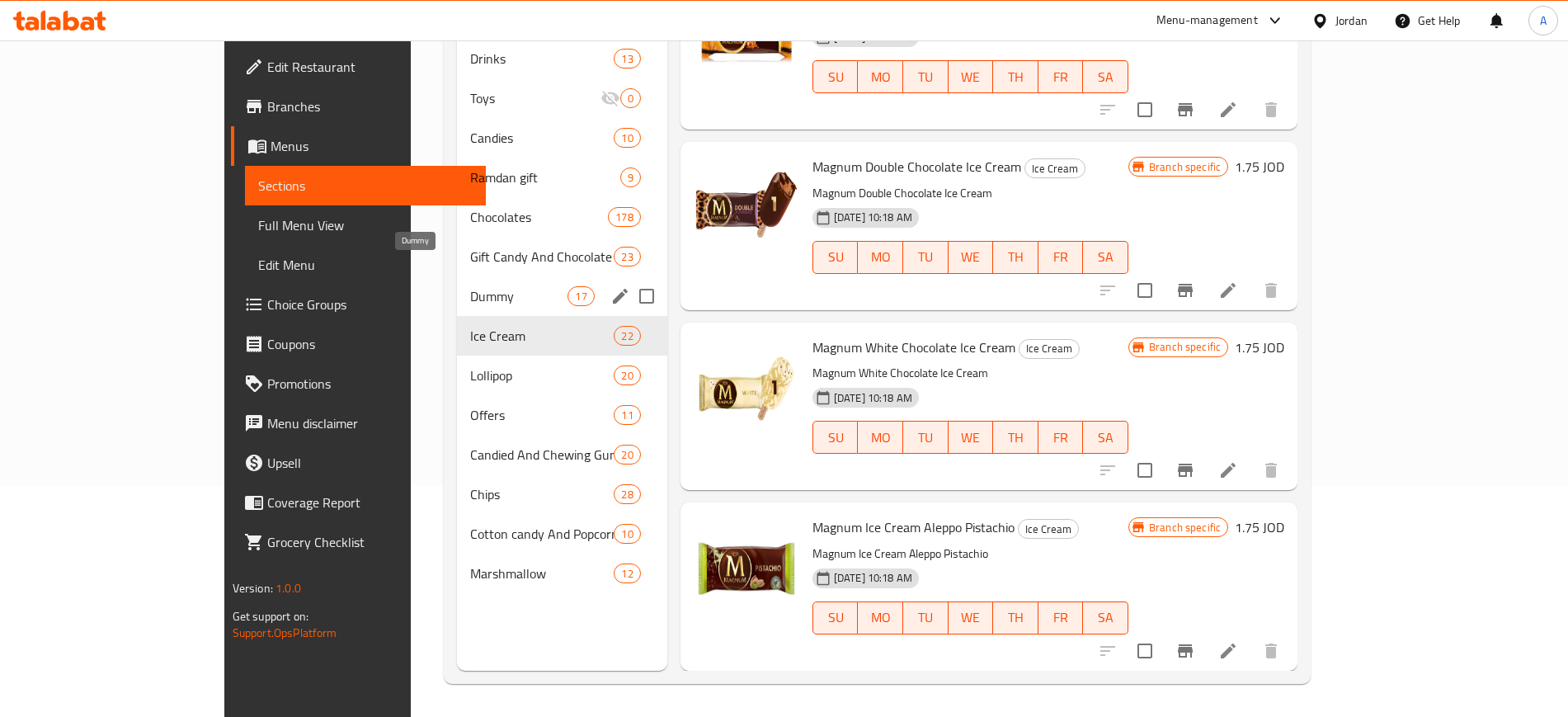
click at [470, 287] on span "Dummy" at bounding box center [518, 297] width 98 height 20
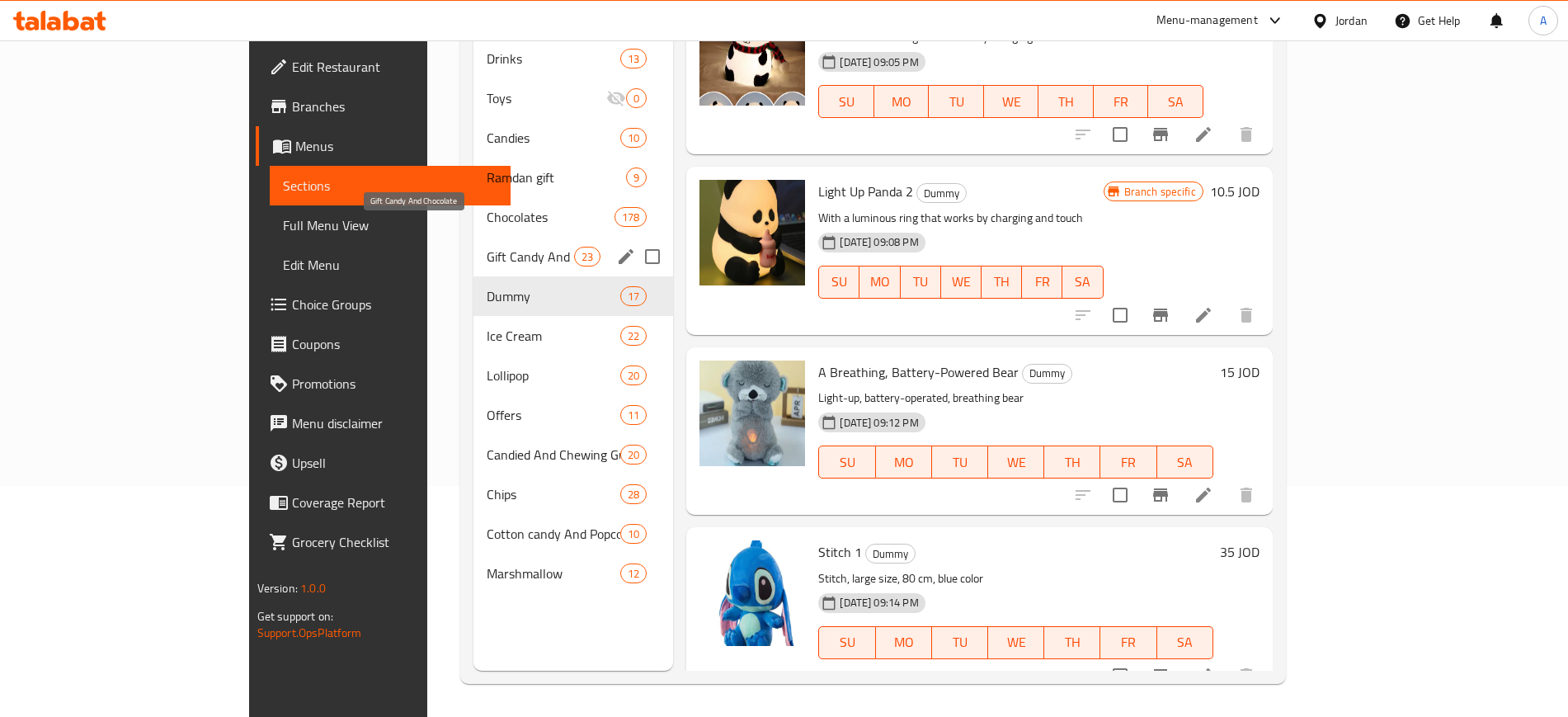
scroll to position [128, 0]
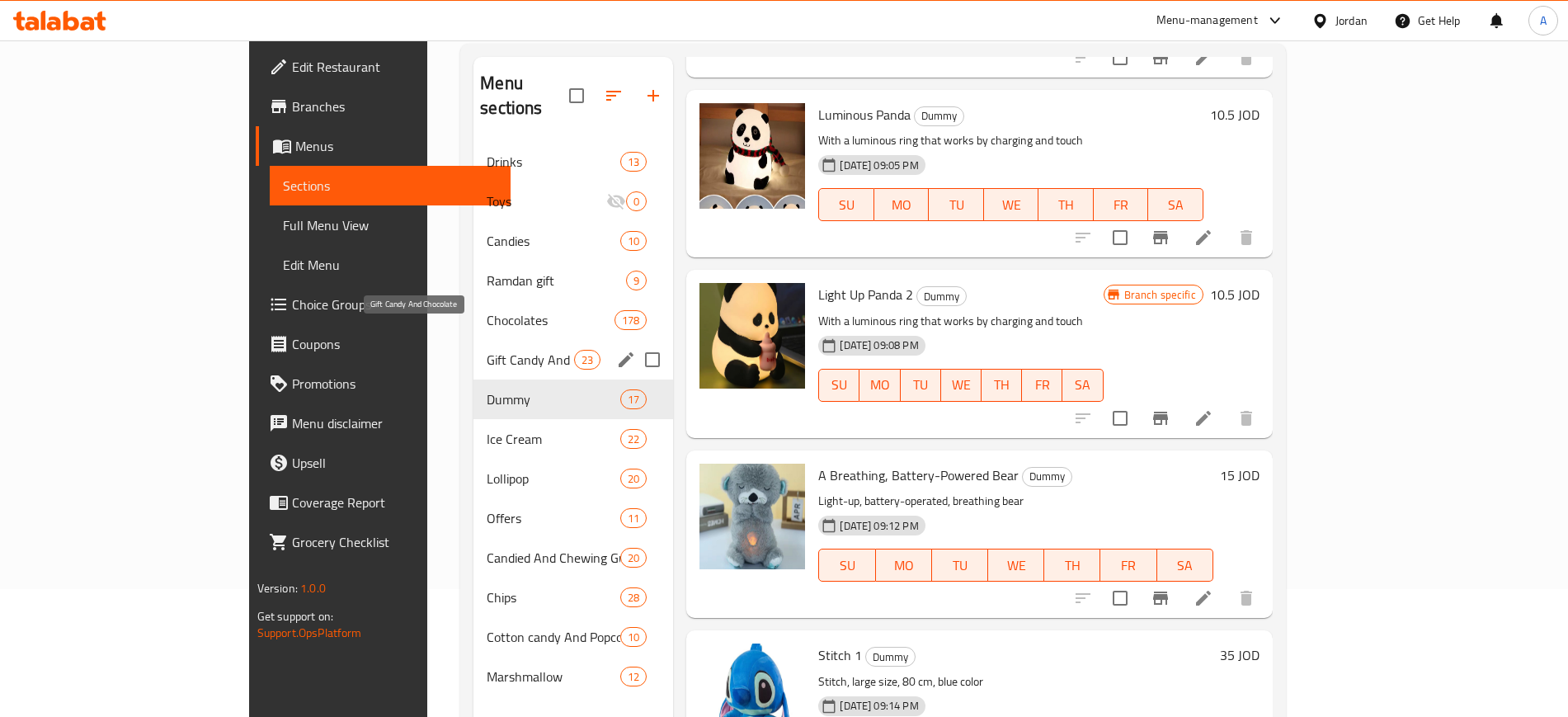
click at [486, 350] on span "Gift Candy And Chocolate" at bounding box center [529, 360] width 87 height 20
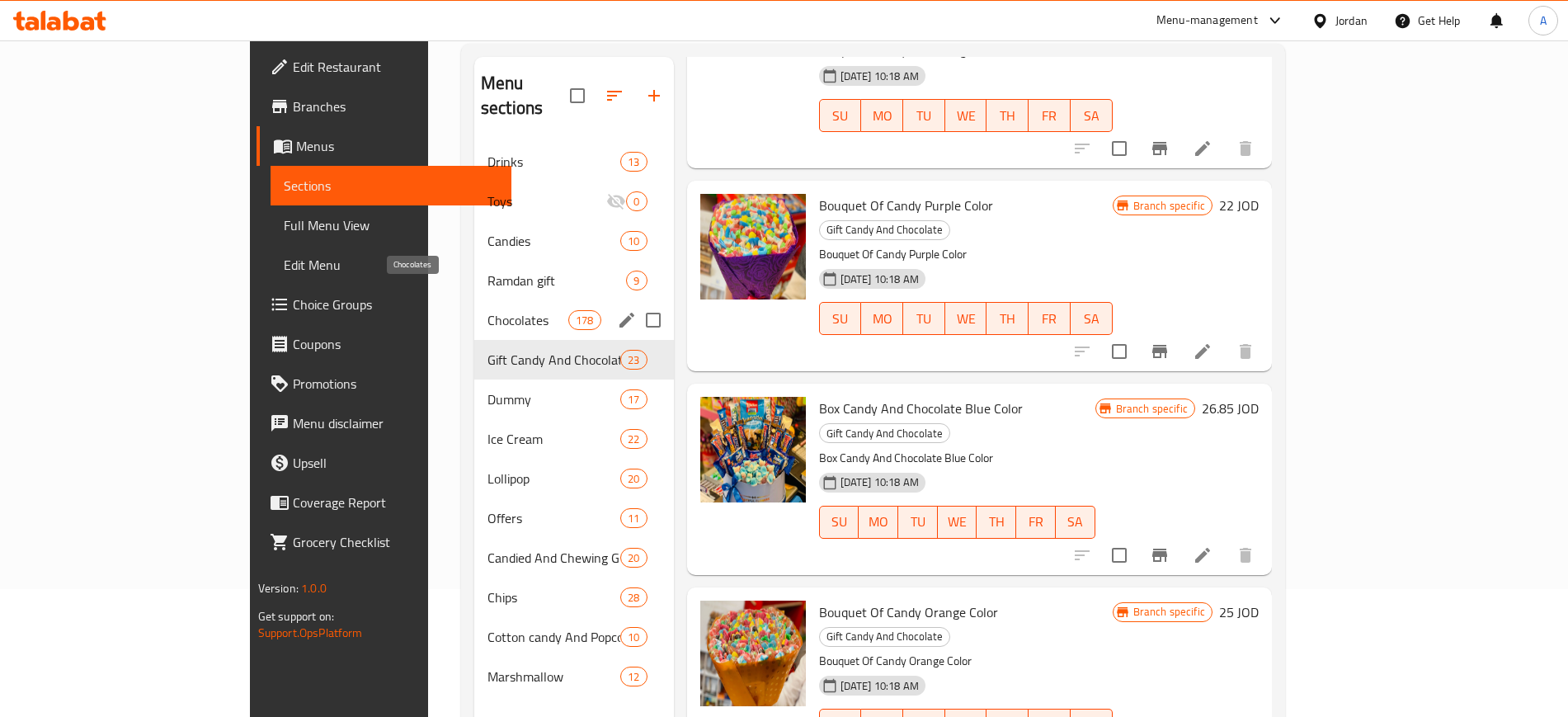
click at [487, 310] on span "Chocolates" at bounding box center [528, 320] width 81 height 20
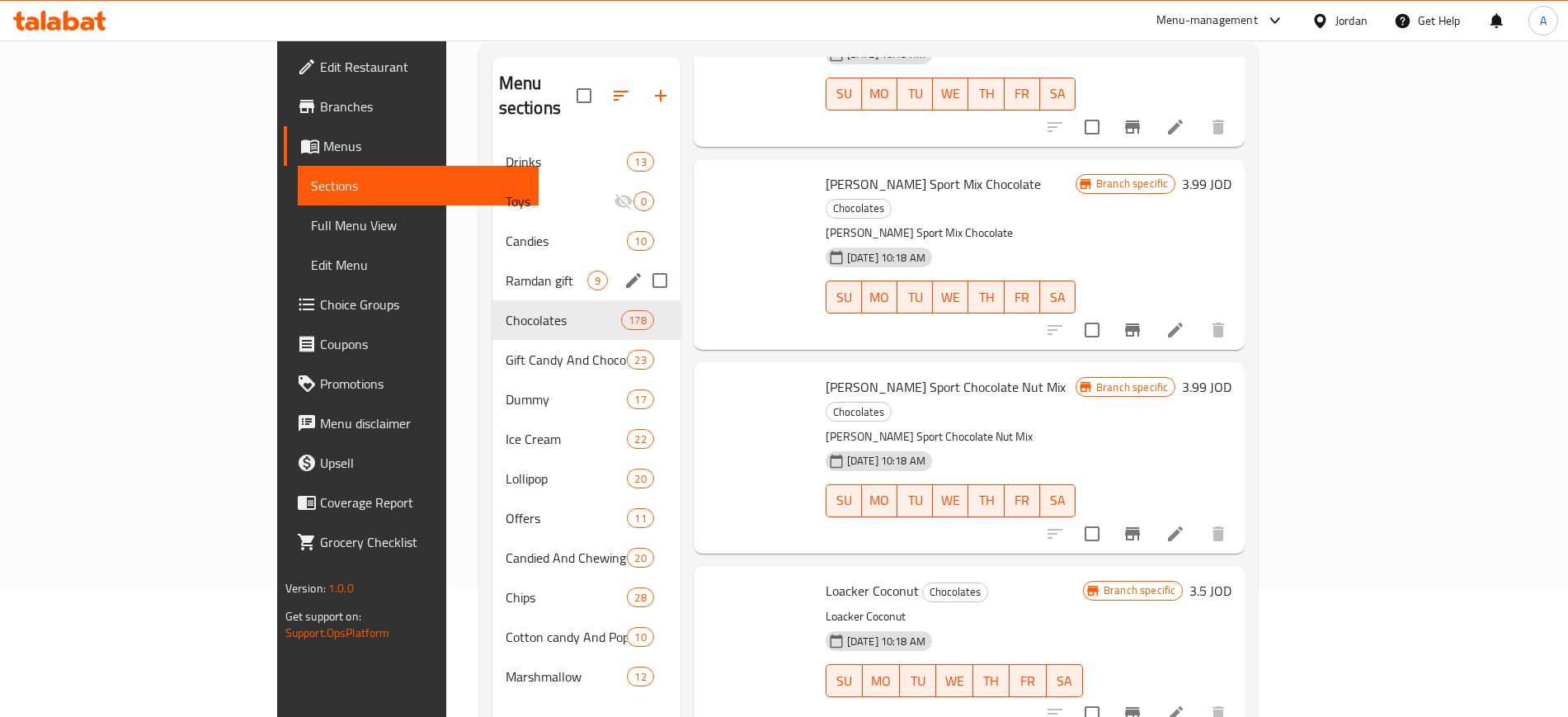
click at [493, 232] on div "Candies 10" at bounding box center [586, 240] width 188 height 39
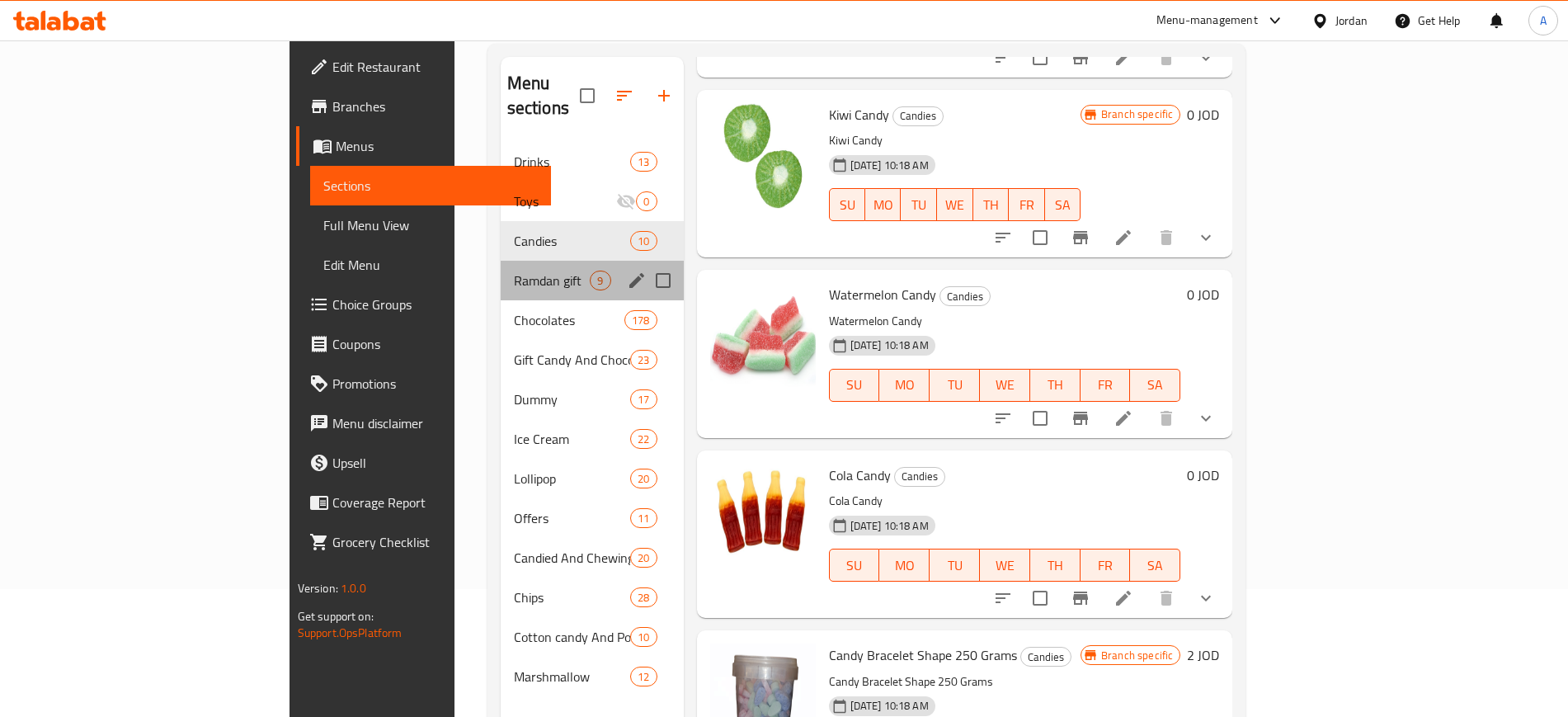
click at [501, 261] on div "Ramdan gift 9" at bounding box center [593, 280] width 183 height 39
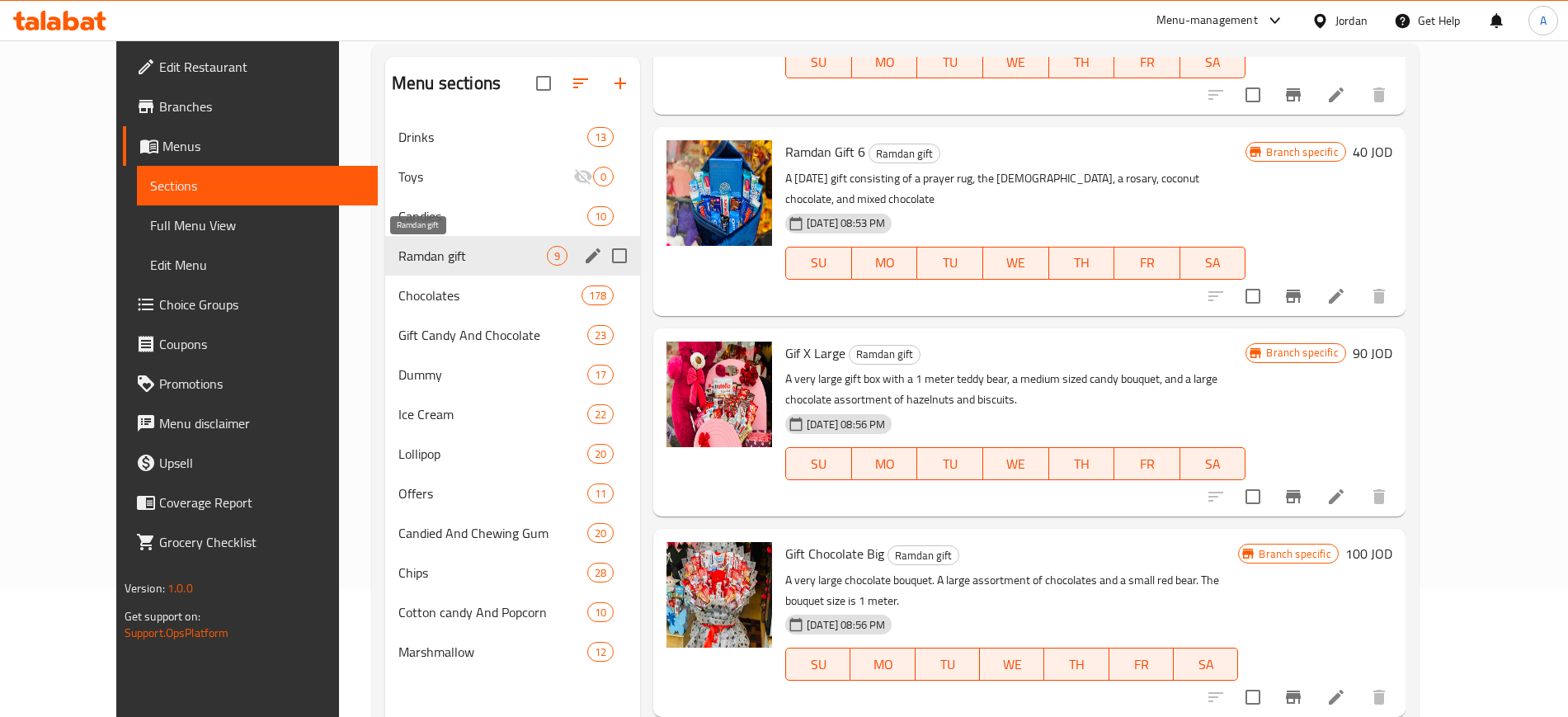
click at [398, 265] on span "Ramdan gift" at bounding box center [473, 255] width 148 height 20
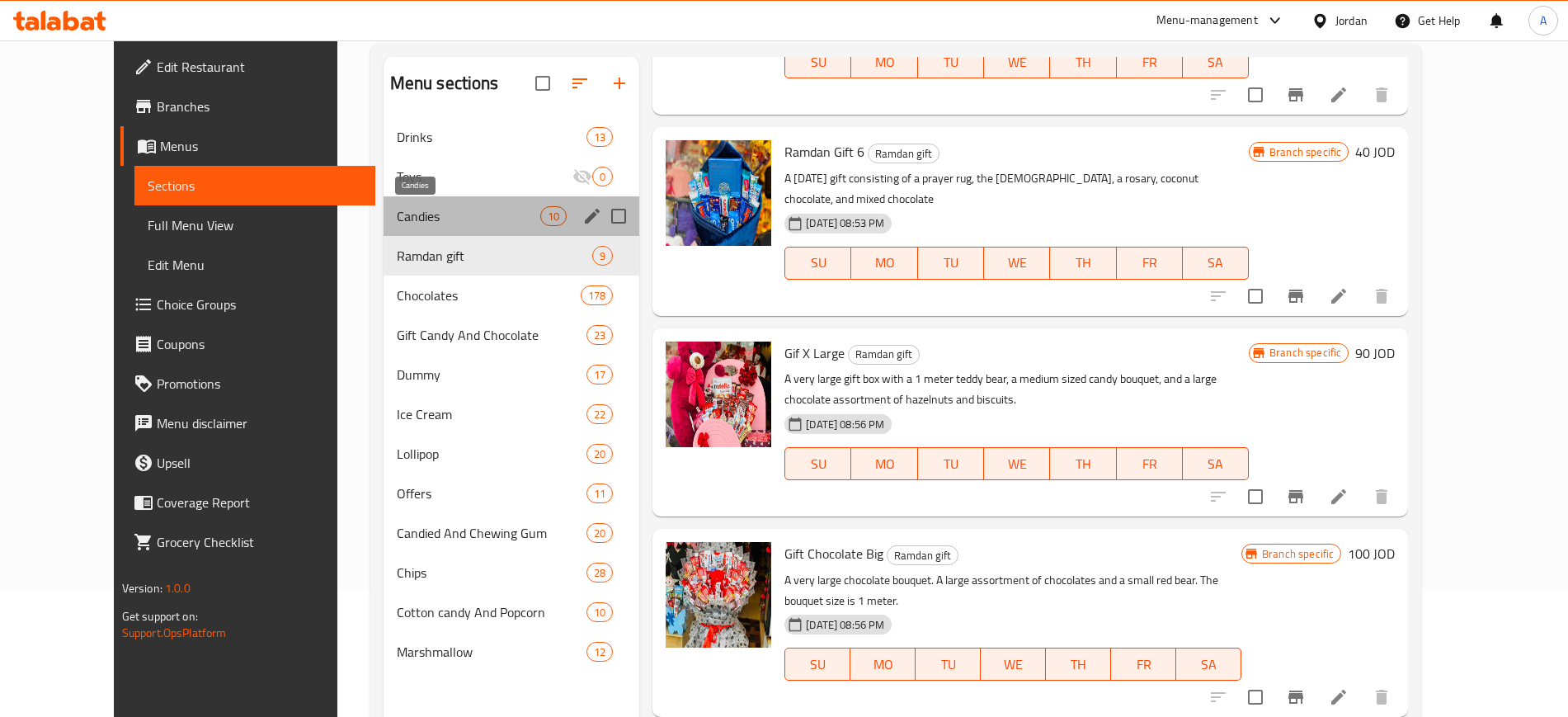
click at [397, 212] on span "Candies" at bounding box center [468, 216] width 144 height 20
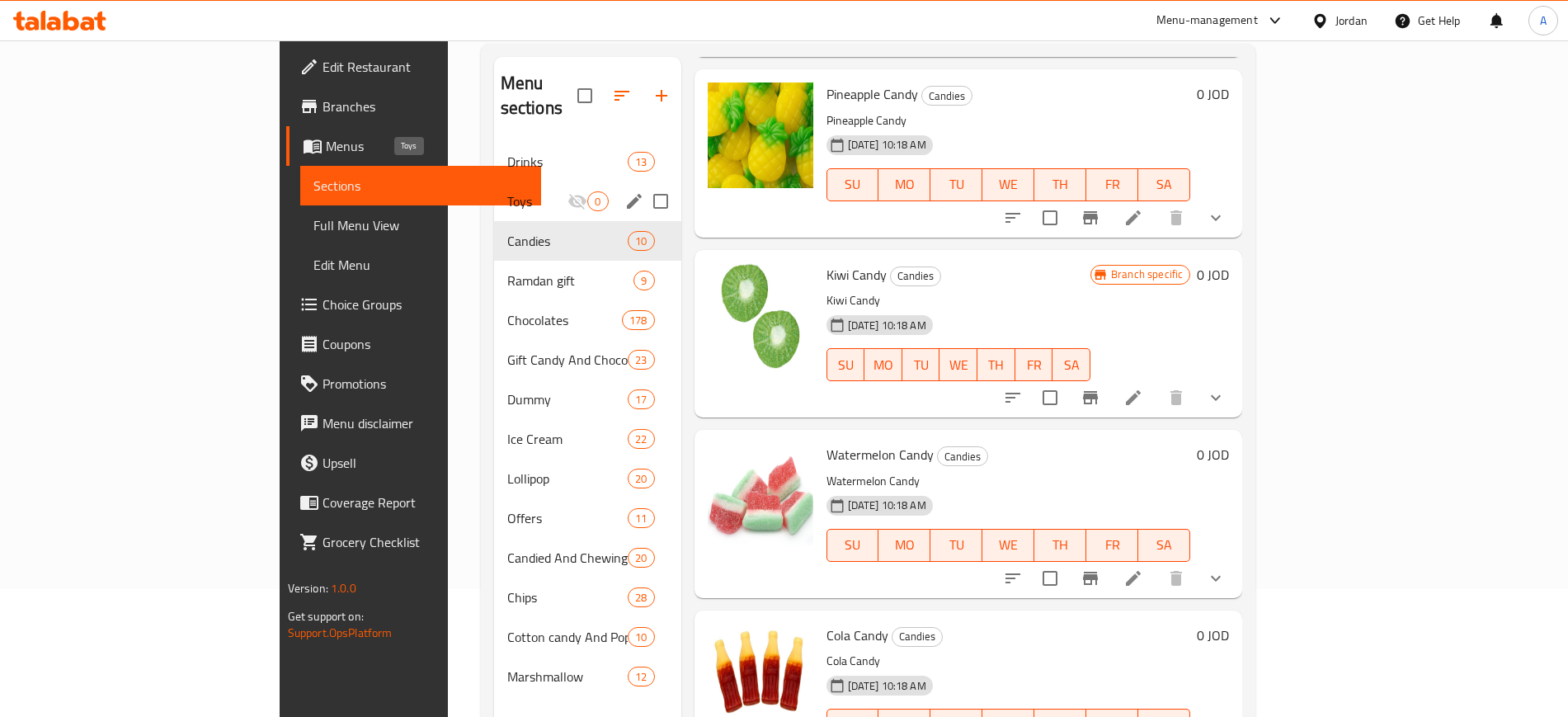
click at [507, 191] on span "Toys" at bounding box center [538, 201] width 61 height 20
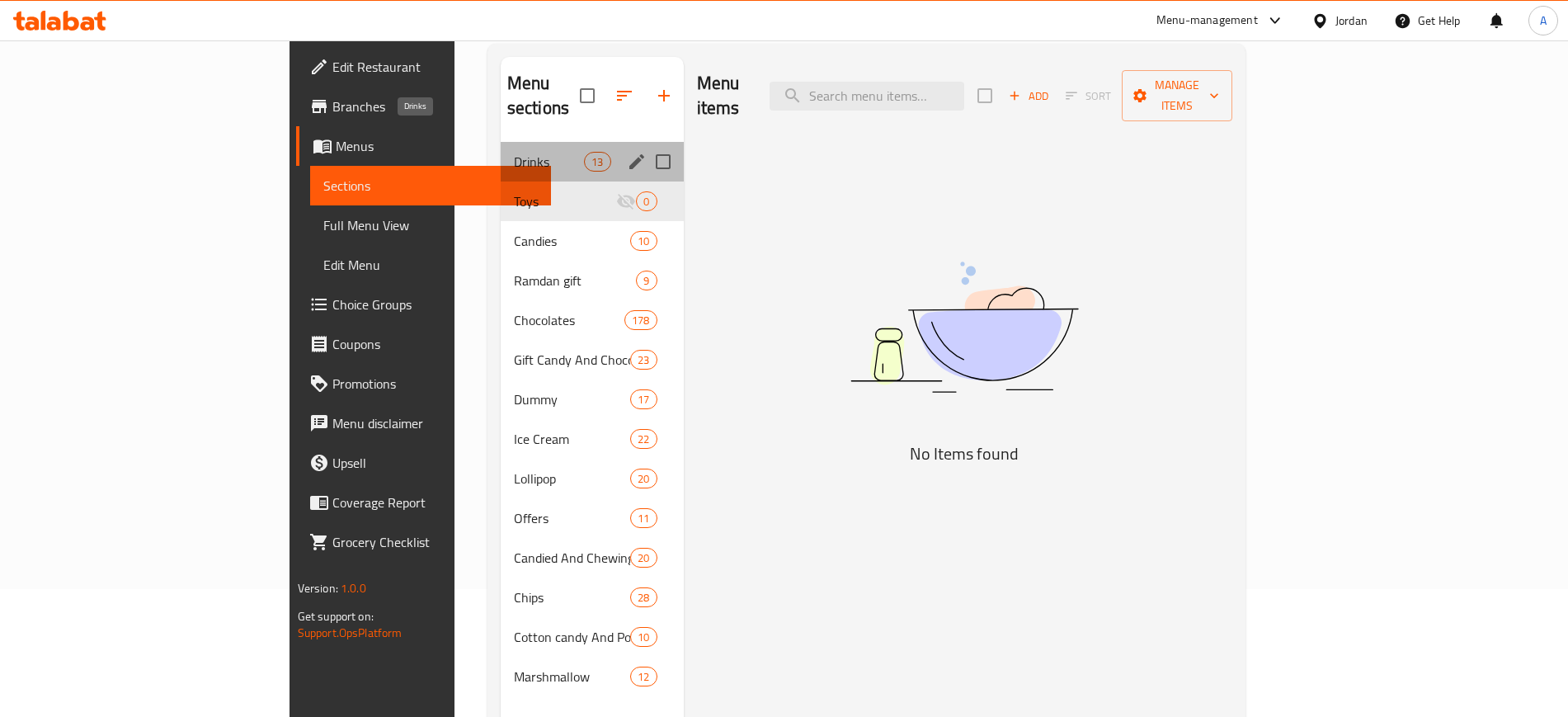
click at [514, 152] on span "Drinks" at bounding box center [549, 162] width 71 height 20
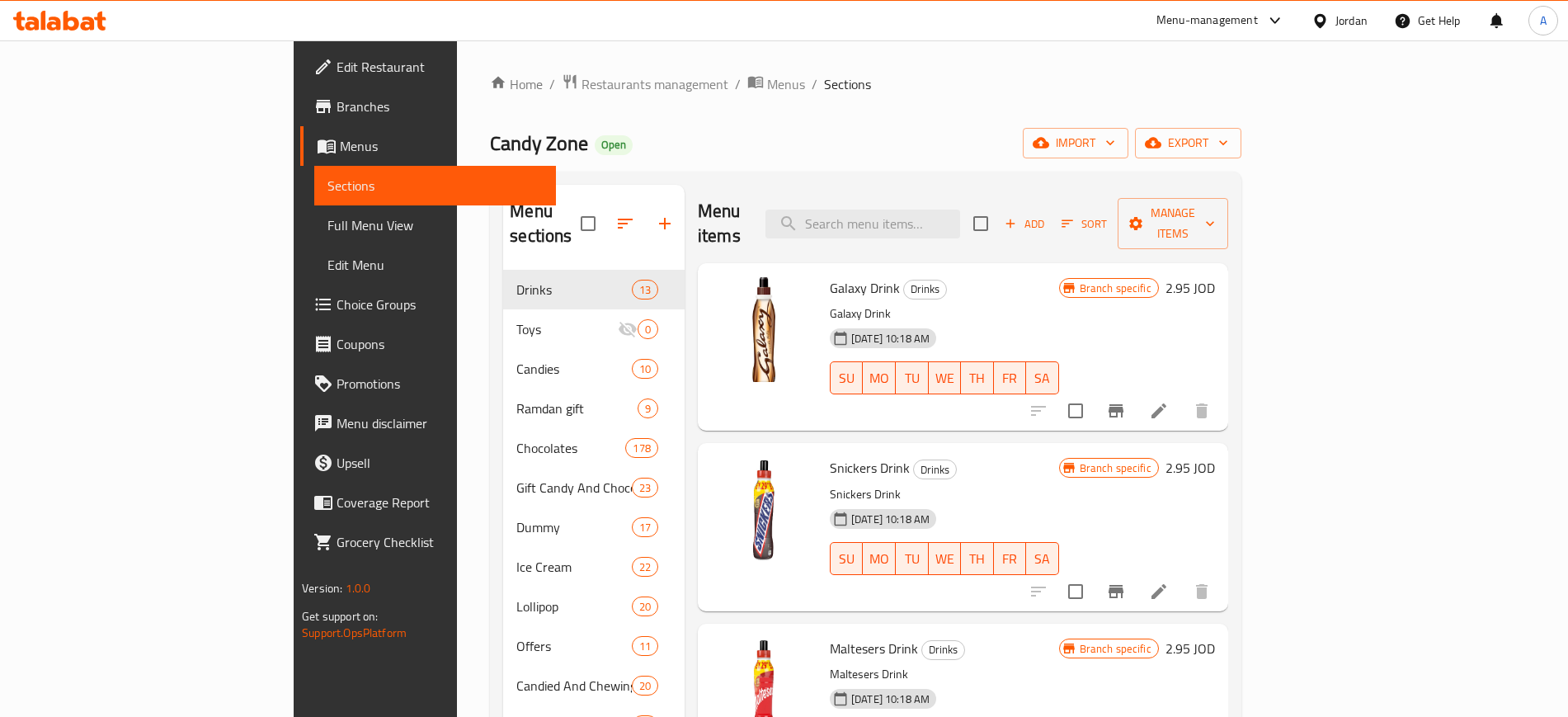
click at [337, 65] on span "Edit Restaurant" at bounding box center [440, 67] width 205 height 20
